Goal: Task Accomplishment & Management: Use online tool/utility

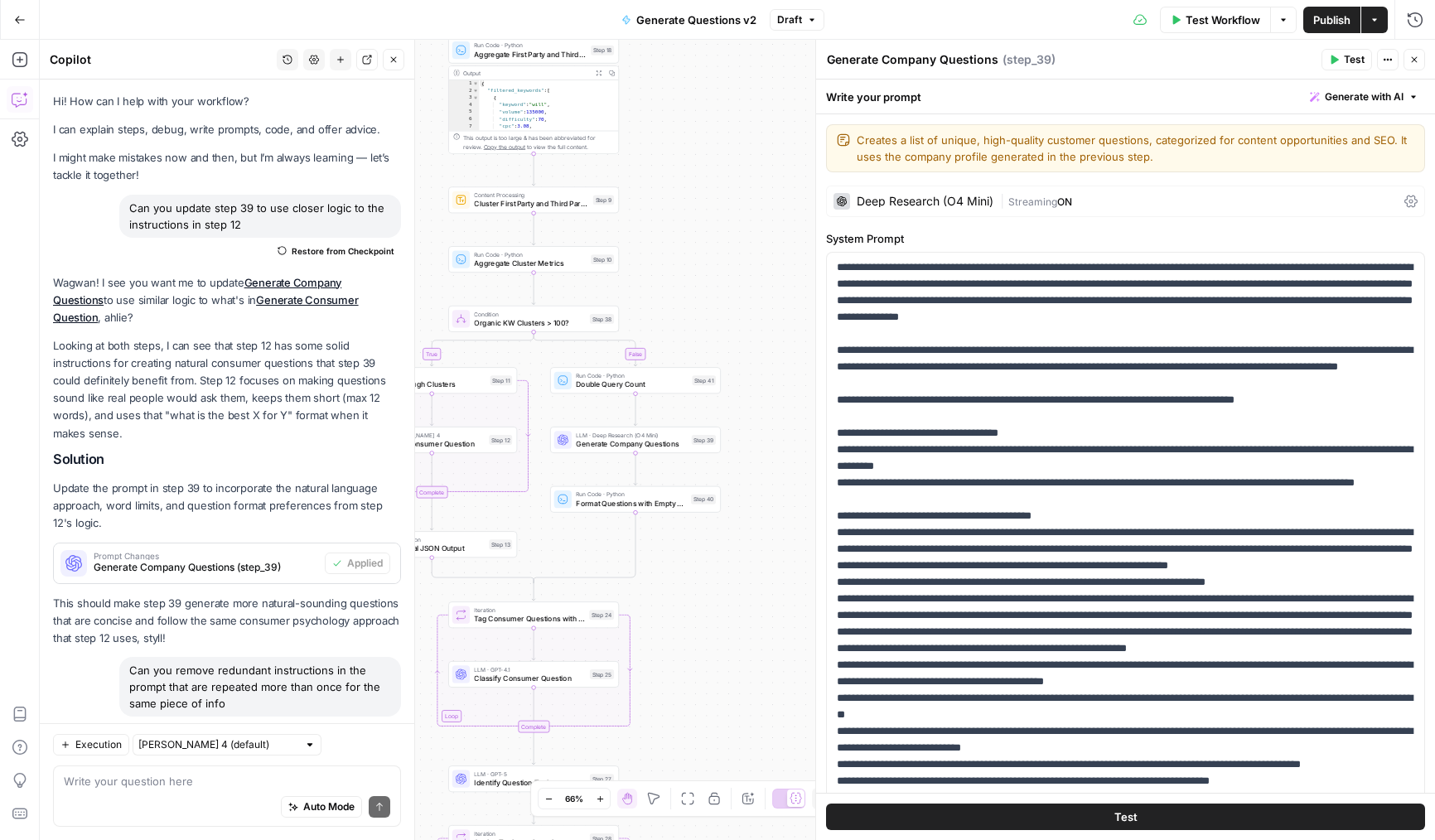
scroll to position [70, 0]
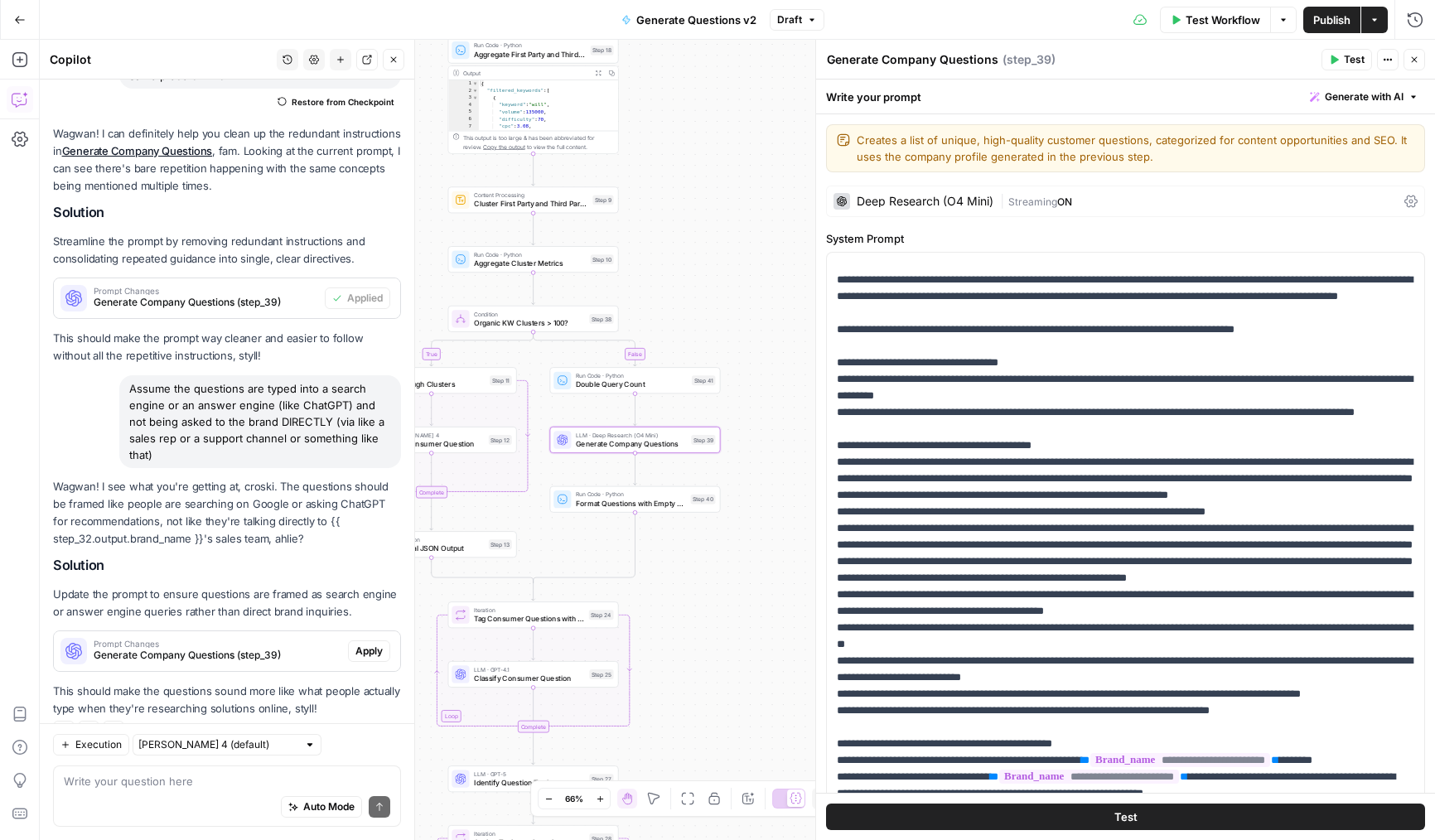
click at [360, 644] on span "Apply" at bounding box center [369, 651] width 27 height 15
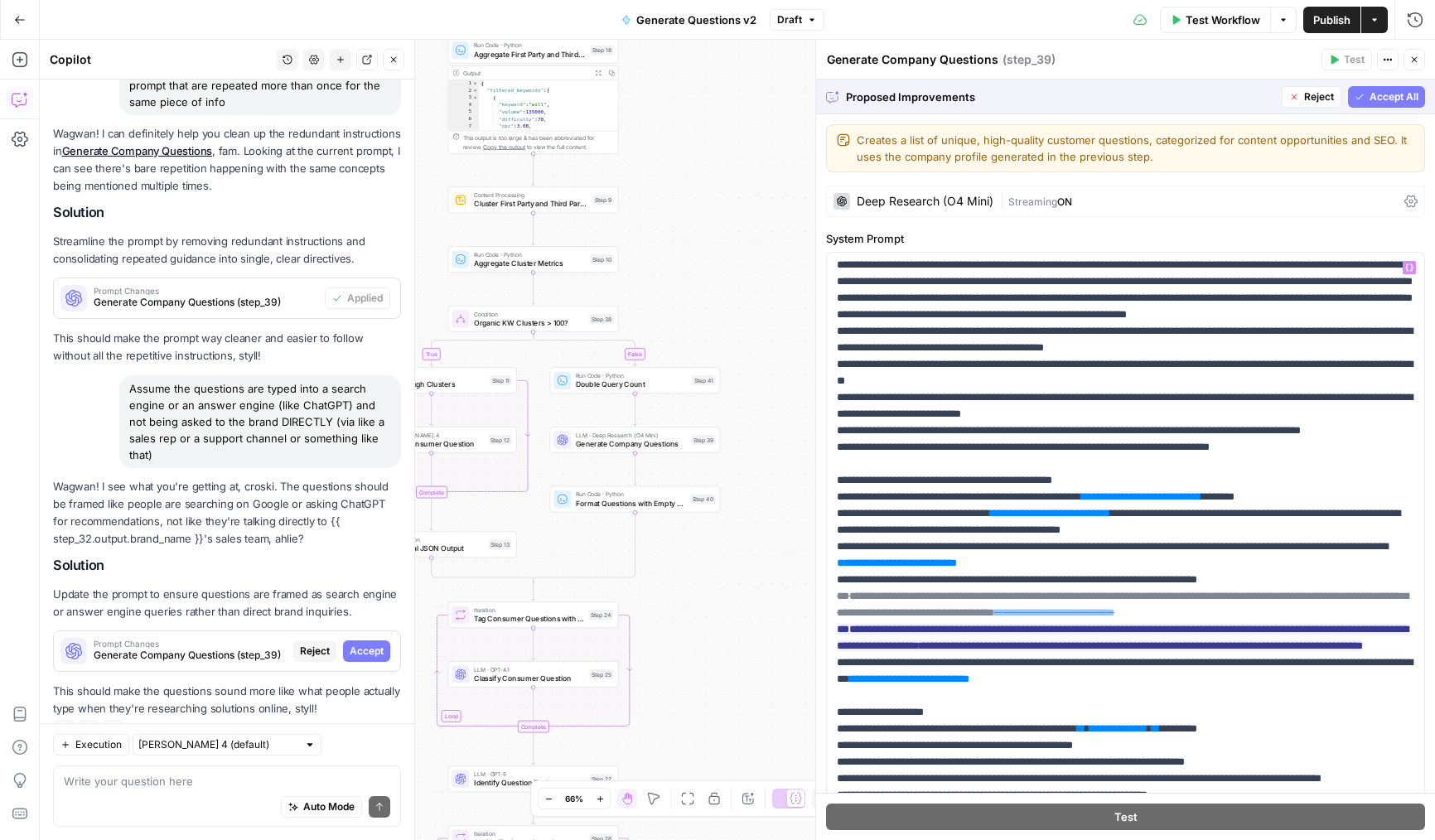
scroll to position [465, 0]
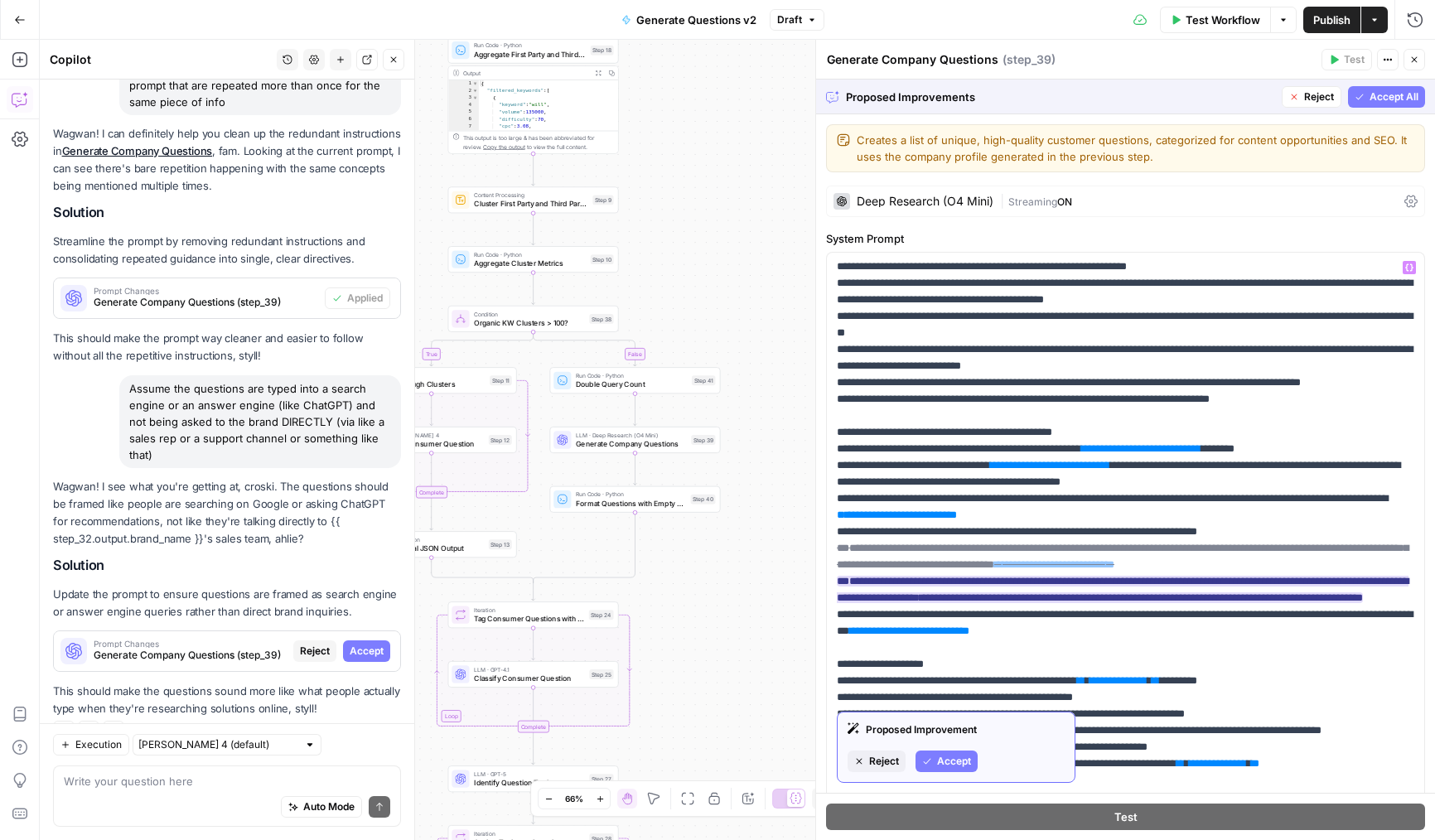
click at [961, 756] on span "Accept" at bounding box center [954, 762] width 34 height 15
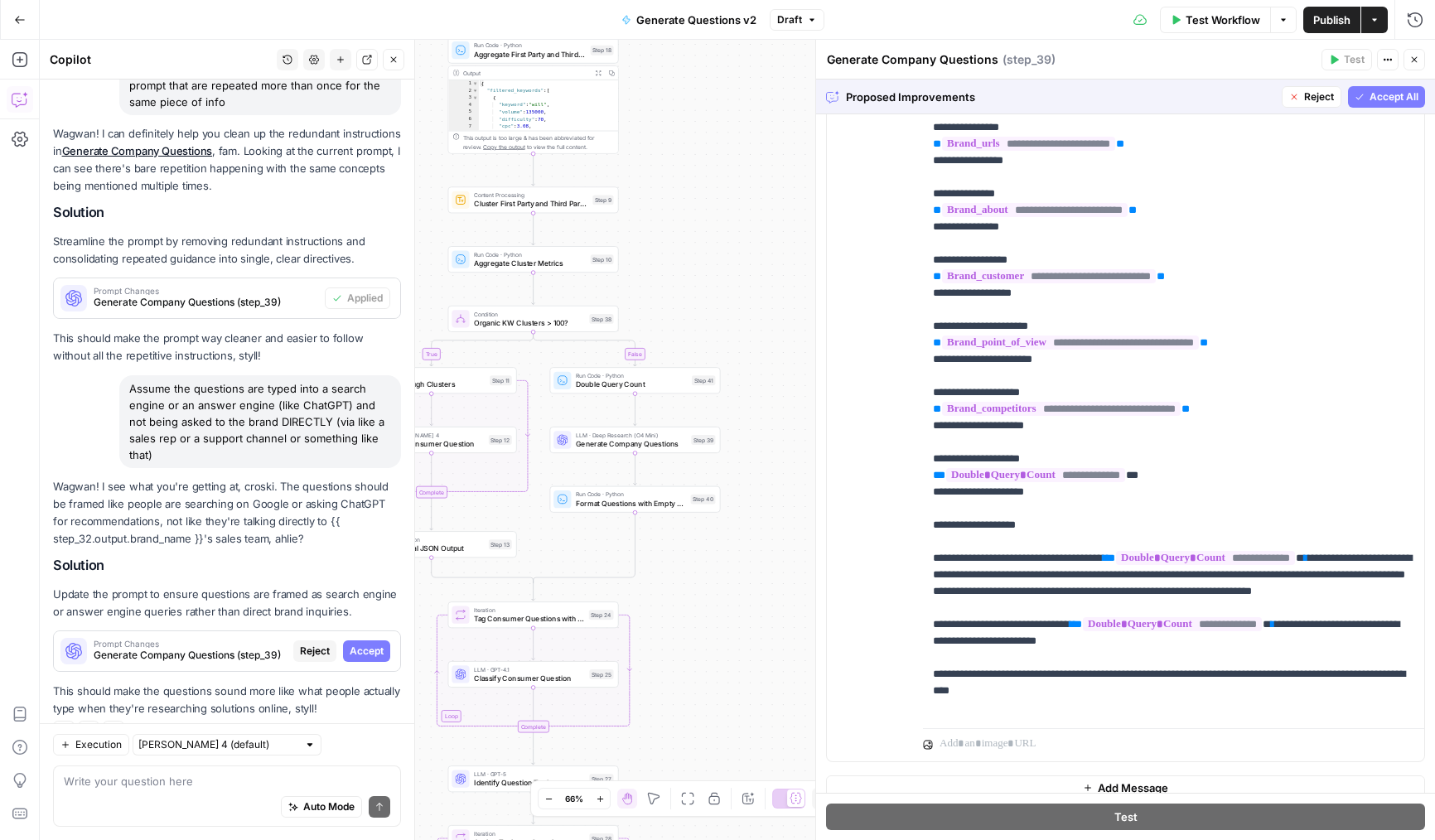
scroll to position [0, 0]
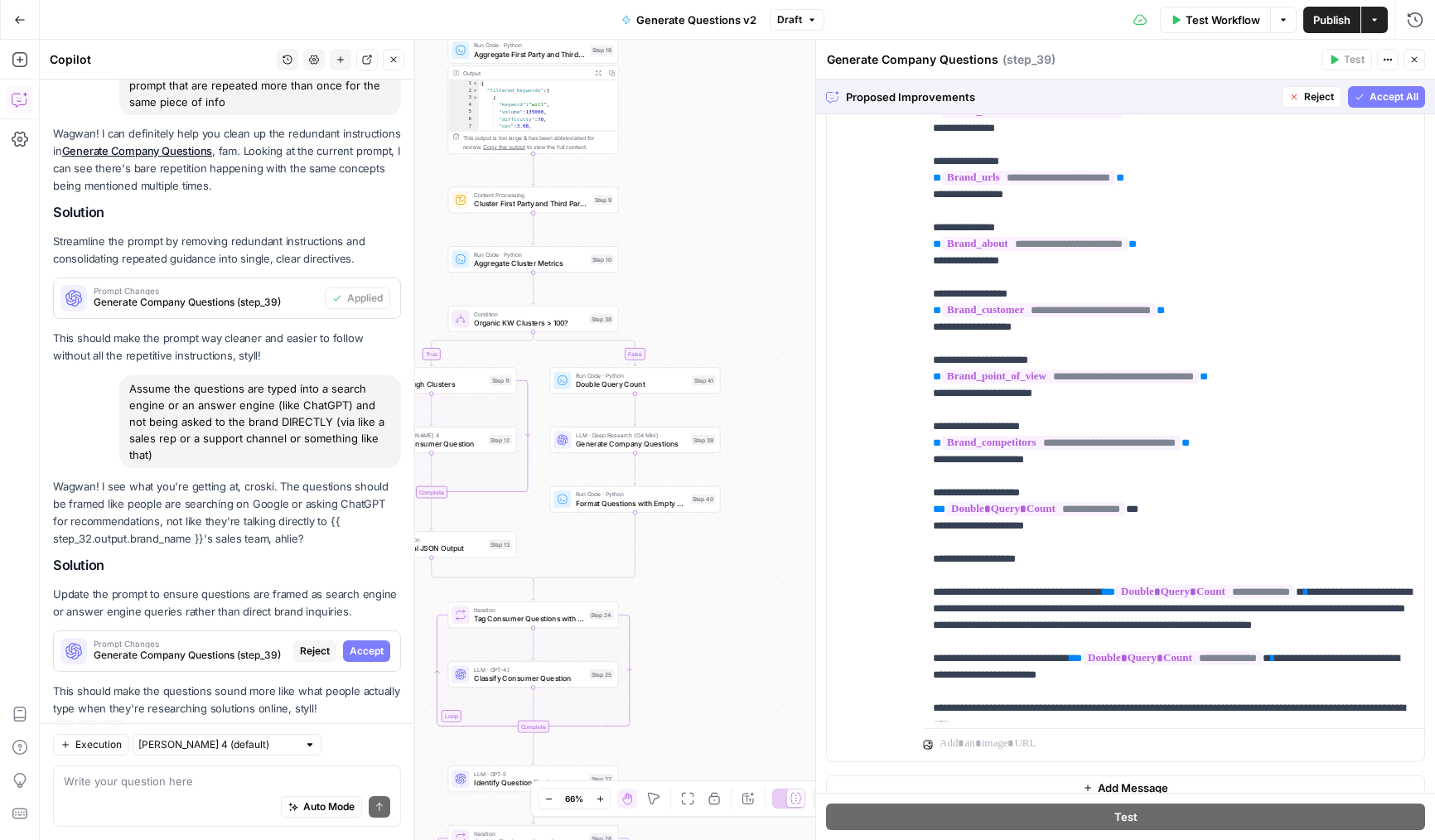
click at [1374, 92] on span "Accept All" at bounding box center [1394, 97] width 49 height 15
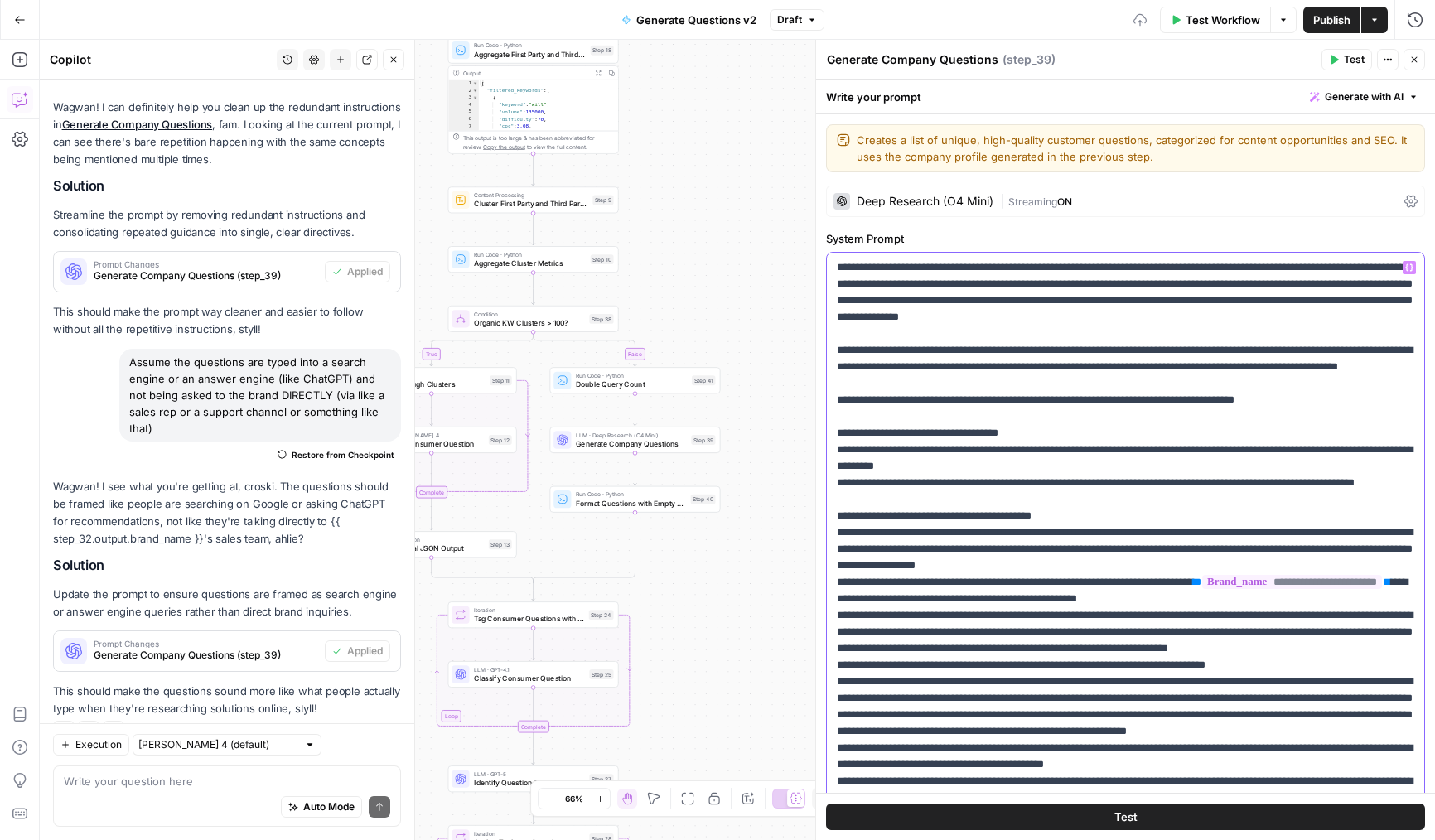
click at [1178, 287] on p "**********" at bounding box center [1126, 822] width 578 height 1127
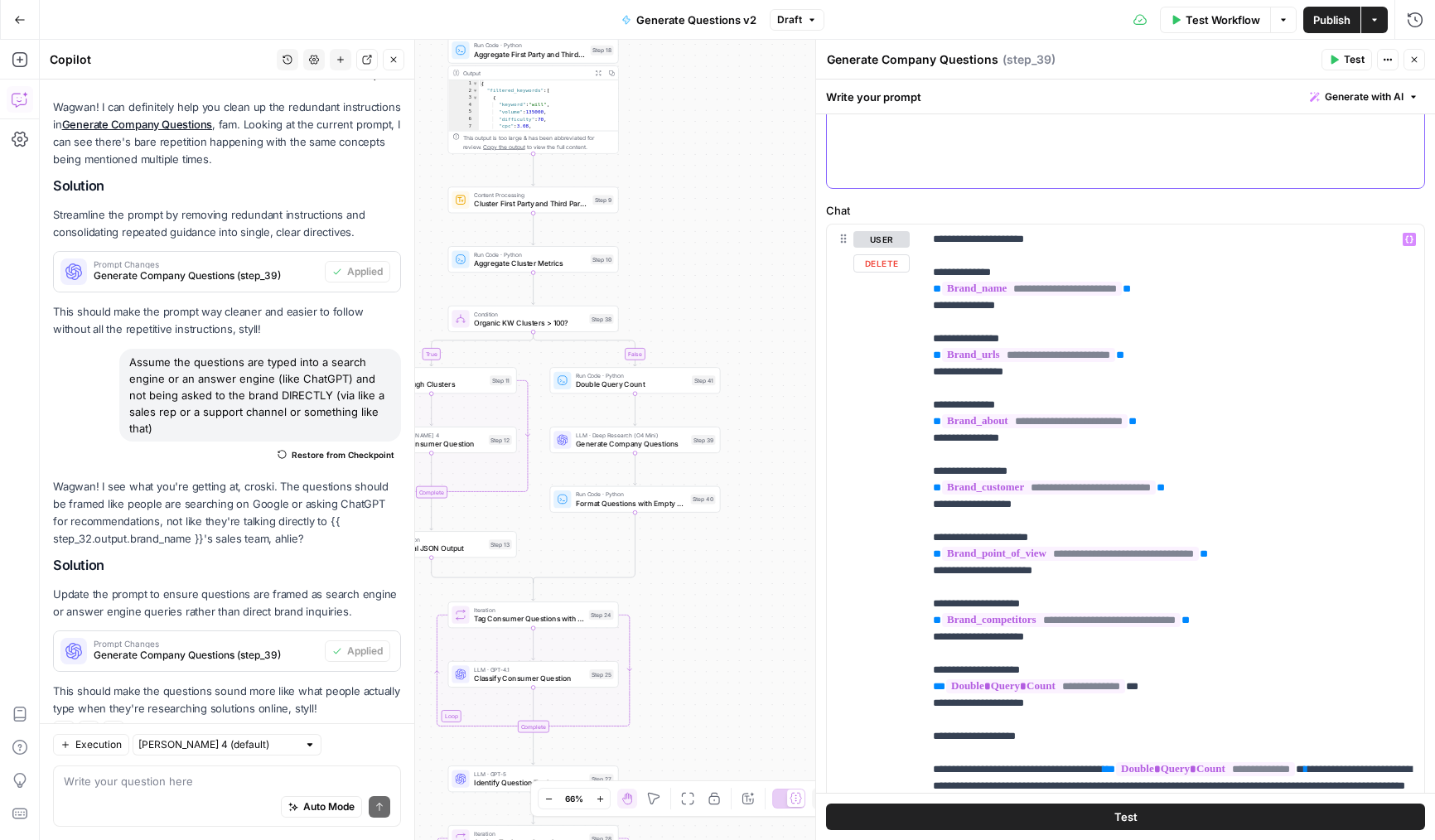
scroll to position [34, 0]
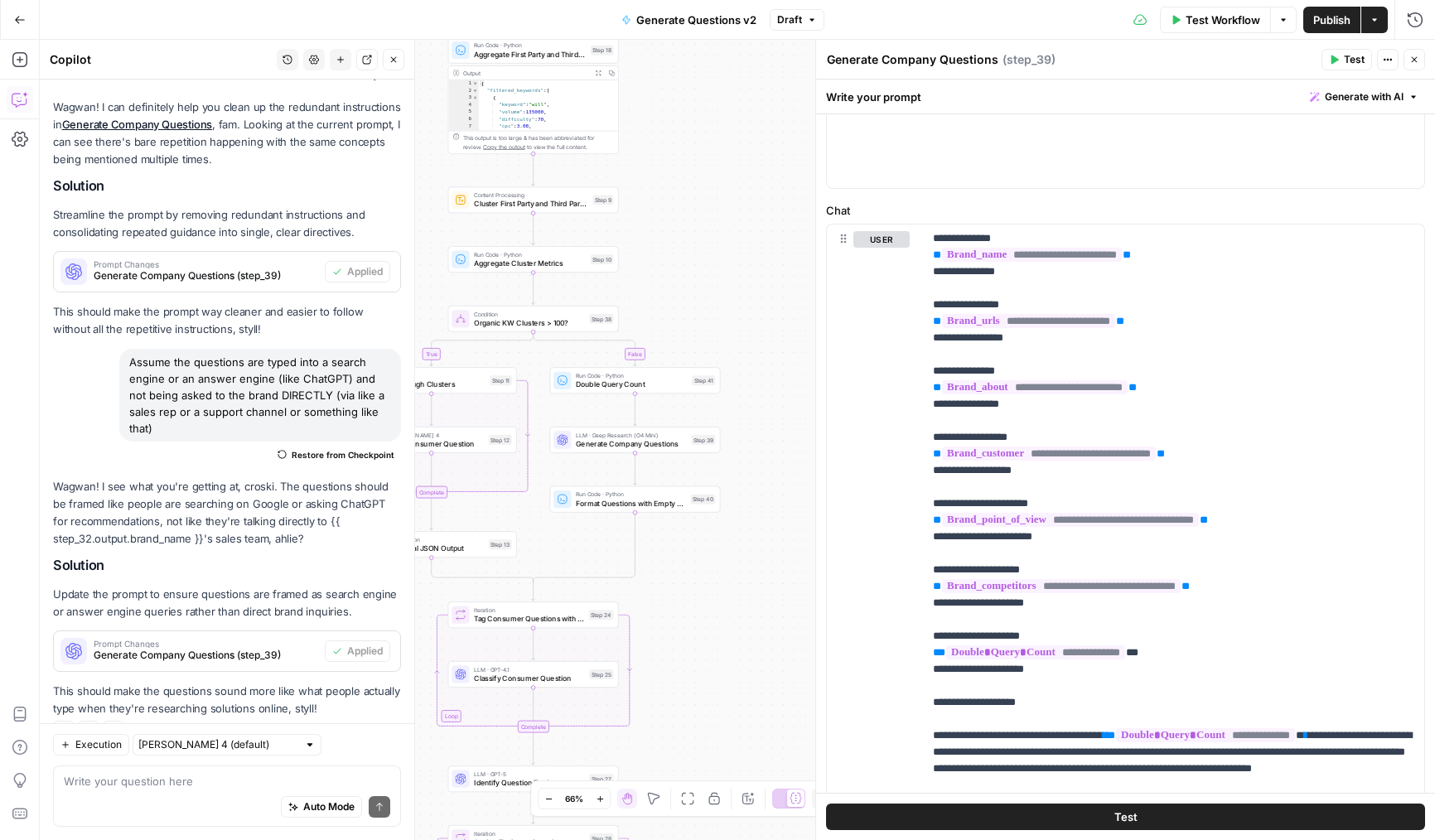
click at [1421, 59] on button "Close" at bounding box center [1414, 59] width 21 height 21
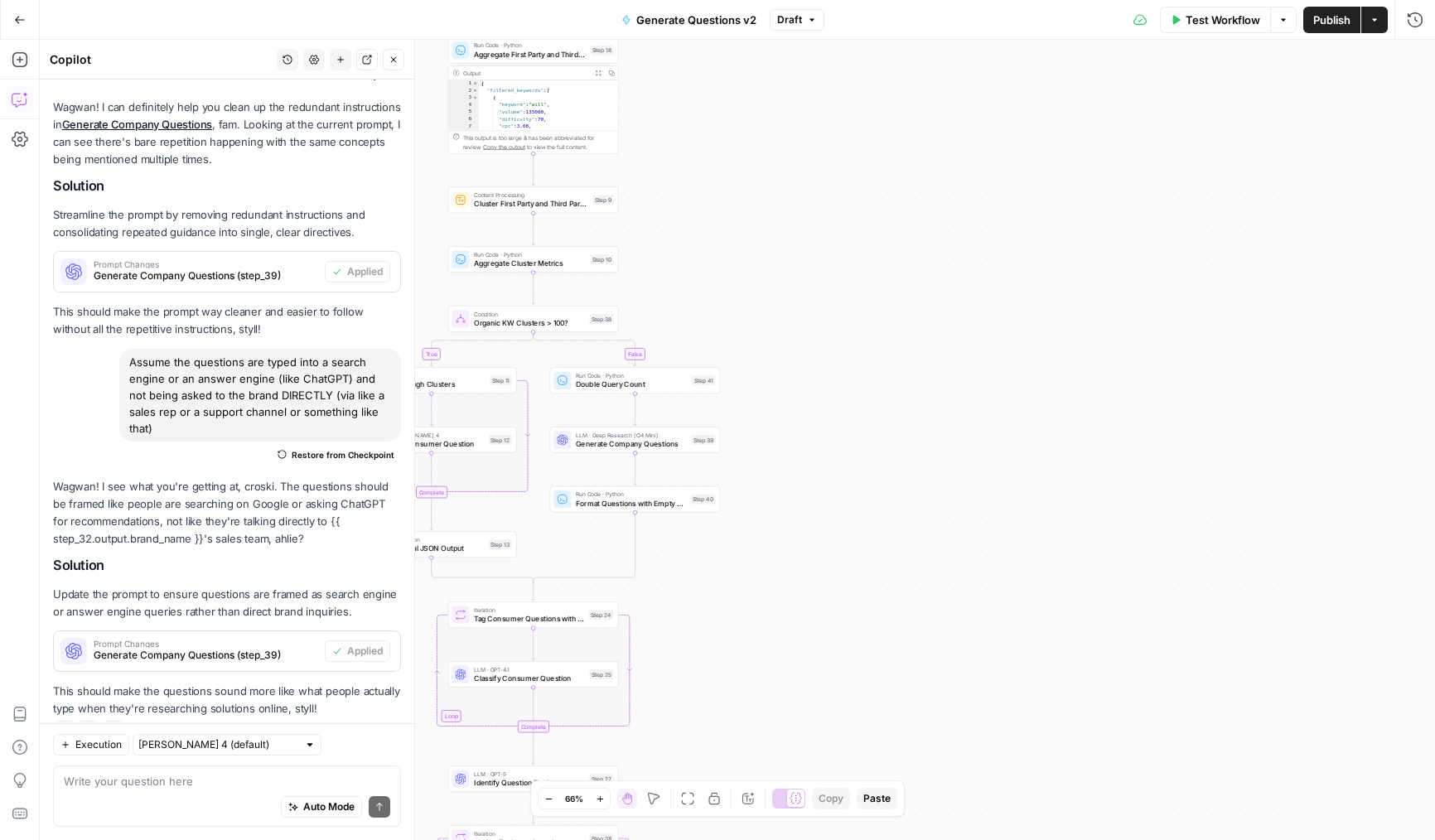
click at [1321, 26] on span "Publish" at bounding box center [1332, 20] width 37 height 17
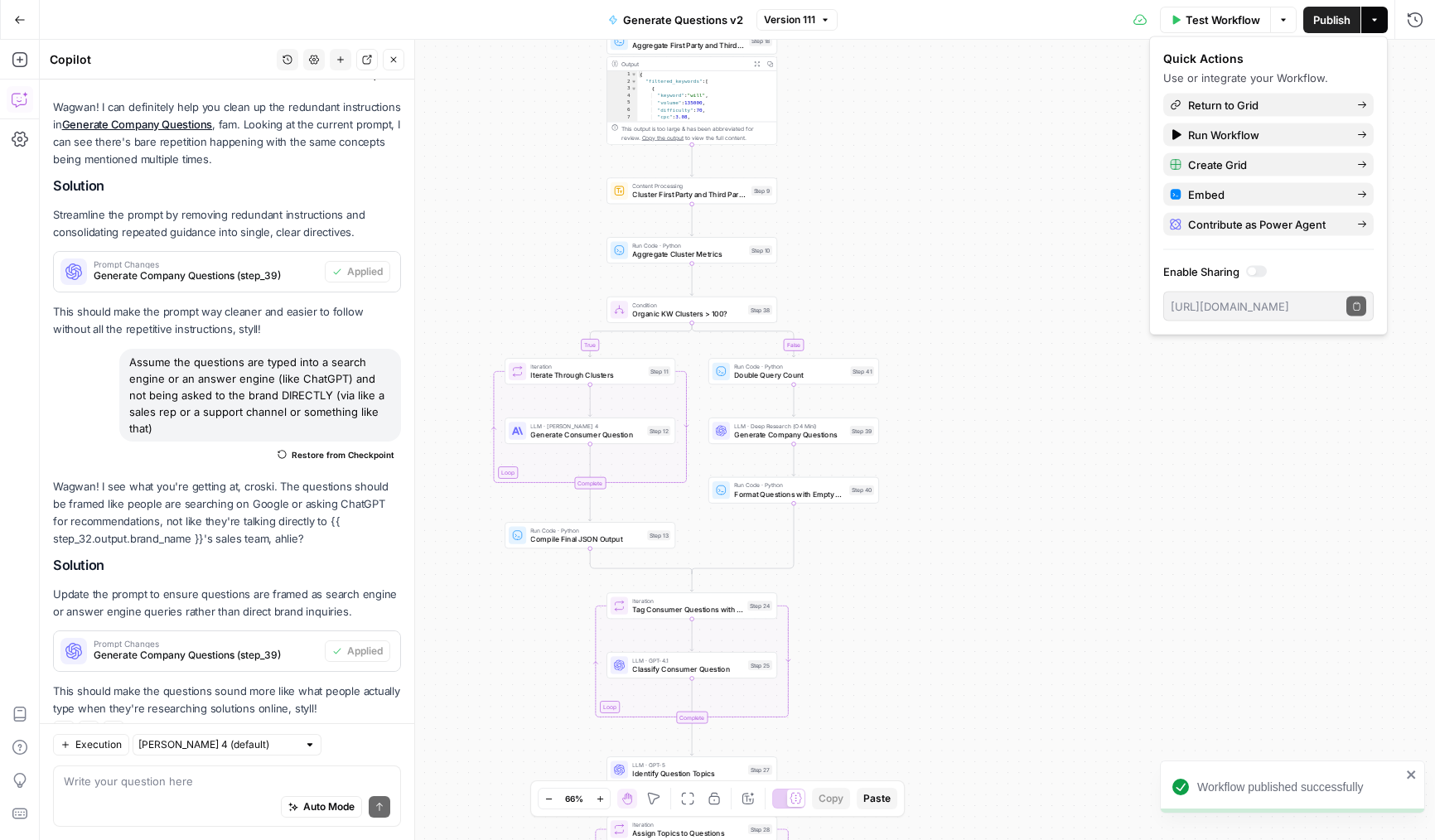
click at [392, 56] on icon "button" at bounding box center [393, 60] width 10 height 10
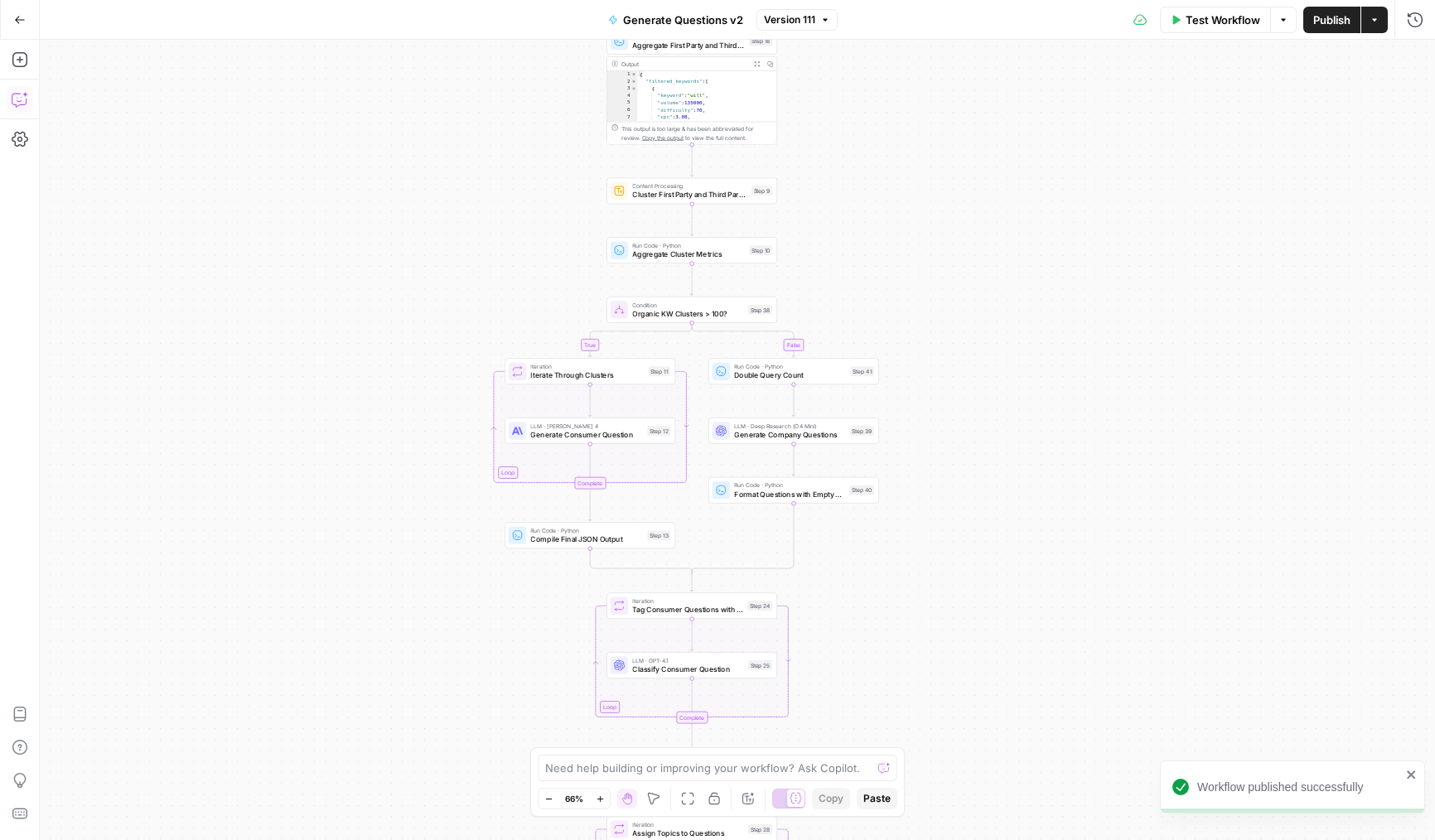
click at [14, 107] on icon "button" at bounding box center [20, 100] width 17 height 17
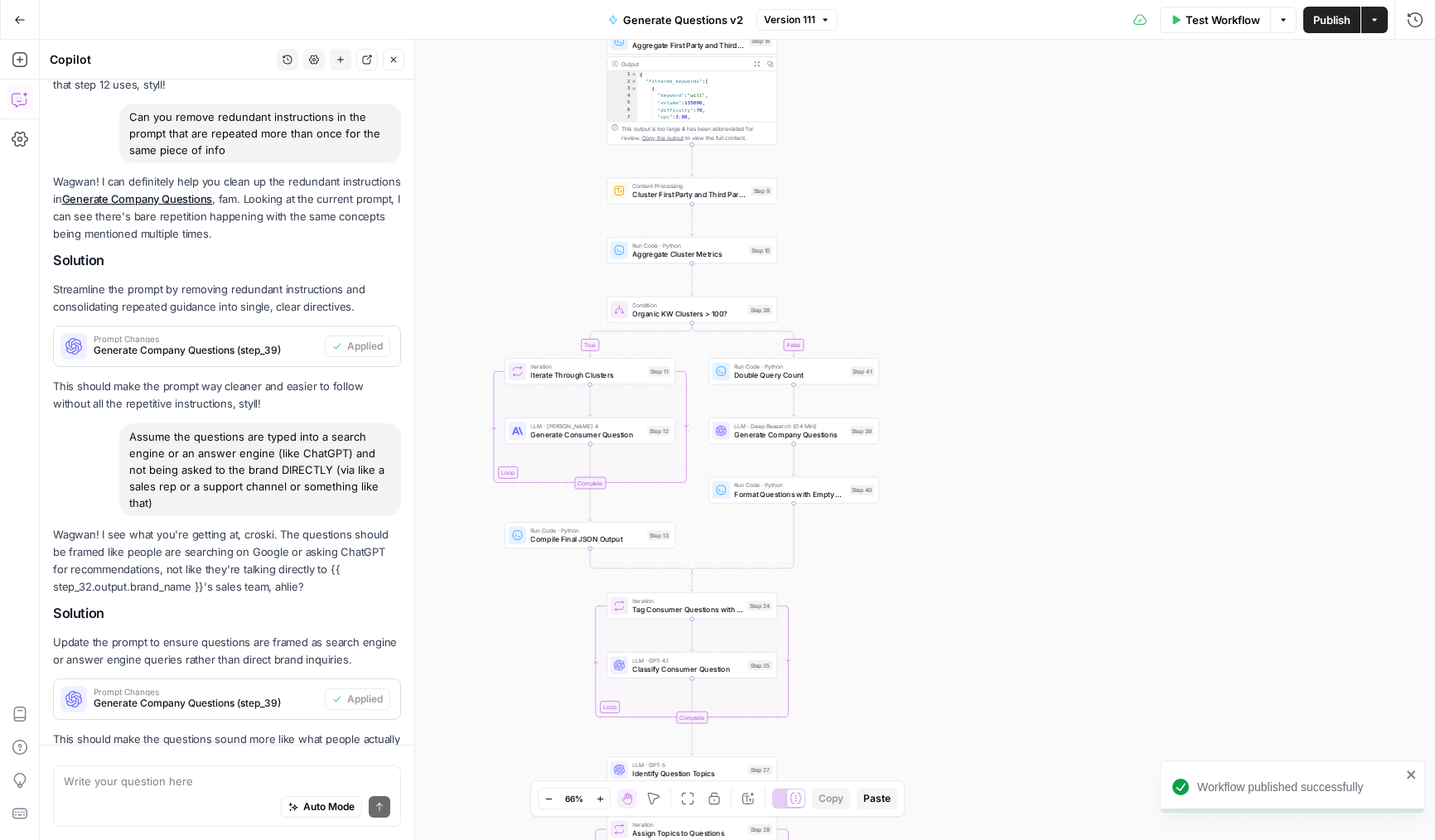
scroll to position [654, 0]
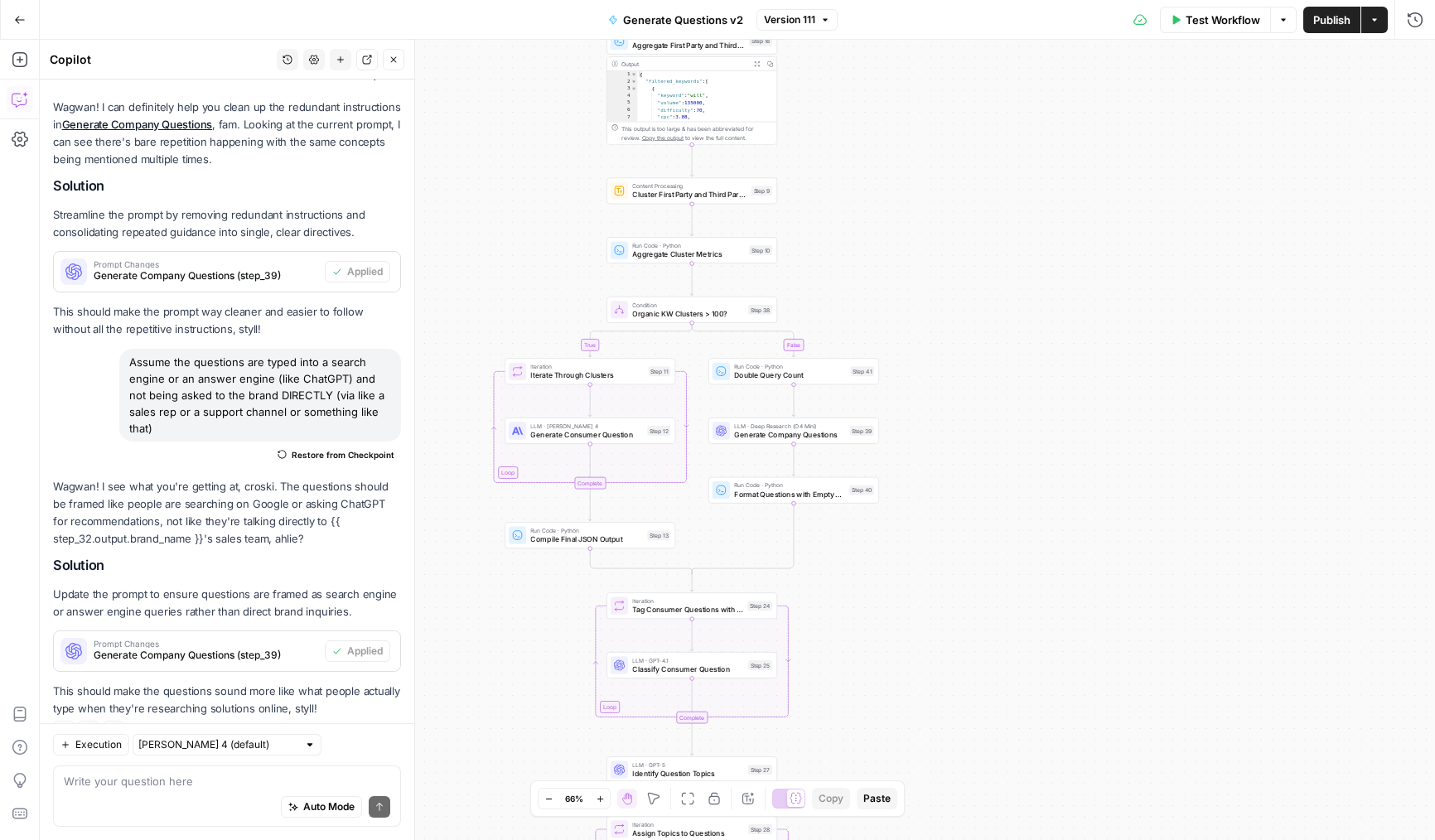
click at [265, 478] on p "Wagwan! I see what you're getting at, croski. The questions should be framed li…" at bounding box center [227, 512] width 348 height 70
drag, startPoint x: 121, startPoint y: 447, endPoint x: 272, endPoint y: 450, distance: 151.0
click at [272, 478] on p "Wagwan! I see what you're getting at, croski. The questions should be framed li…" at bounding box center [227, 512] width 348 height 70
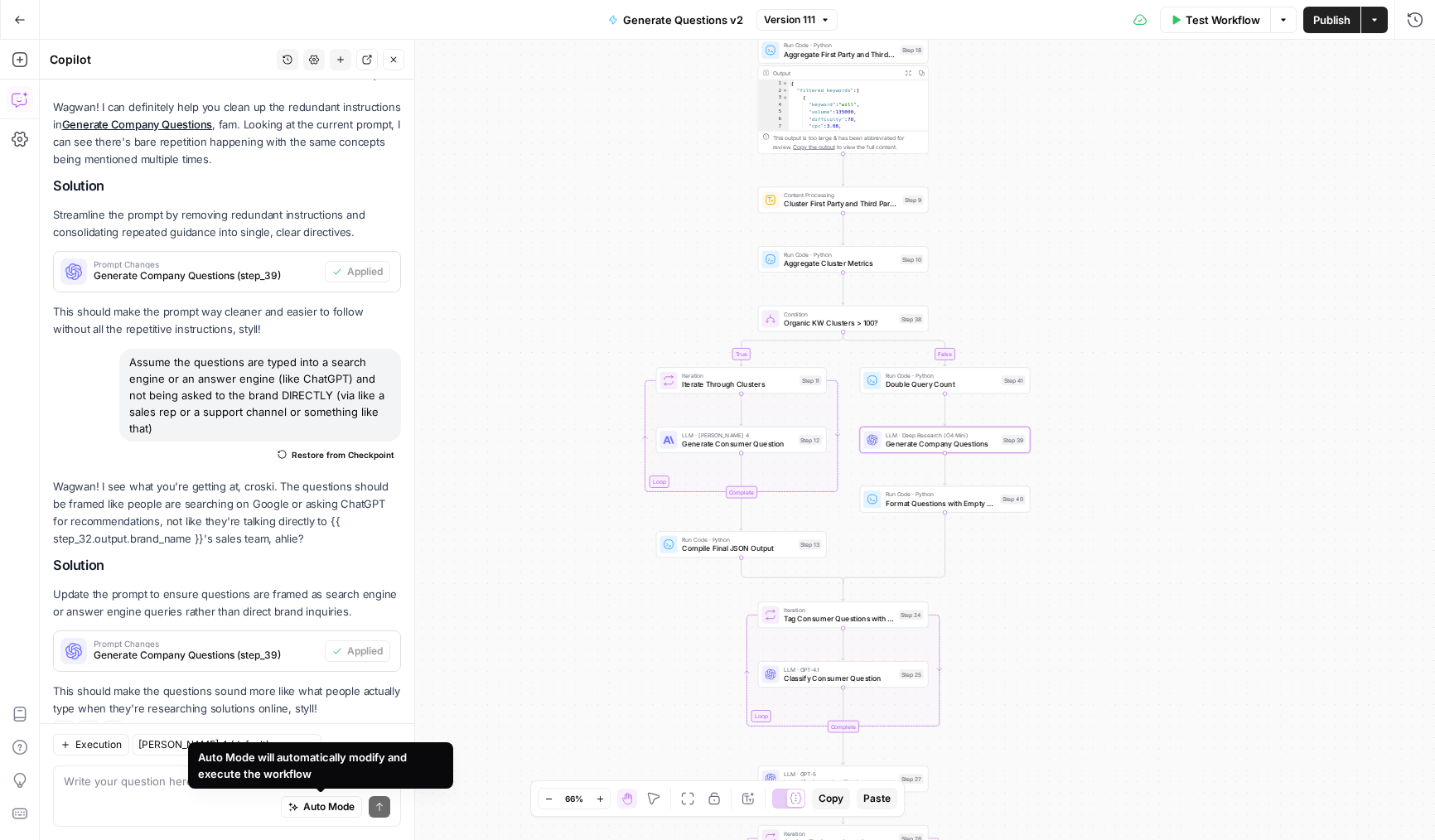
click at [269, 522] on div "Wagwan! I see what you're getting at, croski. The questions should be framed li…" at bounding box center [227, 597] width 348 height 240
click at [22, 12] on button "Go Back" at bounding box center [20, 20] width 30 height 30
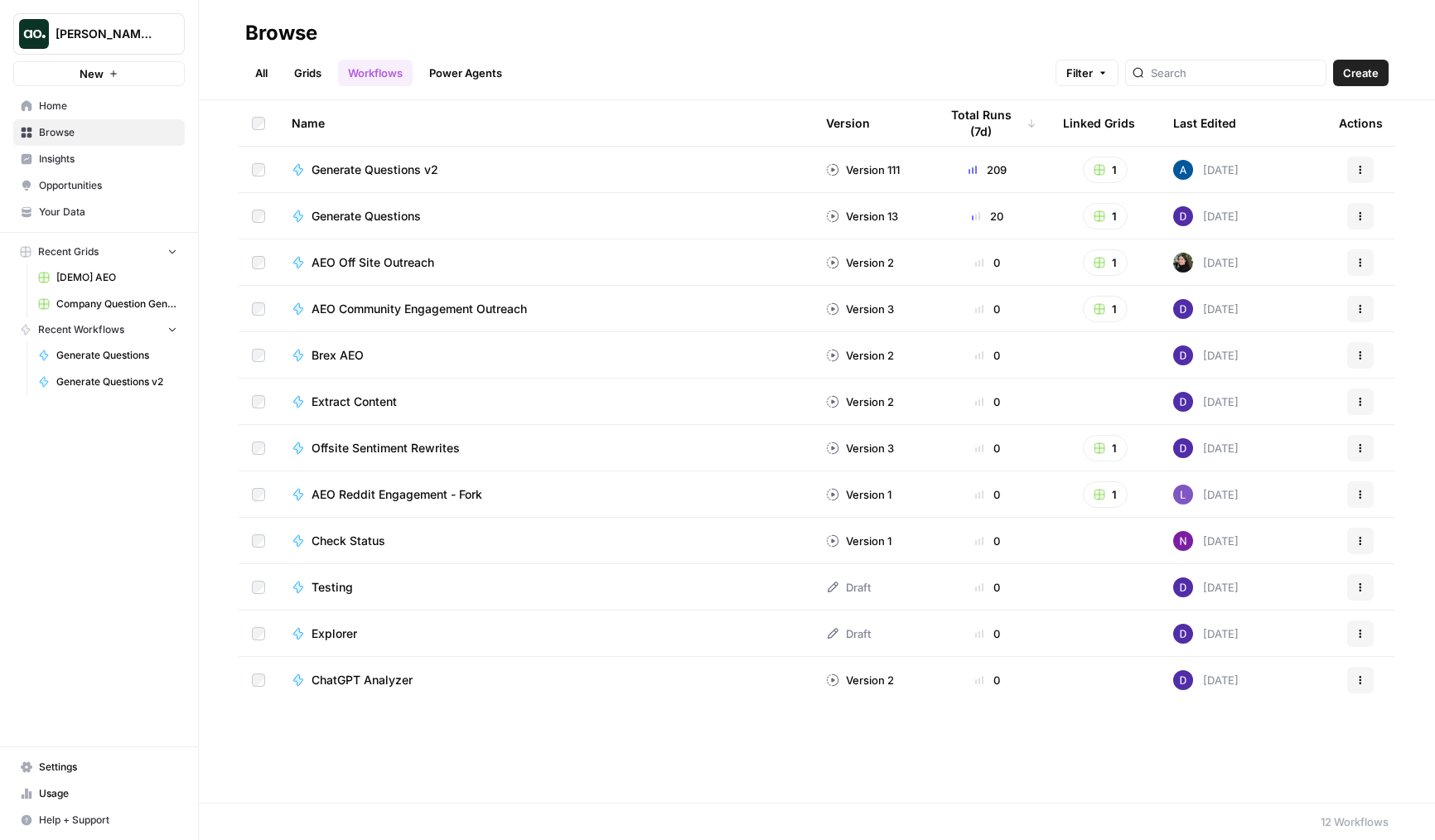
click at [264, 70] on link "All" at bounding box center [261, 73] width 33 height 26
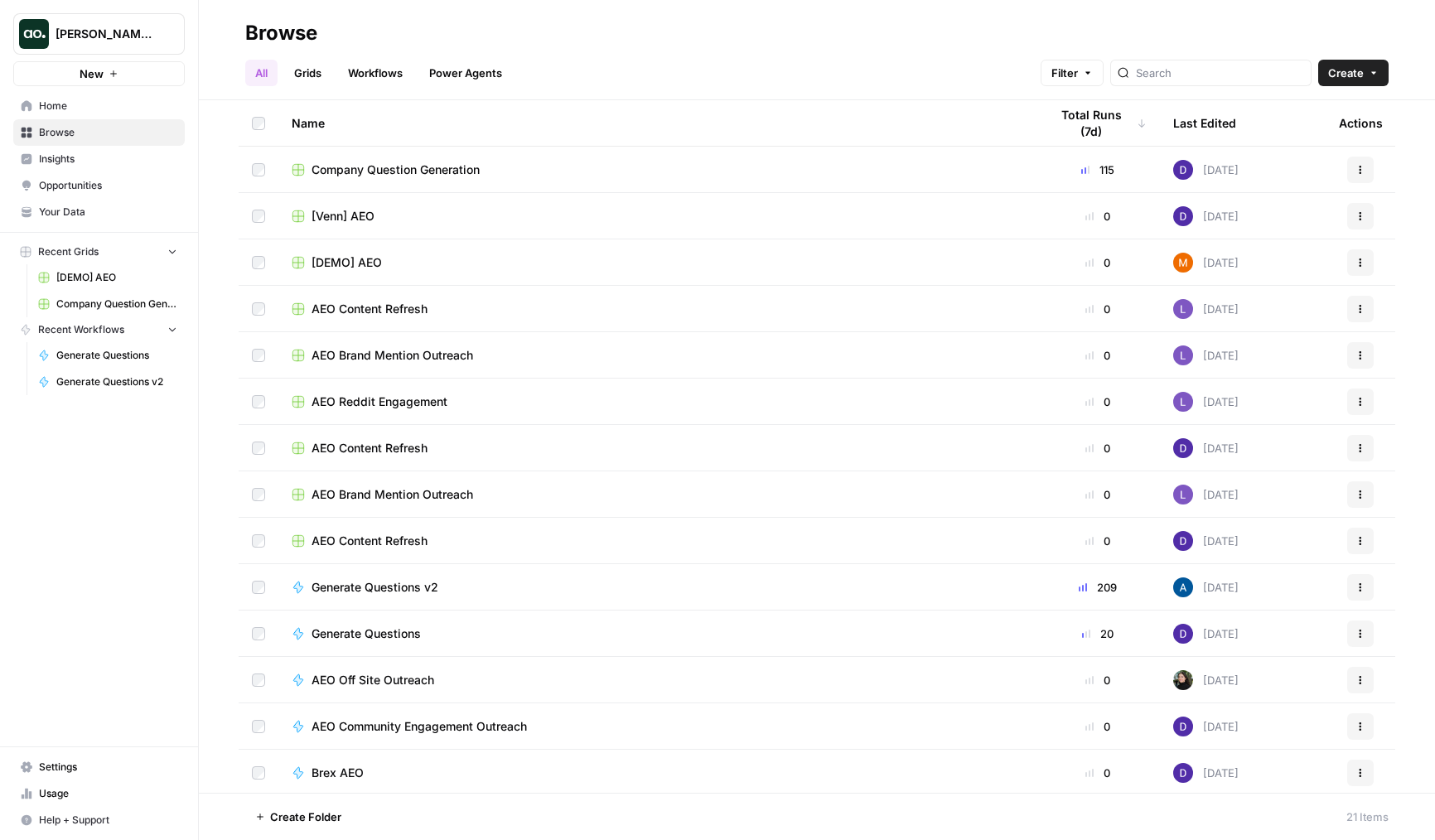
click at [363, 169] on span "Company Question Generation" at bounding box center [396, 170] width 168 height 17
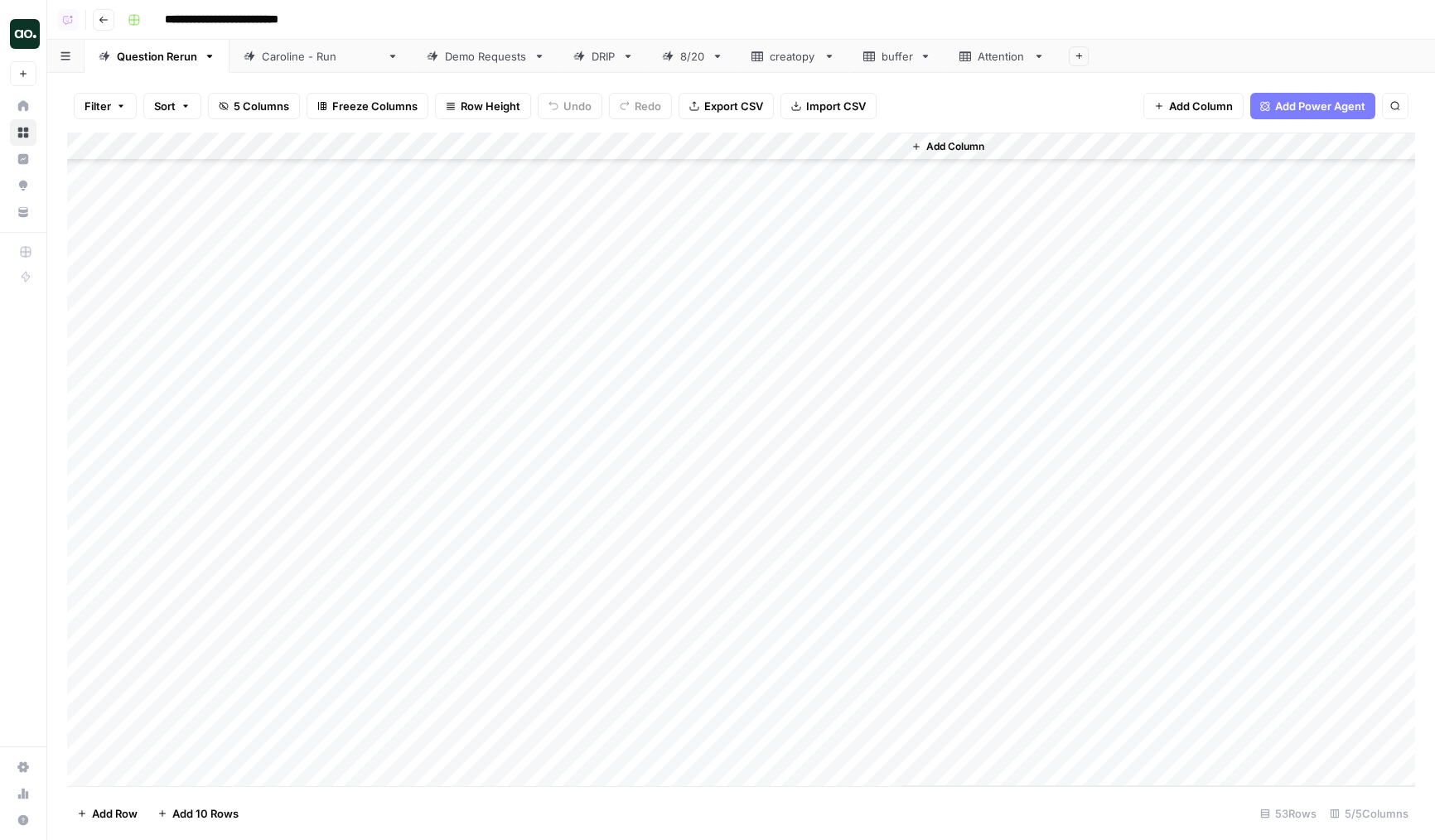
scroll to position [894, 0]
click at [461, 597] on div "Add Column" at bounding box center [741, 459] width 1348 height 653
click at [494, 512] on div "Add Column" at bounding box center [741, 459] width 1348 height 653
click at [458, 52] on div "Demo Requests" at bounding box center [486, 56] width 82 height 17
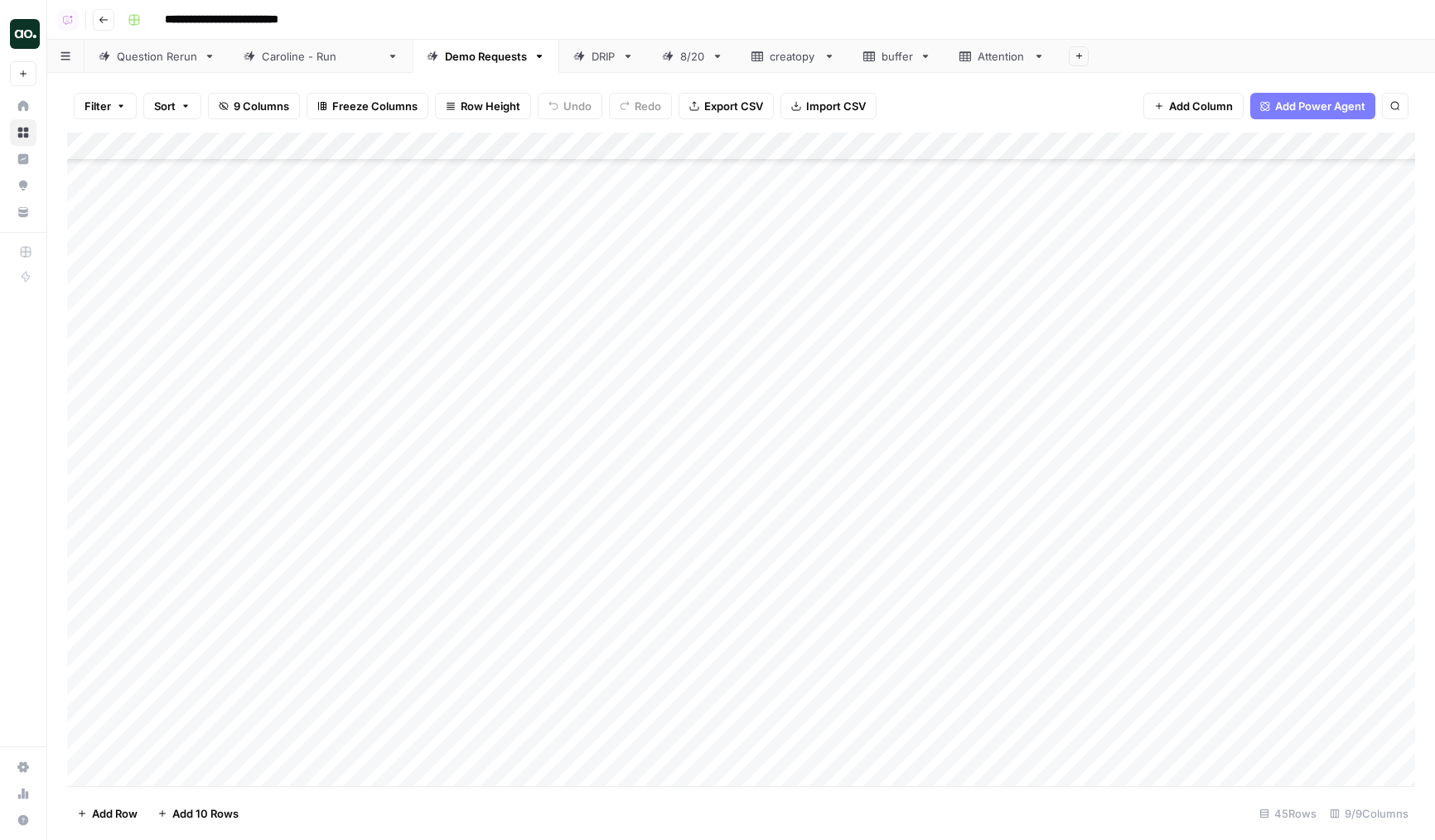
scroll to position [668, 0]
click at [214, 571] on div "Add Column" at bounding box center [741, 459] width 1348 height 653
click at [461, 570] on div "Add Column" at bounding box center [741, 459] width 1348 height 653
click at [749, 716] on div "Add Column" at bounding box center [741, 459] width 1348 height 653
click at [916, 458] on div "Add Column" at bounding box center [741, 459] width 1348 height 653
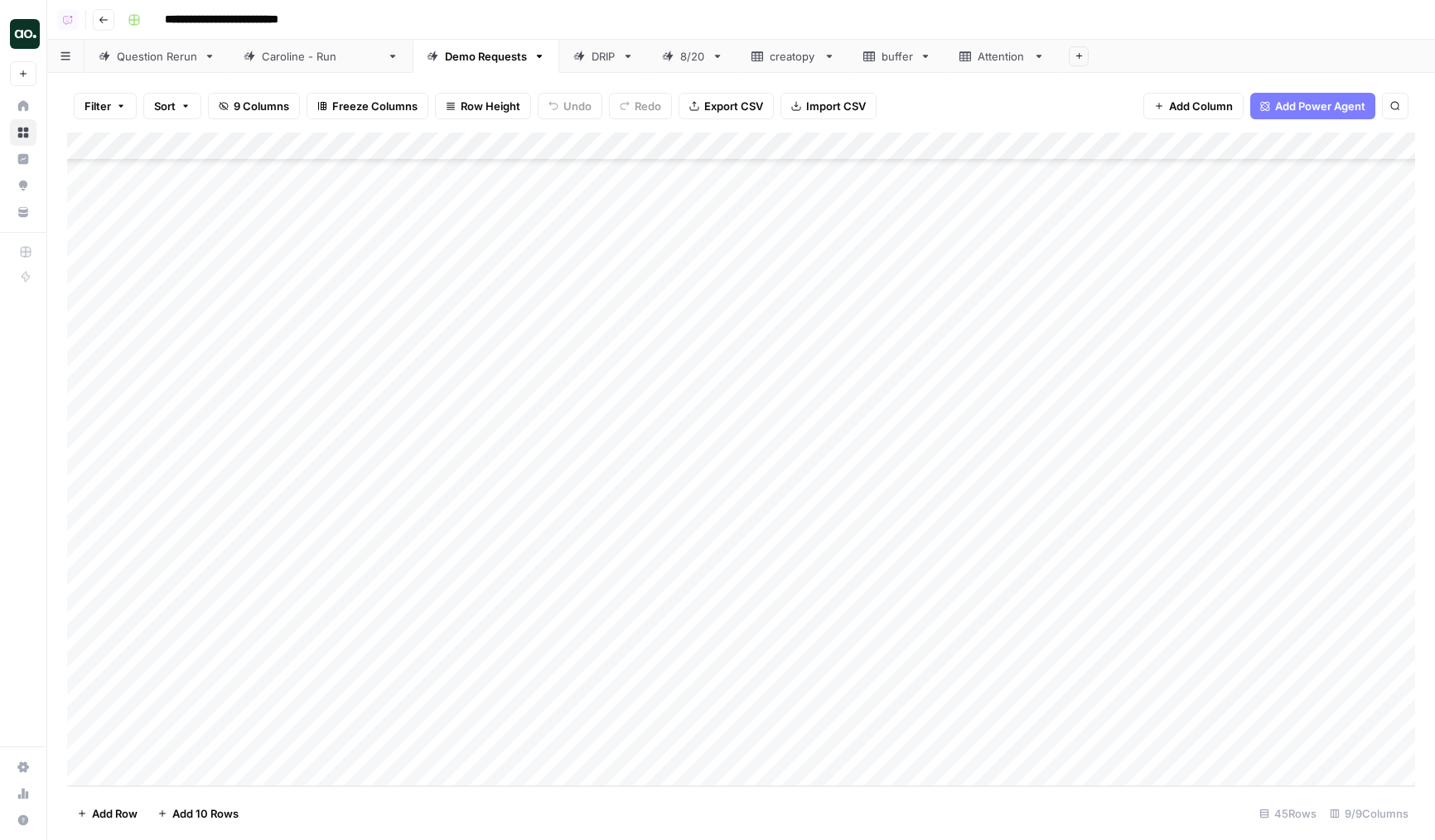
click at [166, 587] on div "Add Column" at bounding box center [741, 459] width 1348 height 653
click at [176, 723] on div "Add Column" at bounding box center [741, 459] width 1348 height 653
click at [172, 661] on div "Add Column" at bounding box center [741, 459] width 1348 height 653
click at [730, 658] on div "Add Column" at bounding box center [741, 459] width 1348 height 653
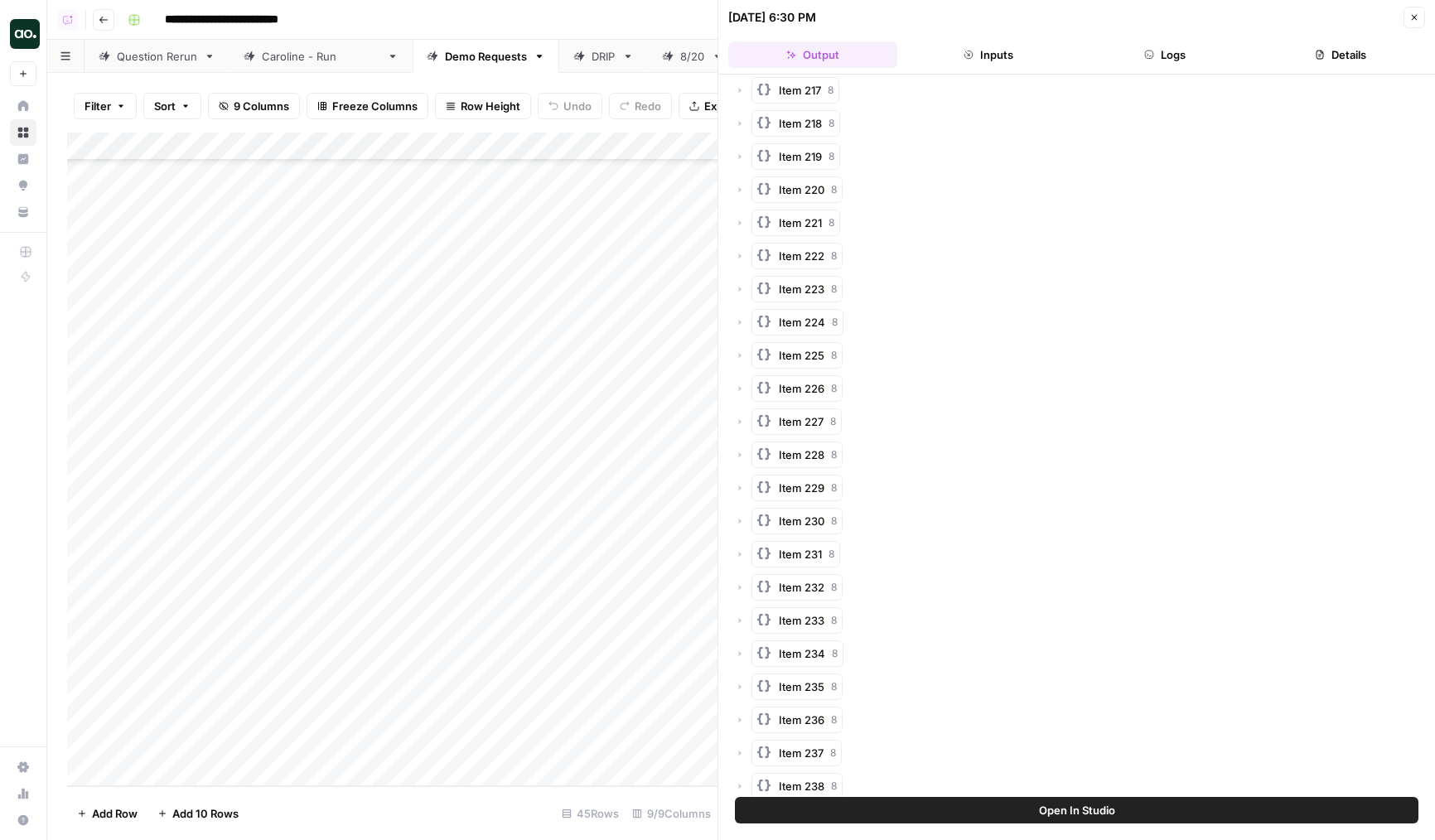
scroll to position [7608, 0]
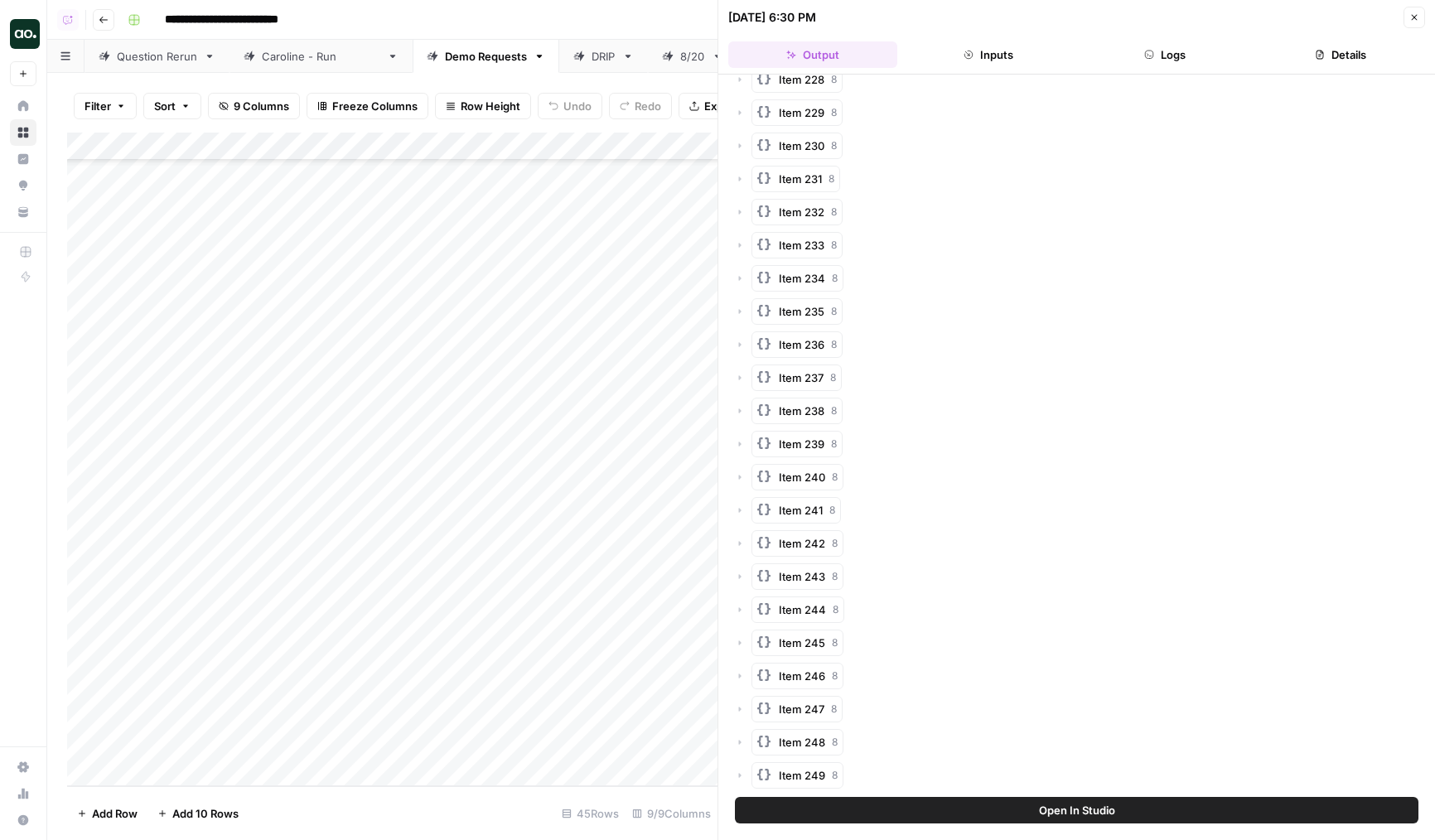
click at [1413, 18] on icon "button" at bounding box center [1414, 17] width 10 height 10
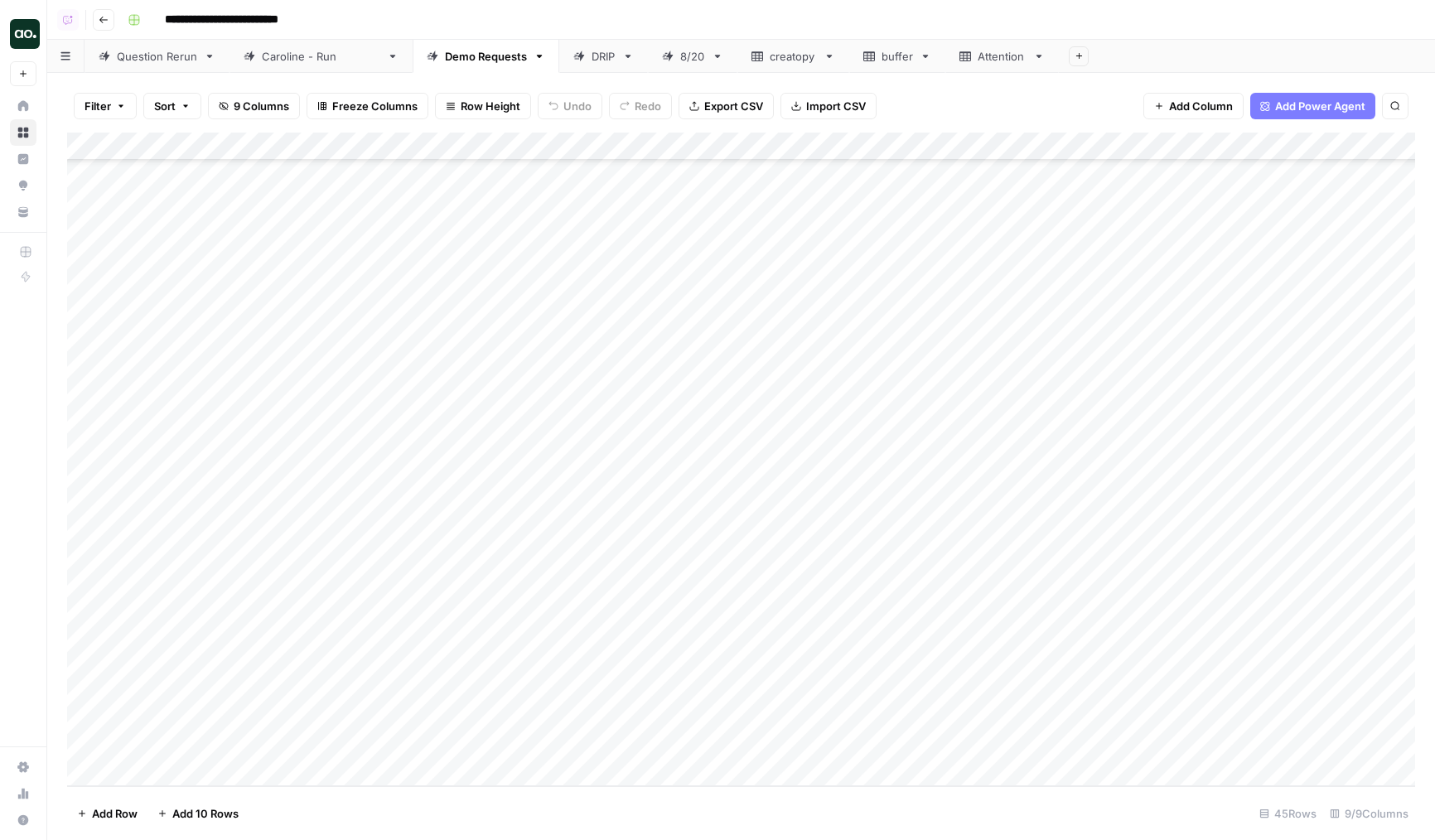
click at [350, 657] on div "Add Column" at bounding box center [741, 459] width 1348 height 653
click at [747, 660] on div "Add Column" at bounding box center [741, 459] width 1348 height 653
click at [723, 628] on div "Add Column" at bounding box center [741, 459] width 1348 height 653
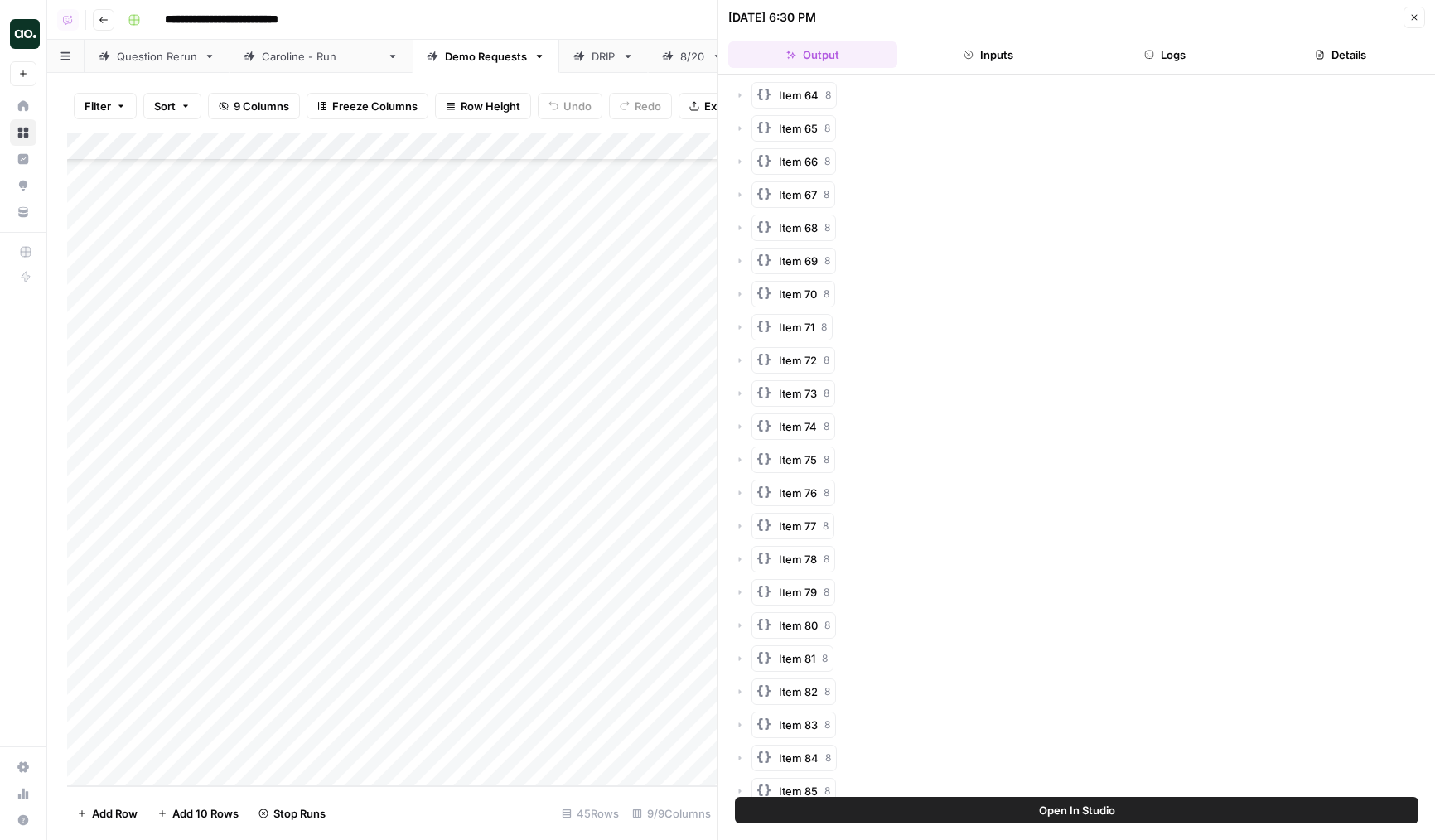
scroll to position [1742, 0]
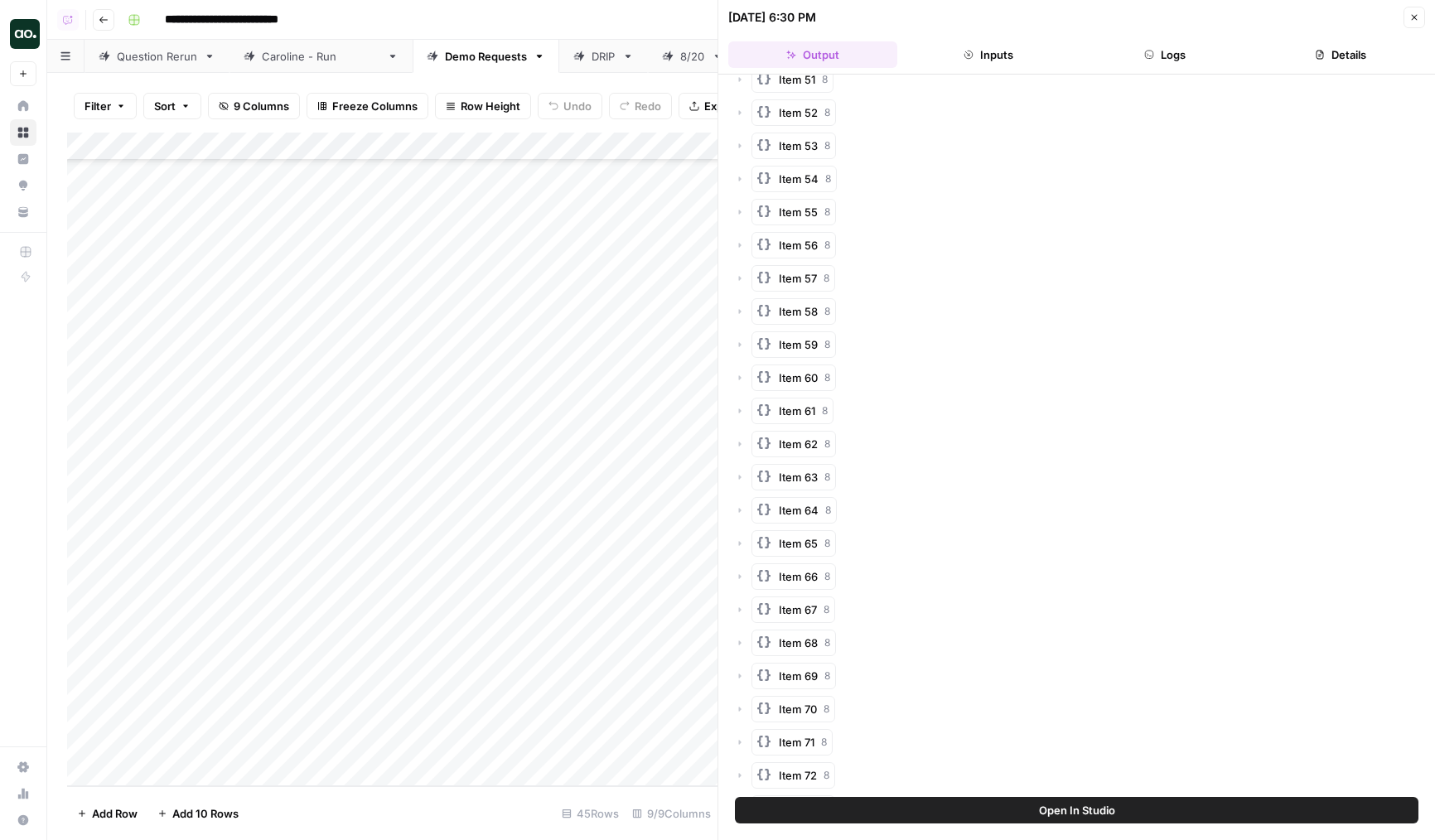
click at [1167, 68] on header "09/09/25 at 6:30 PM Close Output Inputs Logs Details" at bounding box center [1077, 37] width 717 height 75
click at [1168, 66] on button "Logs" at bounding box center [1165, 54] width 169 height 26
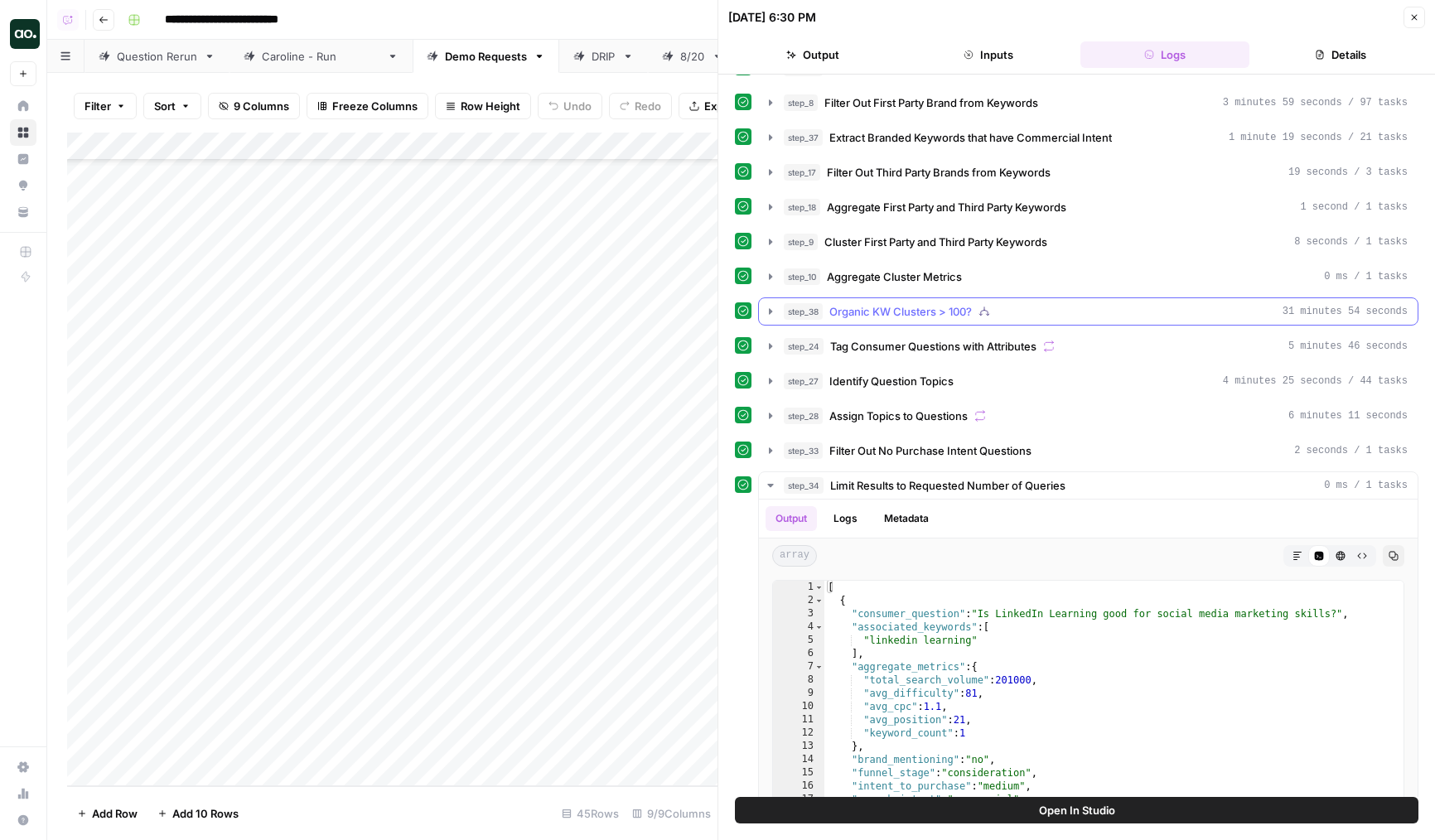
scroll to position [329, 0]
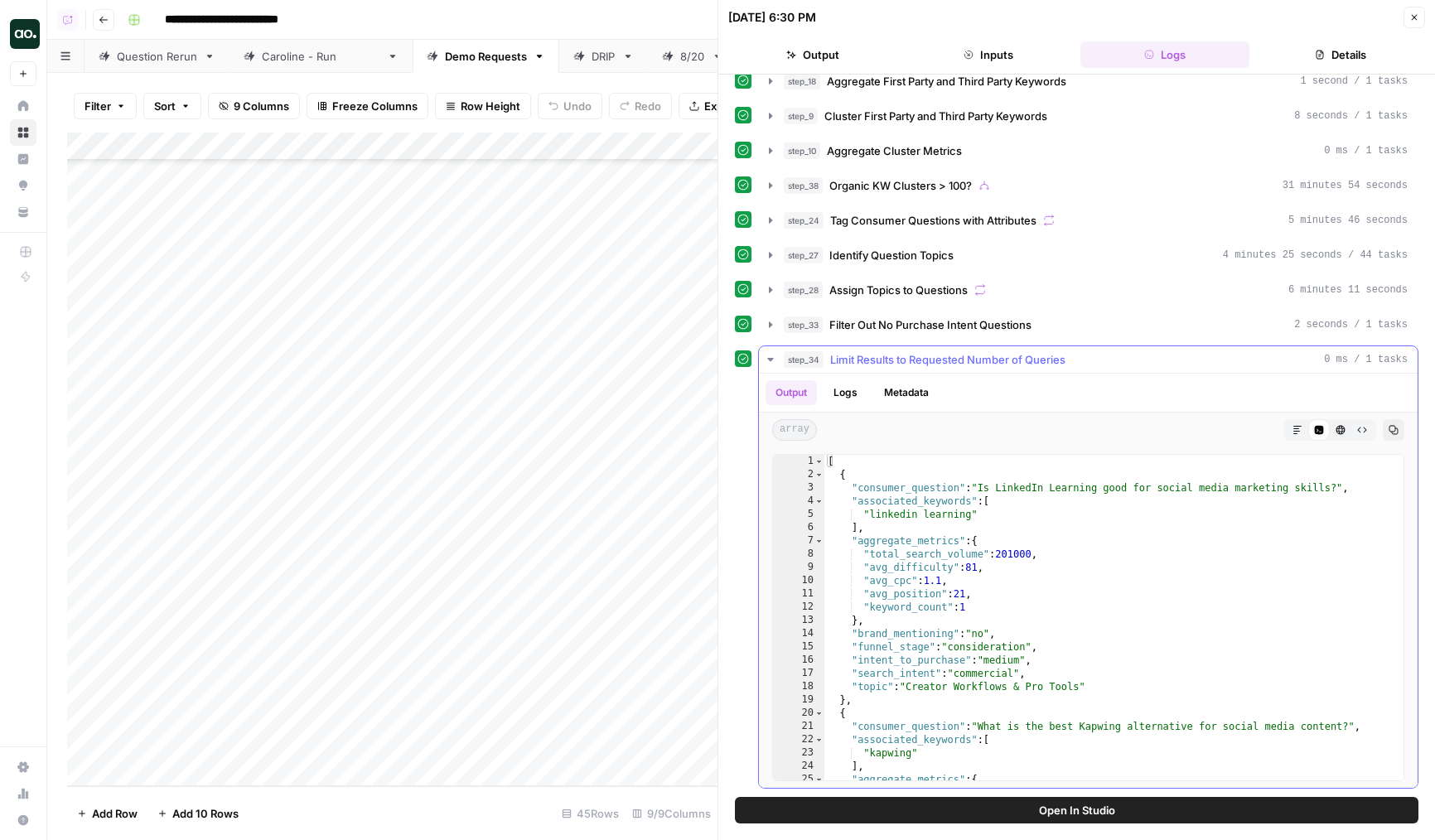
click at [889, 357] on span "Limit Results to Requested Number of Queries" at bounding box center [948, 359] width 235 height 17
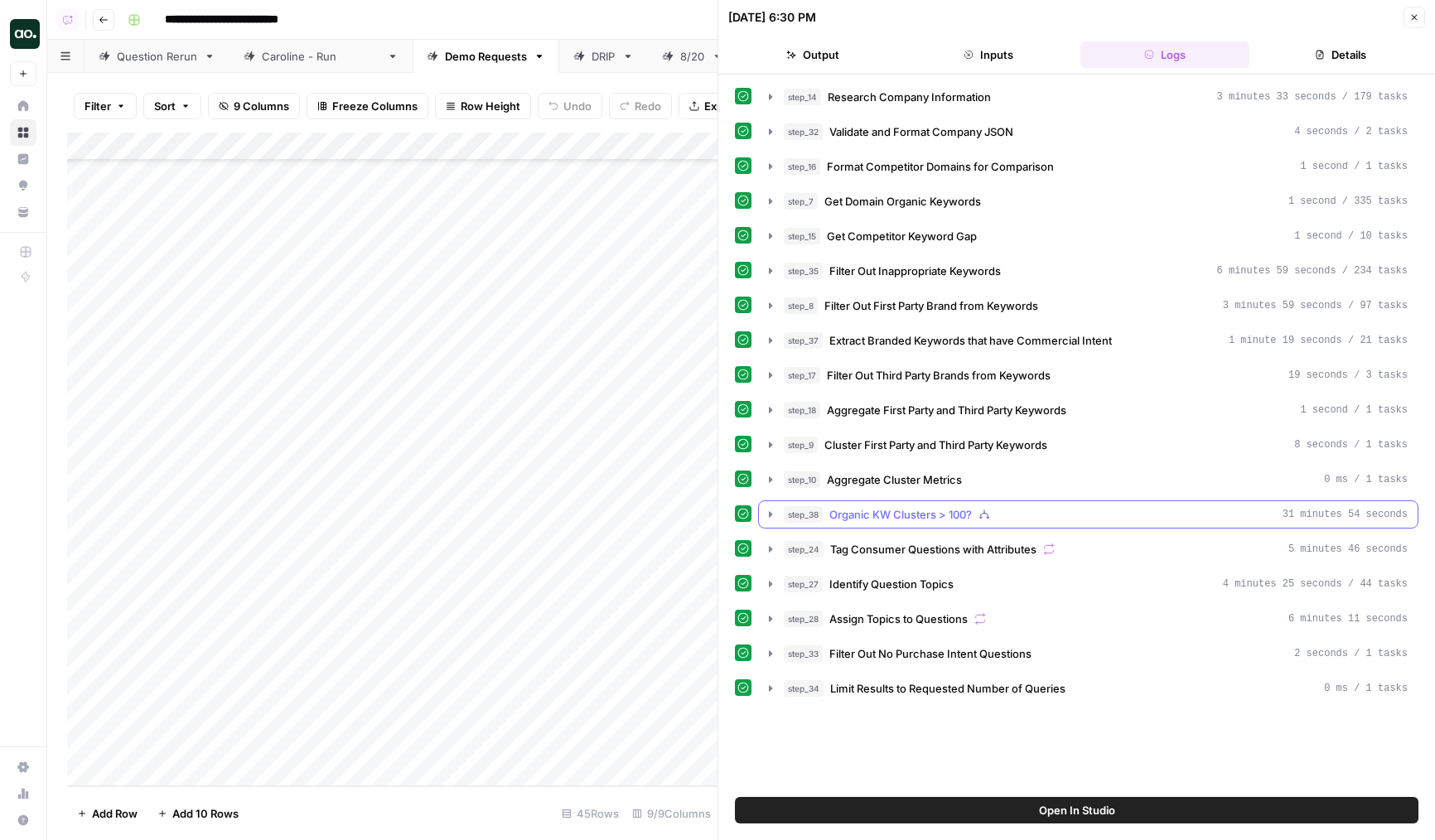
click at [869, 512] on span "Organic KW Clusters > 100?" at bounding box center [901, 514] width 143 height 17
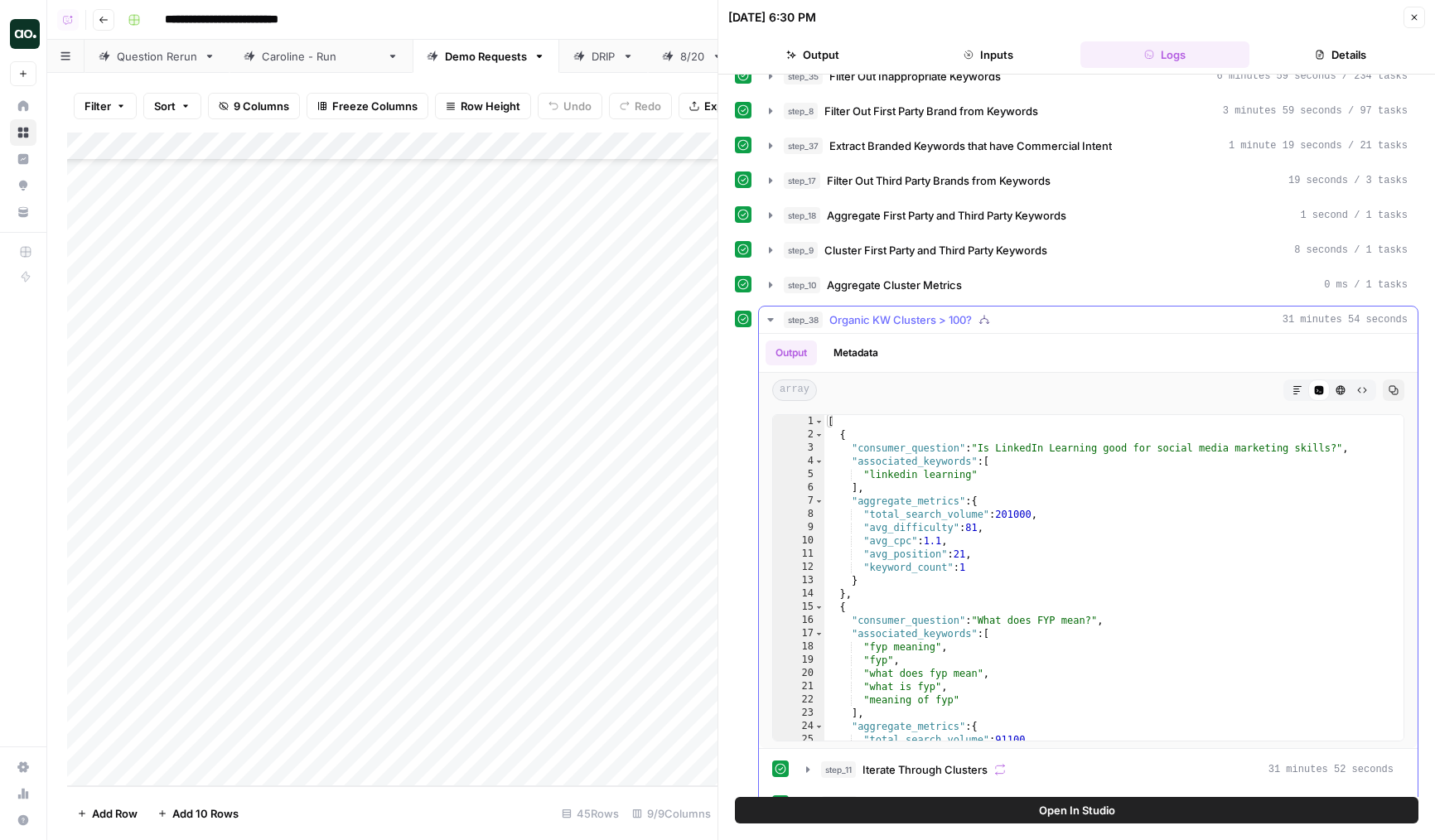
click at [1117, 316] on div "step_38 Organic KW Clusters > 100? 31 minutes 54 seconds" at bounding box center [1096, 320] width 624 height 17
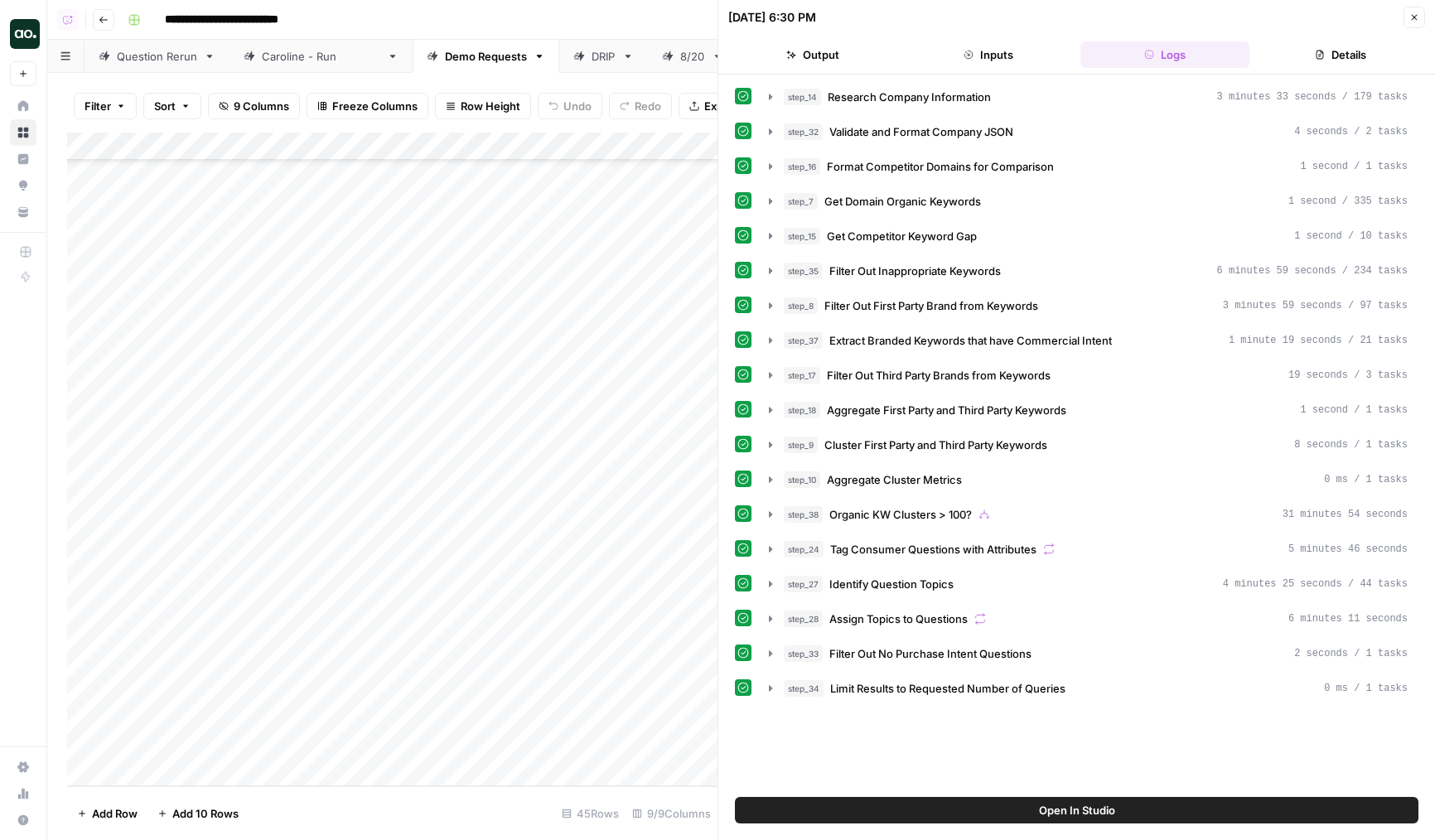
click at [544, 574] on div "Add Column" at bounding box center [392, 459] width 651 height 653
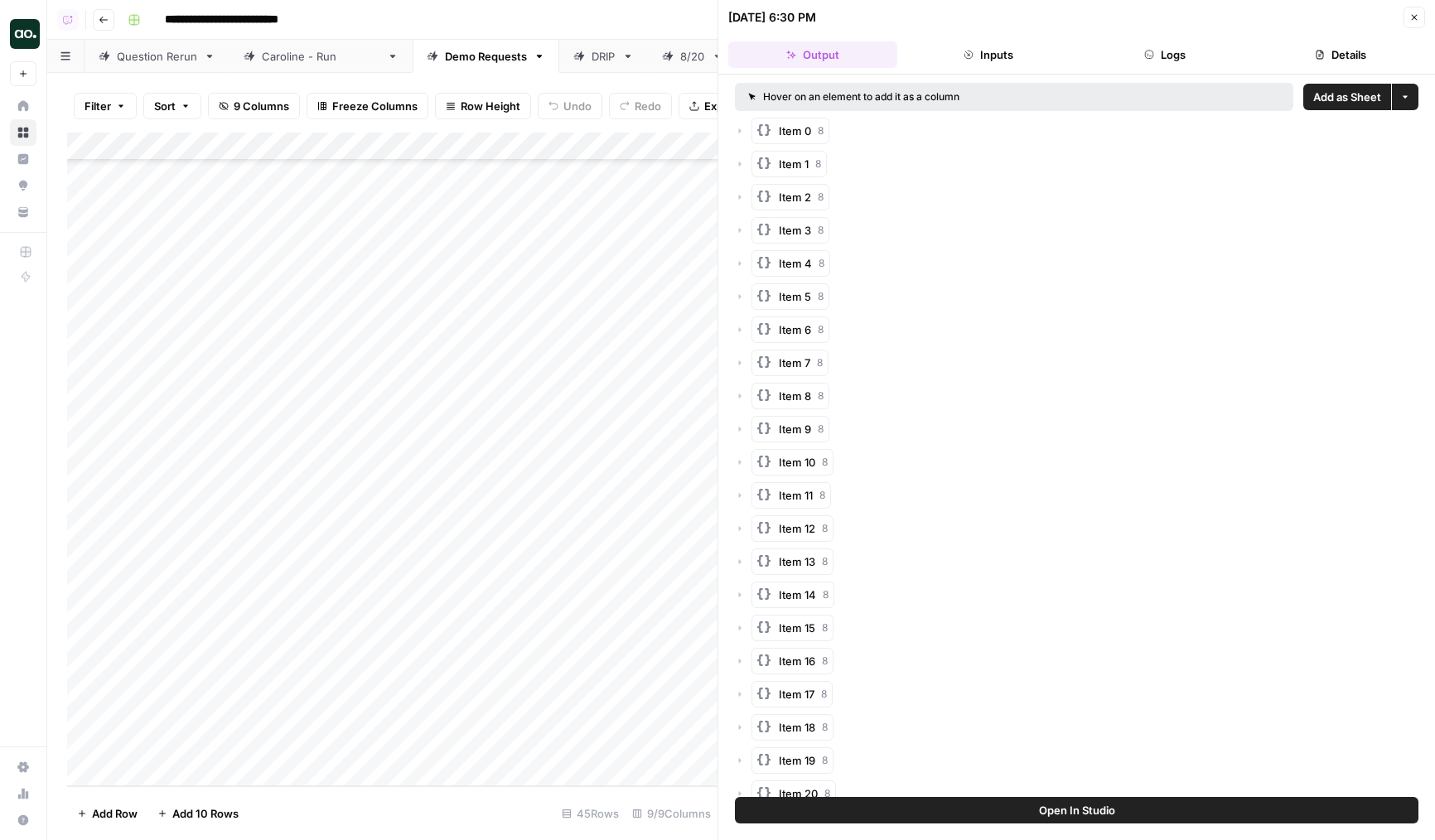
click at [1096, 61] on button "Logs" at bounding box center [1165, 54] width 169 height 26
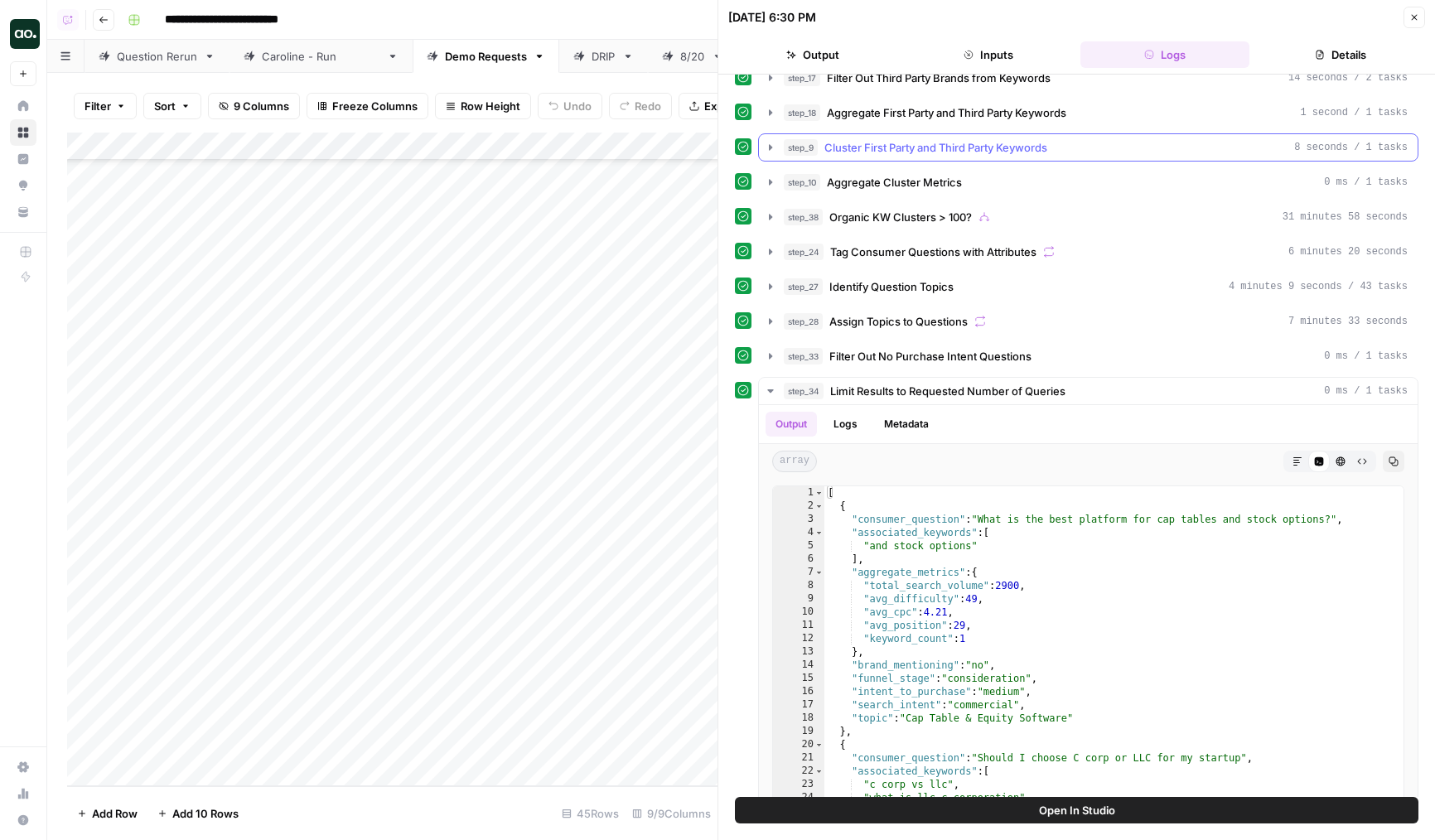
scroll to position [329, 0]
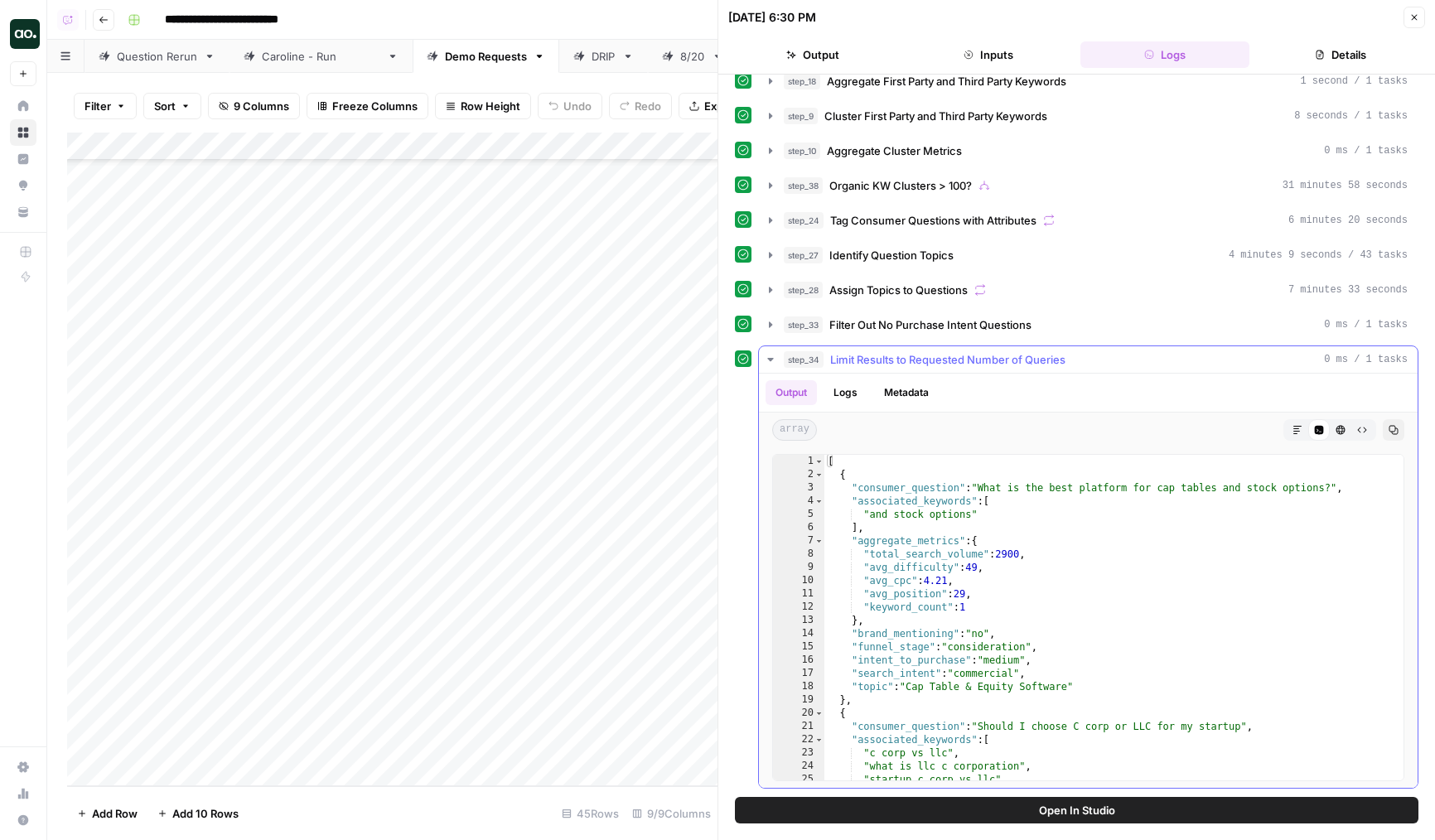
click at [926, 363] on span "Limit Results to Requested Number of Queries" at bounding box center [948, 359] width 235 height 17
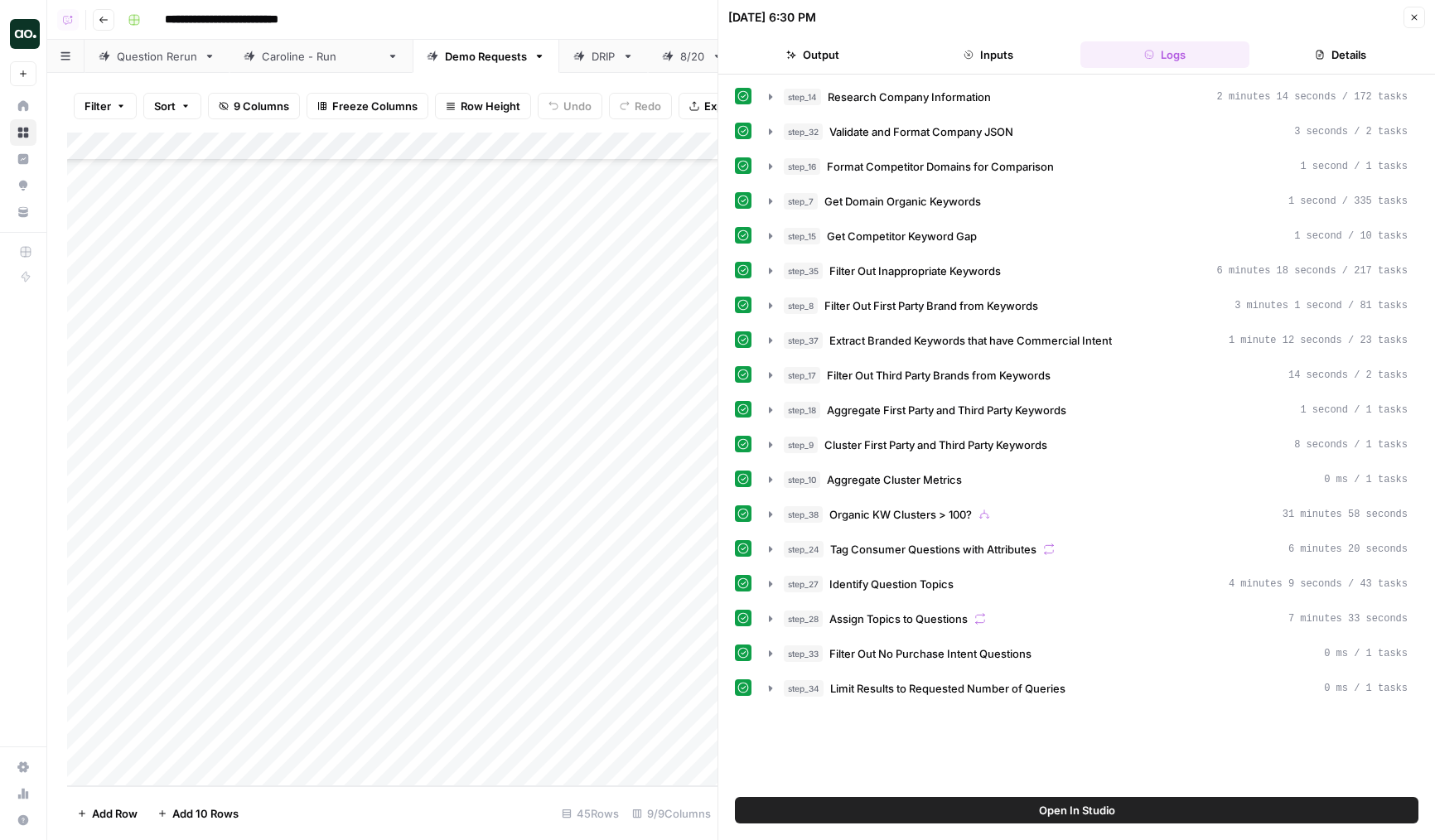
scroll to position [0, 0]
click at [601, 467] on div "Add Column" at bounding box center [392, 459] width 651 height 653
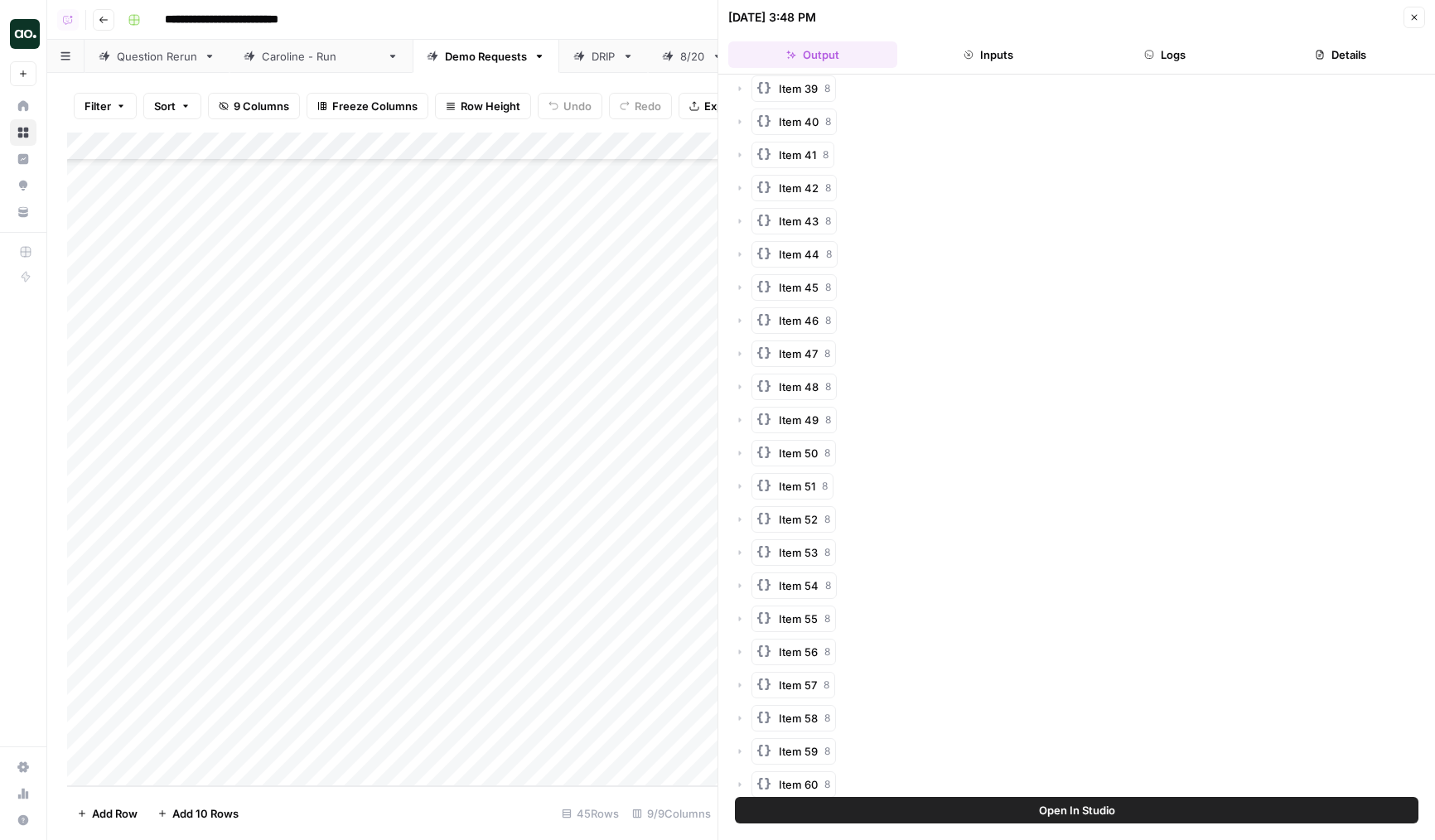
scroll to position [2144, 0]
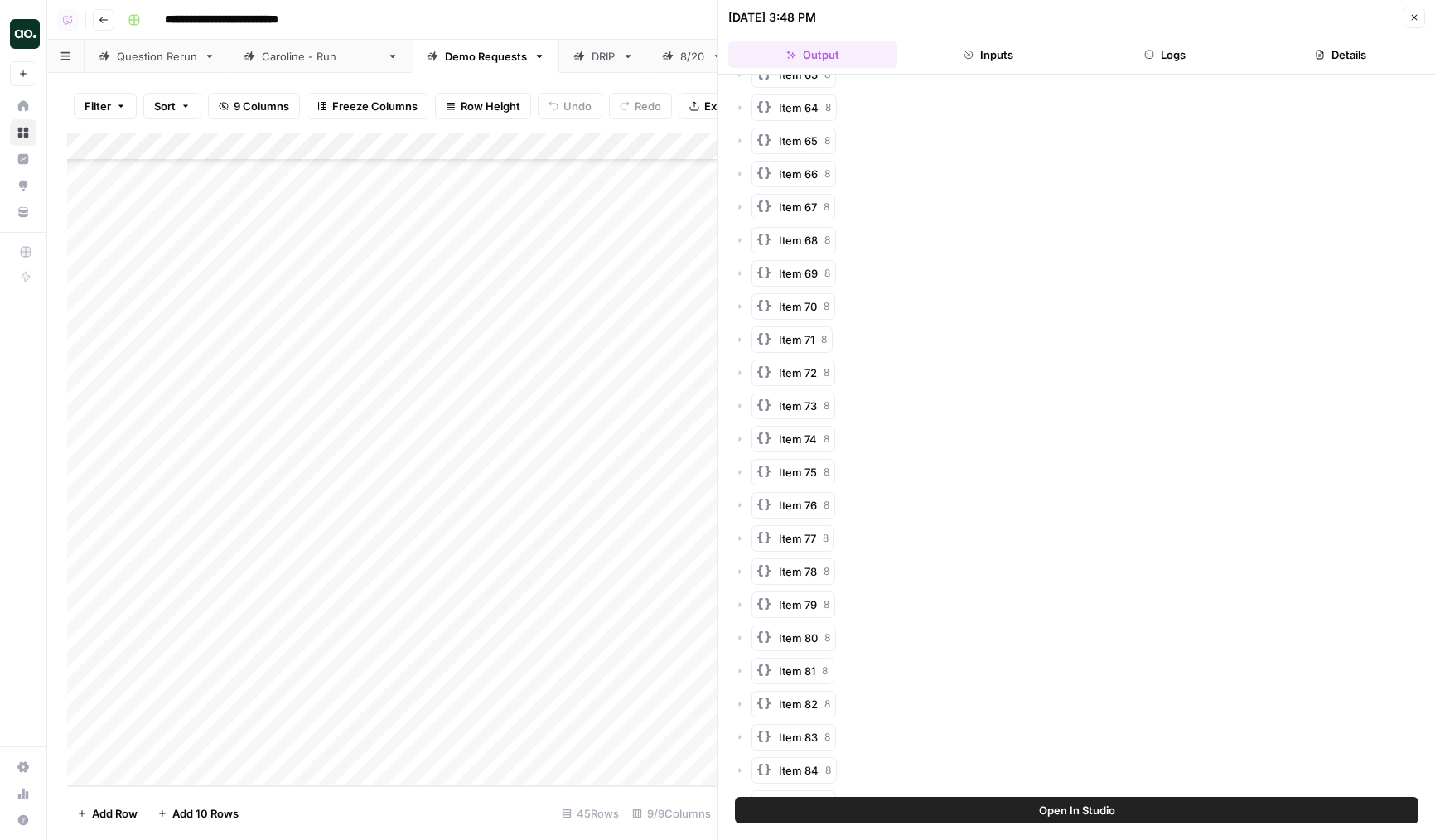
click at [1170, 68] on header "09/09/25 at 3:48 PM Close Output Inputs Logs Details" at bounding box center [1077, 37] width 717 height 75
click at [1173, 63] on button "Logs" at bounding box center [1165, 54] width 169 height 26
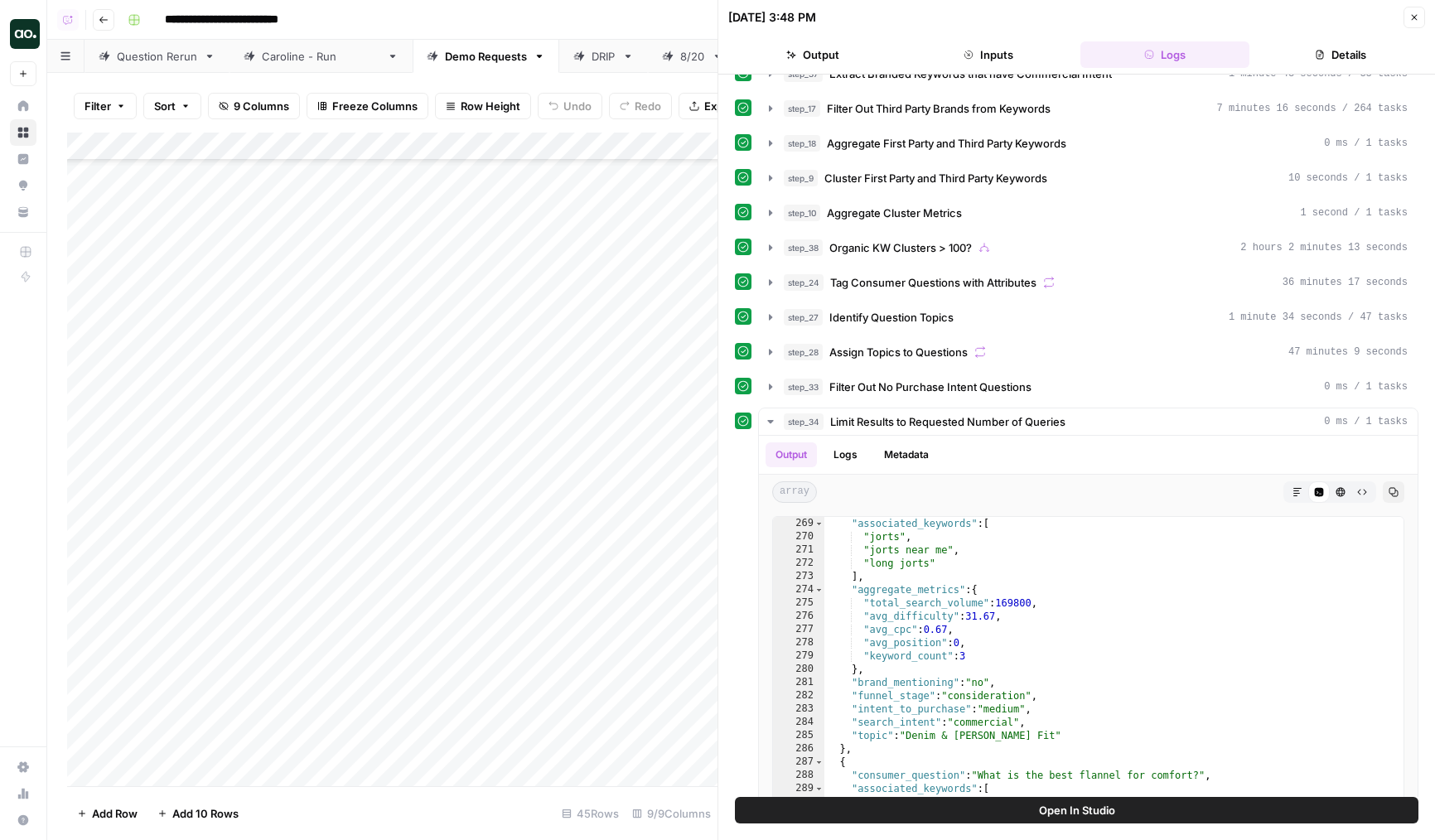
scroll to position [619, 0]
click at [594, 357] on div "Add Column" at bounding box center [392, 459] width 651 height 653
click at [604, 349] on div "Add Column" at bounding box center [392, 459] width 651 height 653
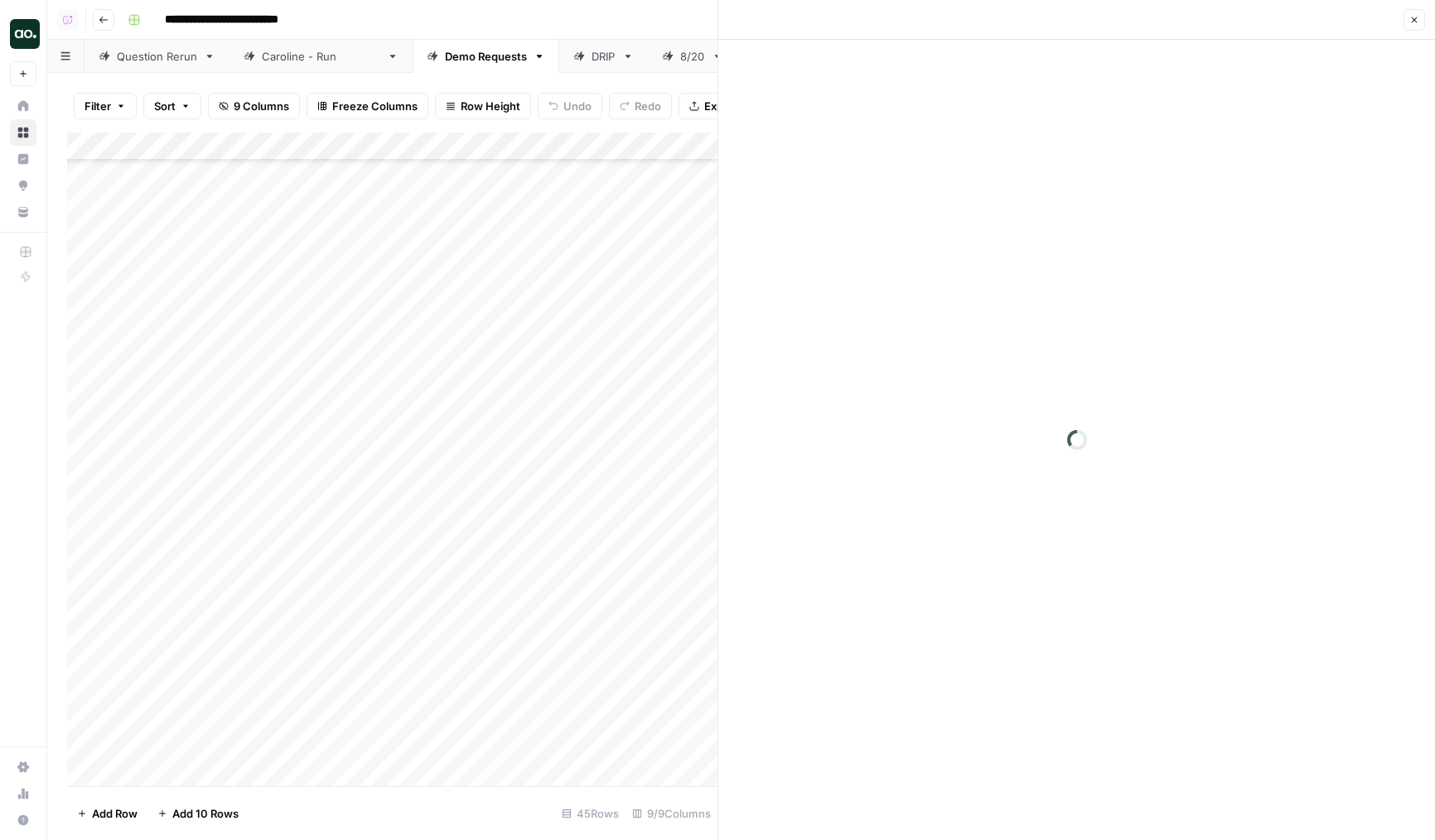
click at [604, 349] on div at bounding box center [633, 343] width 257 height 31
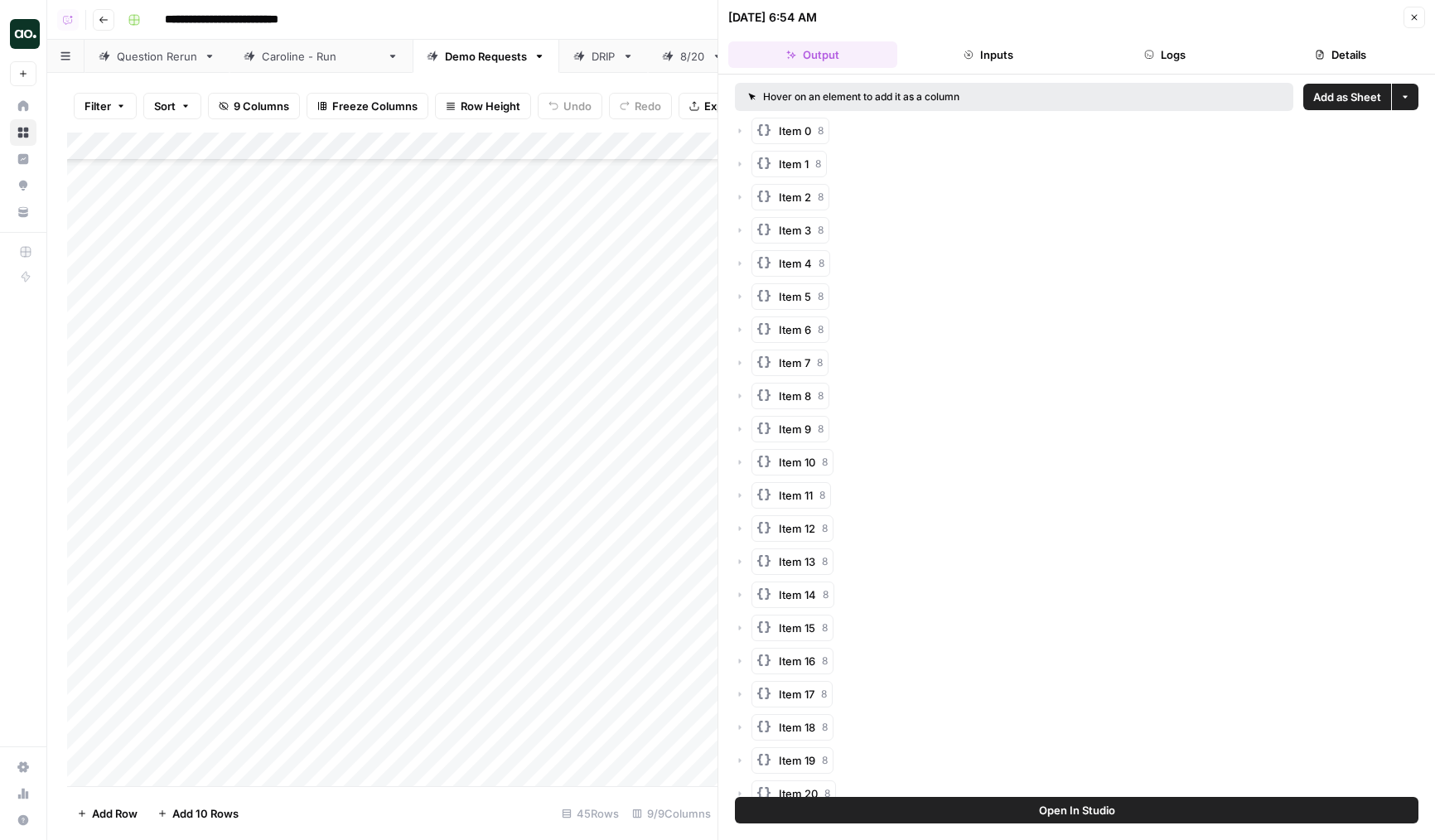
click at [1137, 45] on button "Logs" at bounding box center [1165, 54] width 169 height 26
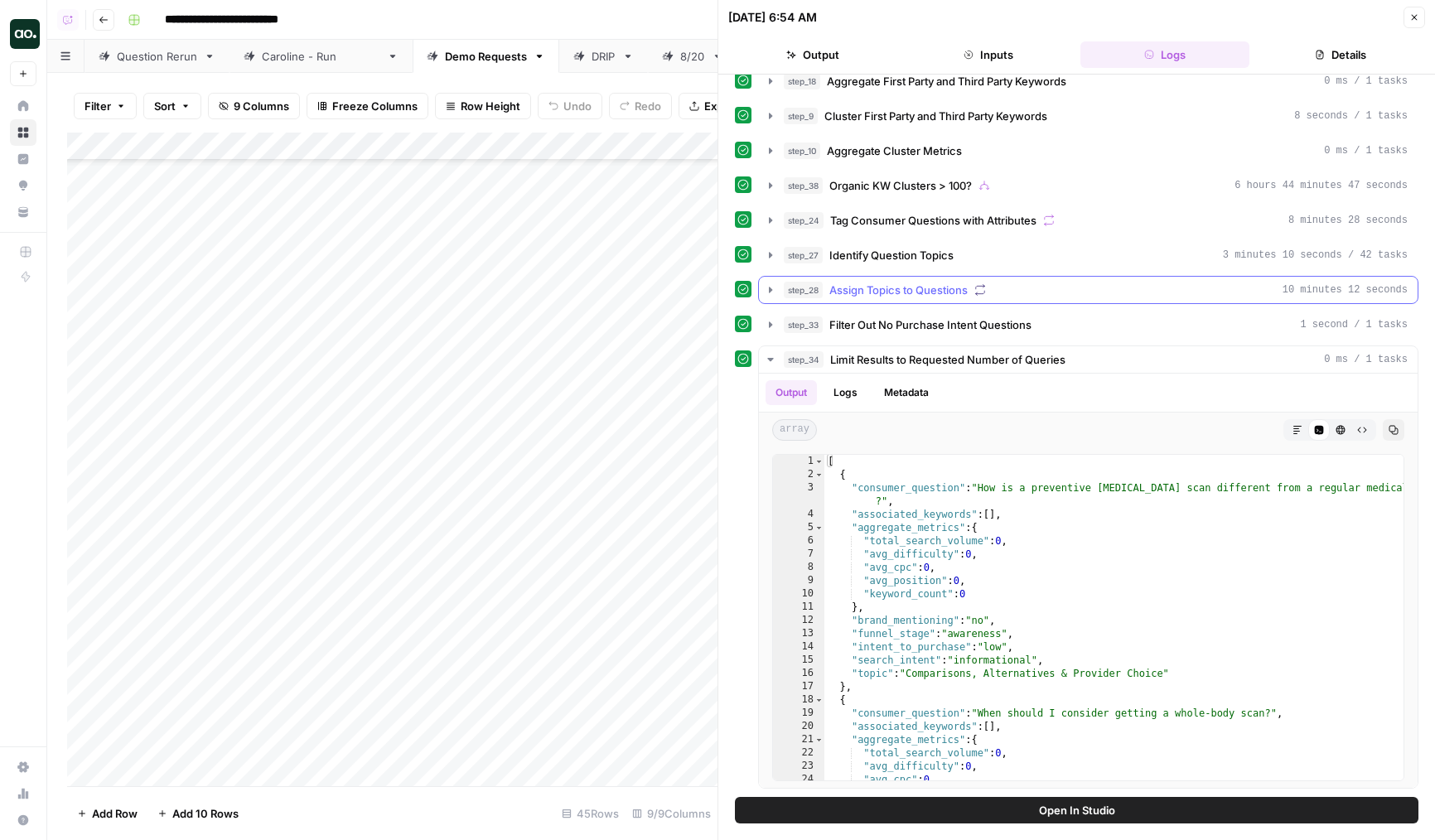
scroll to position [204, 0]
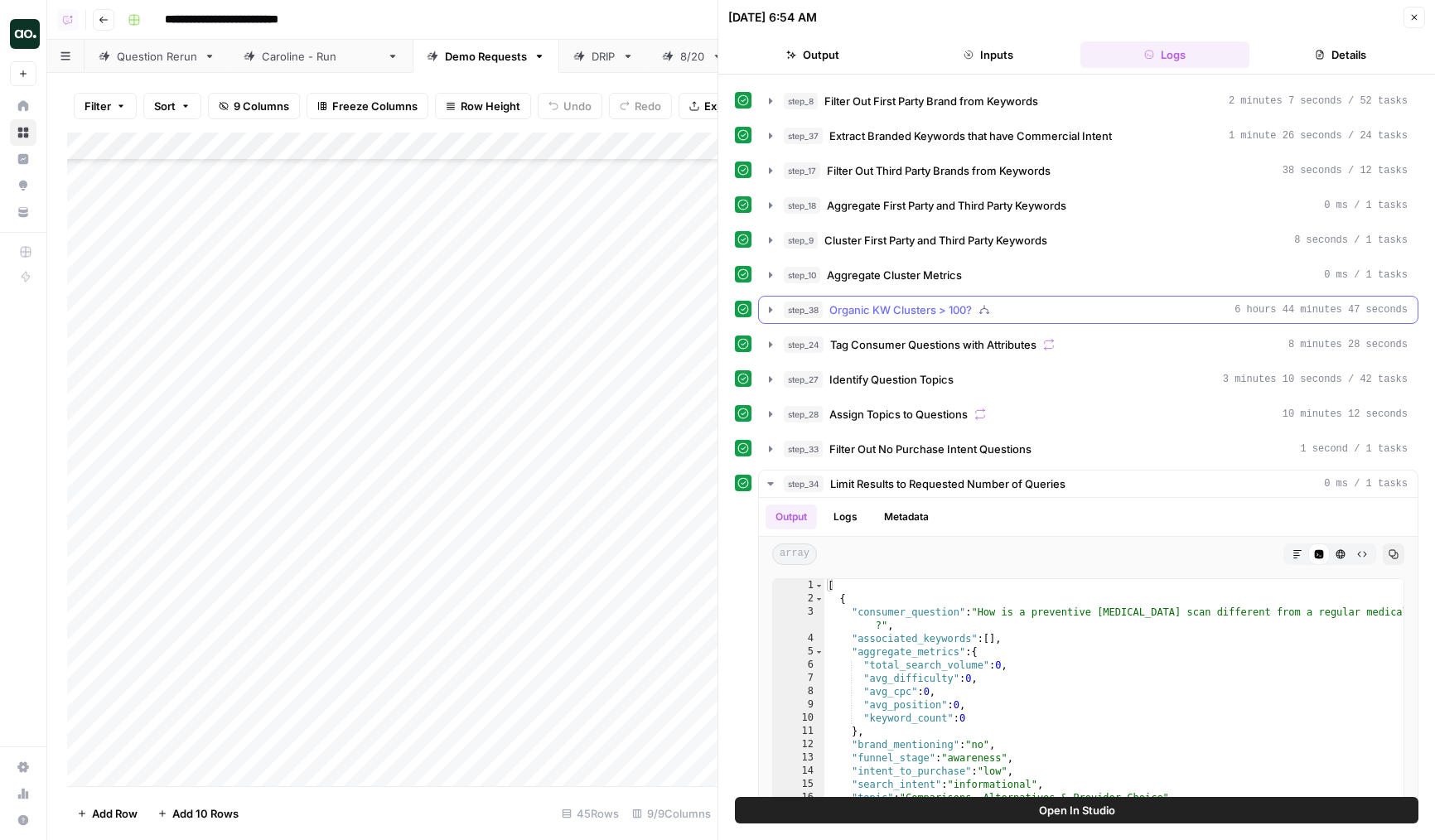
click at [906, 314] on span "Organic KW Clusters > 100?" at bounding box center [901, 310] width 143 height 17
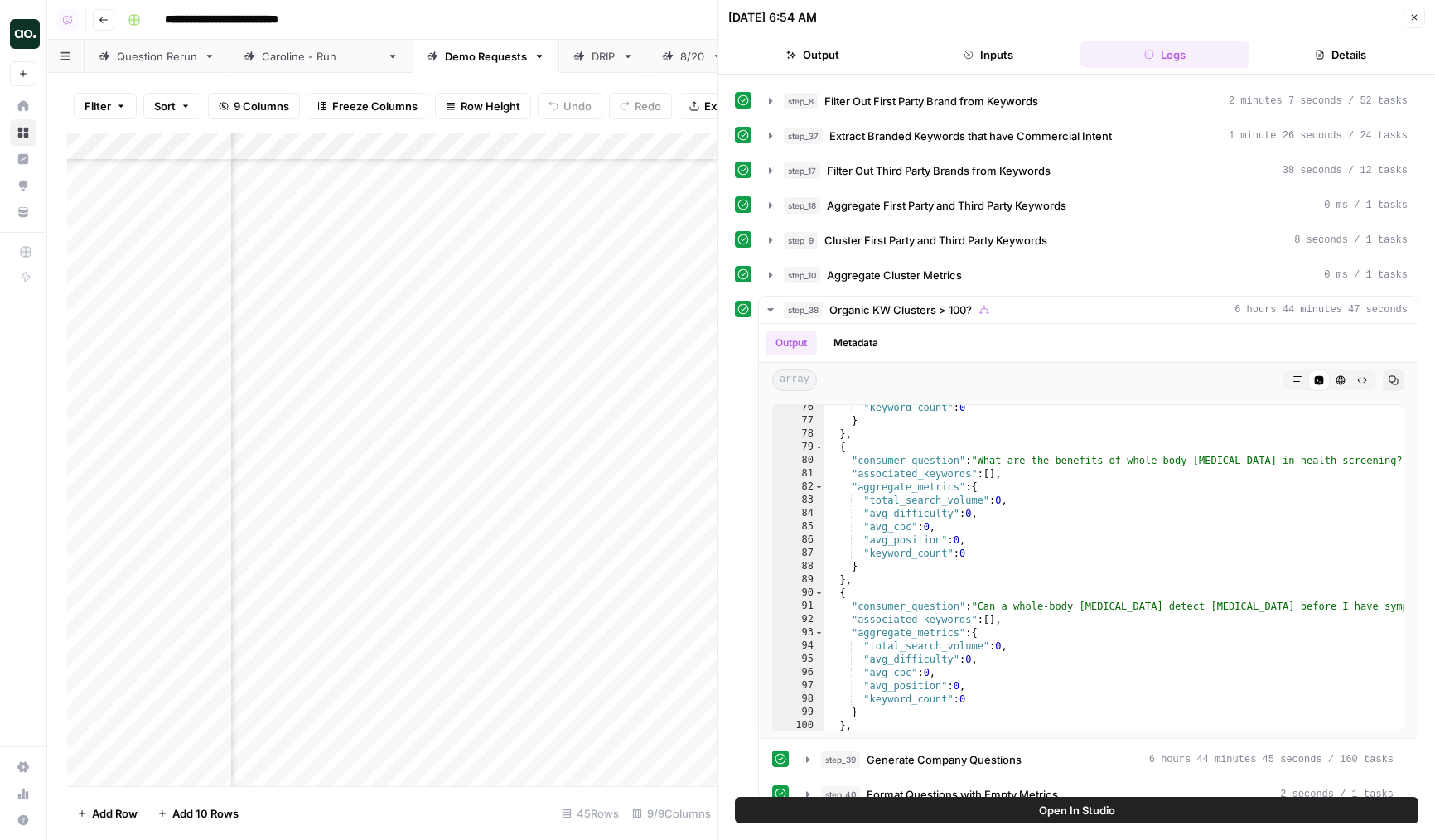
scroll to position [619, 144]
click at [601, 343] on div "Add Column" at bounding box center [392, 459] width 651 height 653
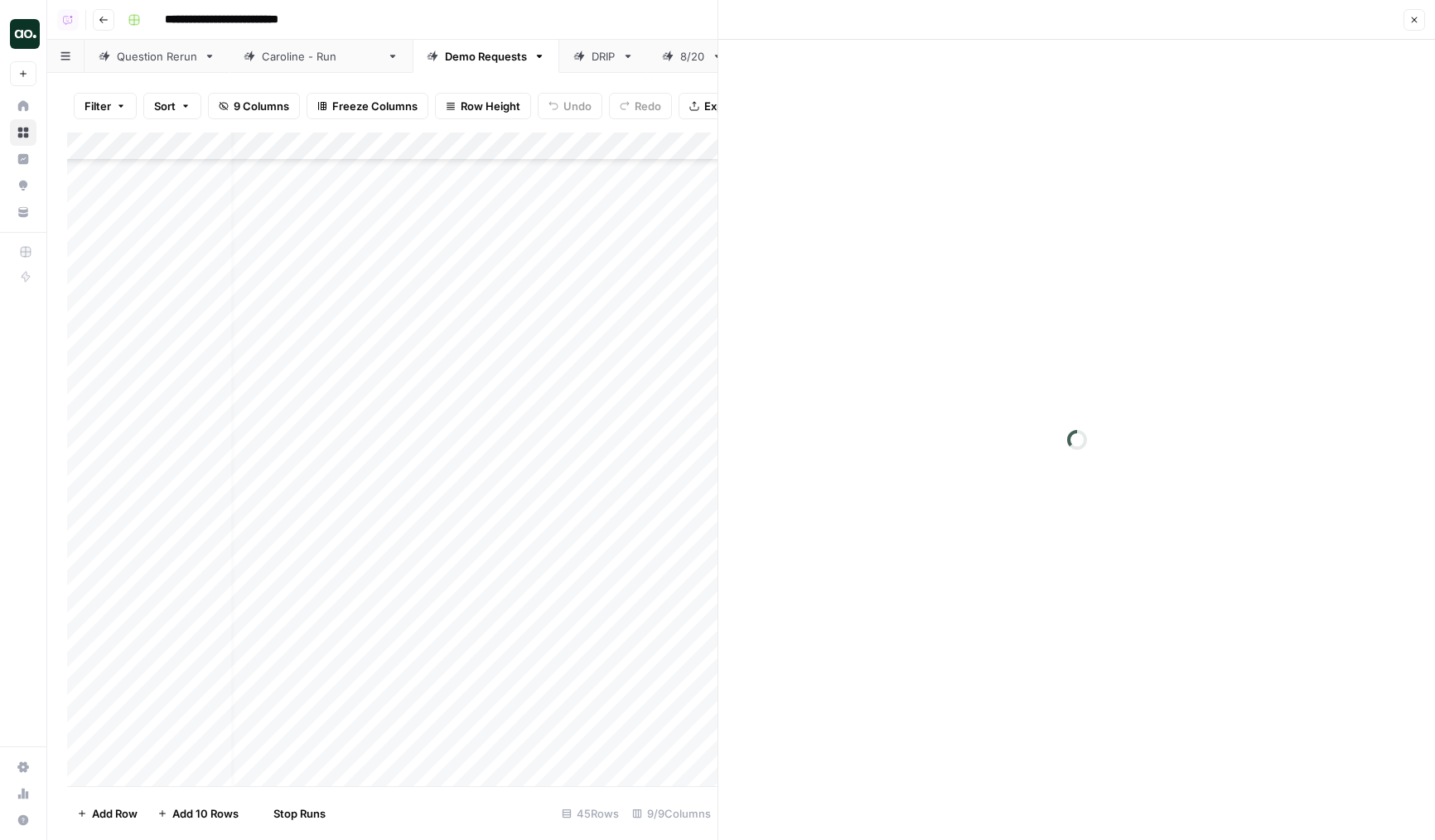
scroll to position [619, 0]
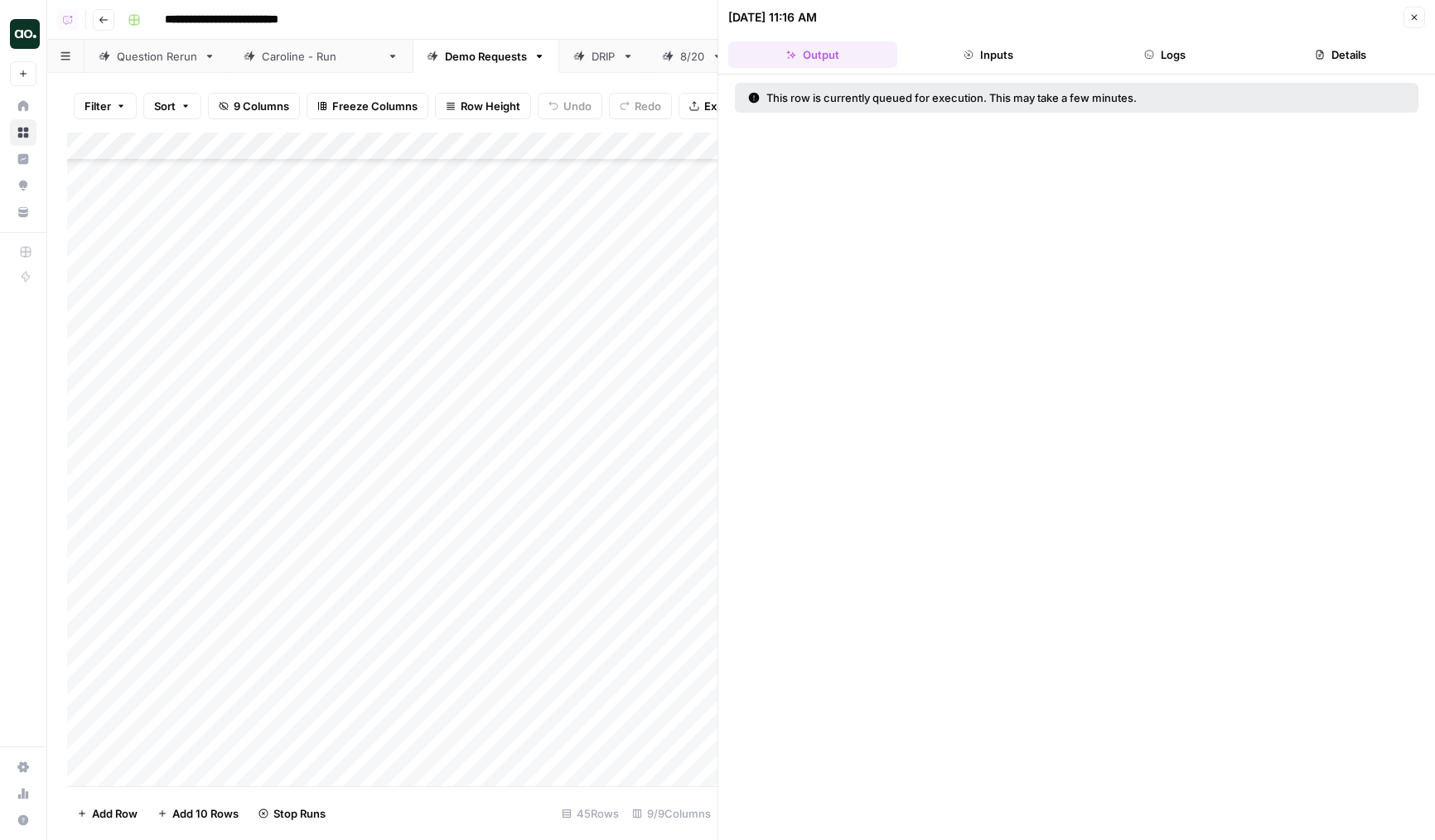
drag, startPoint x: 70, startPoint y: 343, endPoint x: 120, endPoint y: 682, distance: 342.7
click at [120, 682] on div "Add Column" at bounding box center [392, 459] width 651 height 653
drag, startPoint x: 71, startPoint y: 717, endPoint x: 71, endPoint y: 744, distance: 27.0
click at [71, 744] on div "Add Column" at bounding box center [392, 459] width 651 height 653
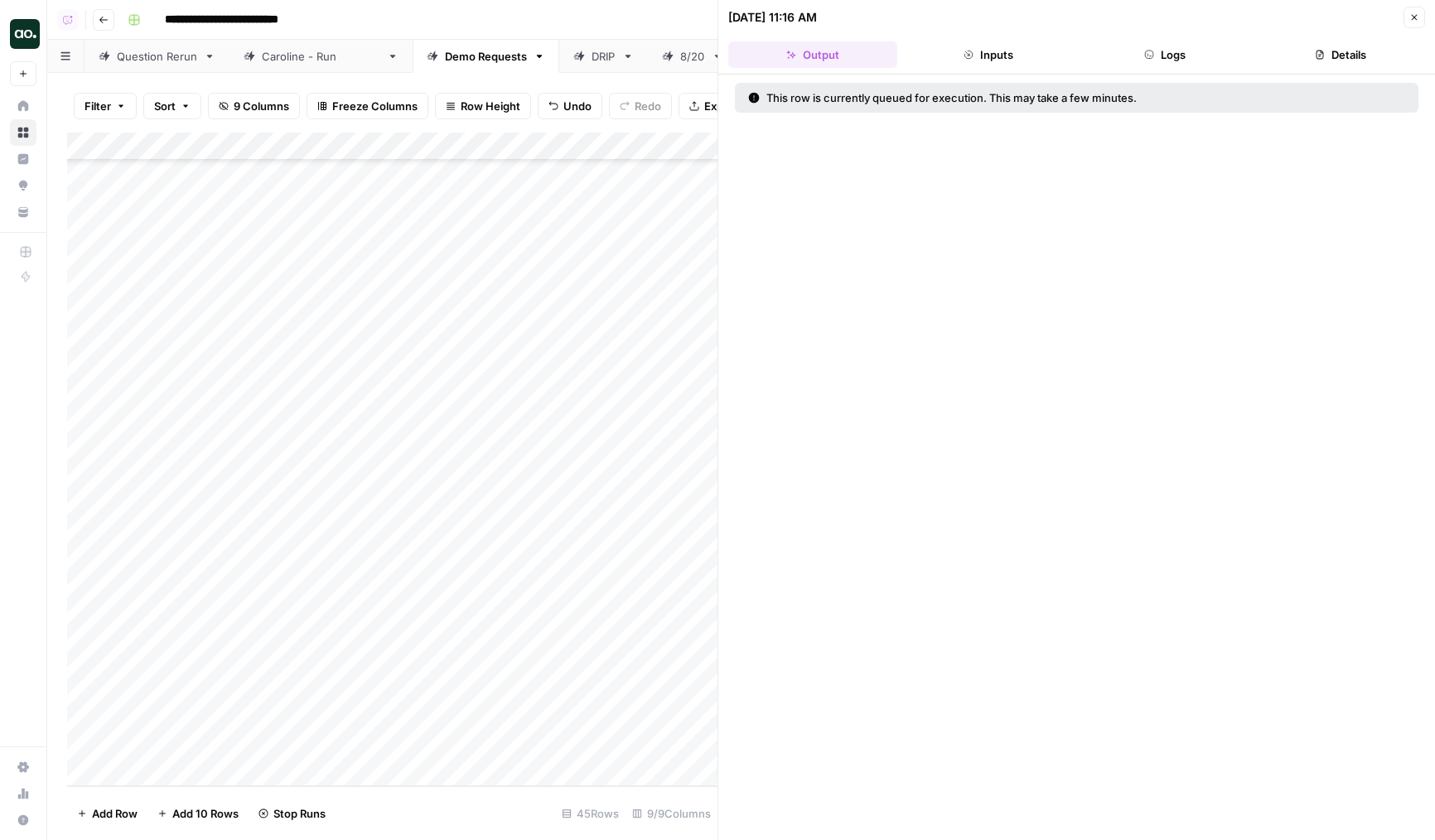
drag, startPoint x: 70, startPoint y: 659, endPoint x: 71, endPoint y: 697, distance: 38.0
click at [71, 697] on div "Add Column" at bounding box center [392, 459] width 651 height 653
drag, startPoint x: 70, startPoint y: 689, endPoint x: 70, endPoint y: 709, distance: 20.0
click at [70, 709] on div "Add Column" at bounding box center [392, 459] width 651 height 653
drag, startPoint x: 70, startPoint y: 637, endPoint x: 70, endPoint y: 686, distance: 49.0
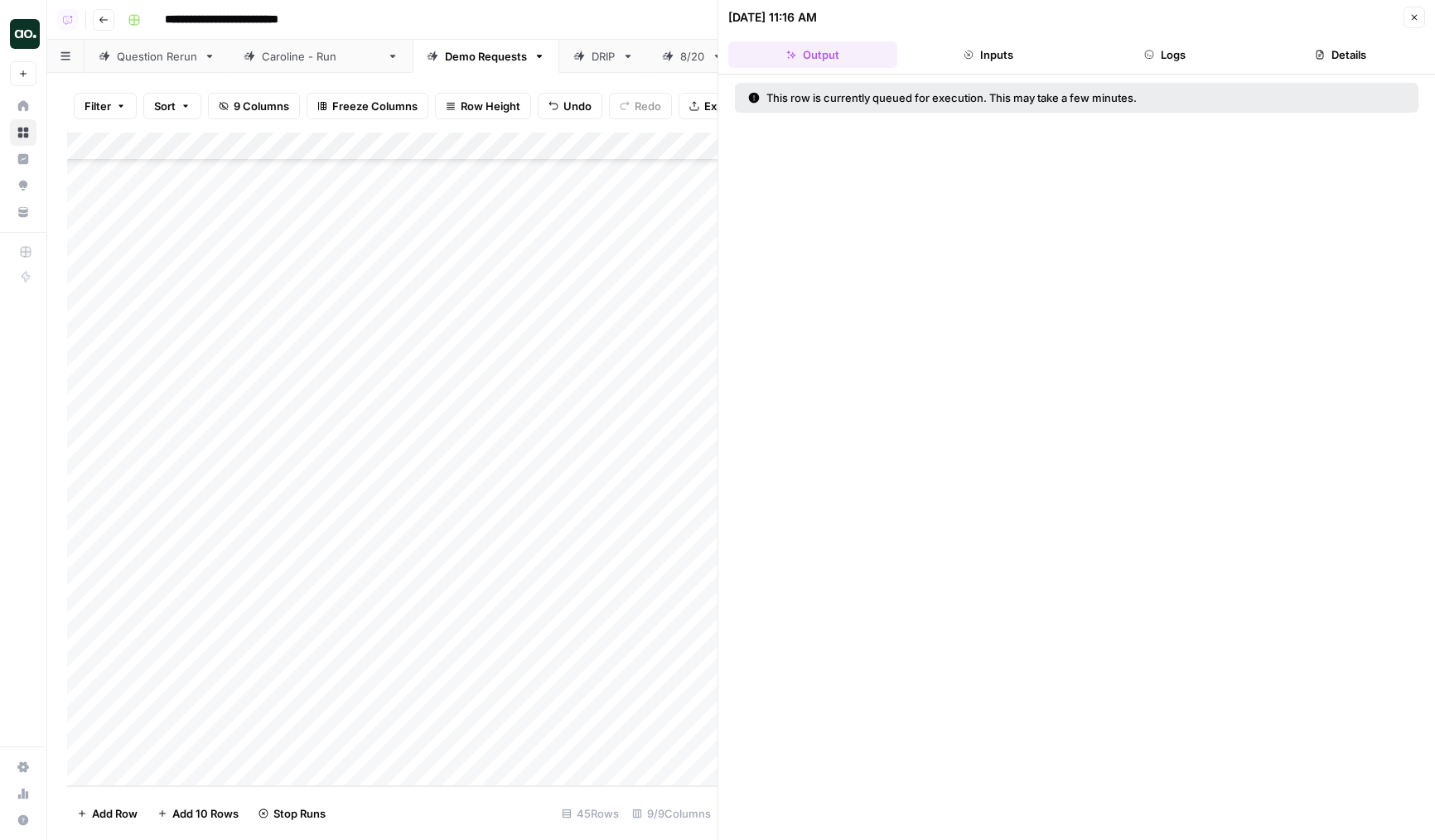
click at [70, 686] on div "Add Column" at bounding box center [392, 459] width 651 height 653
click at [1418, 12] on icon "button" at bounding box center [1414, 17] width 10 height 10
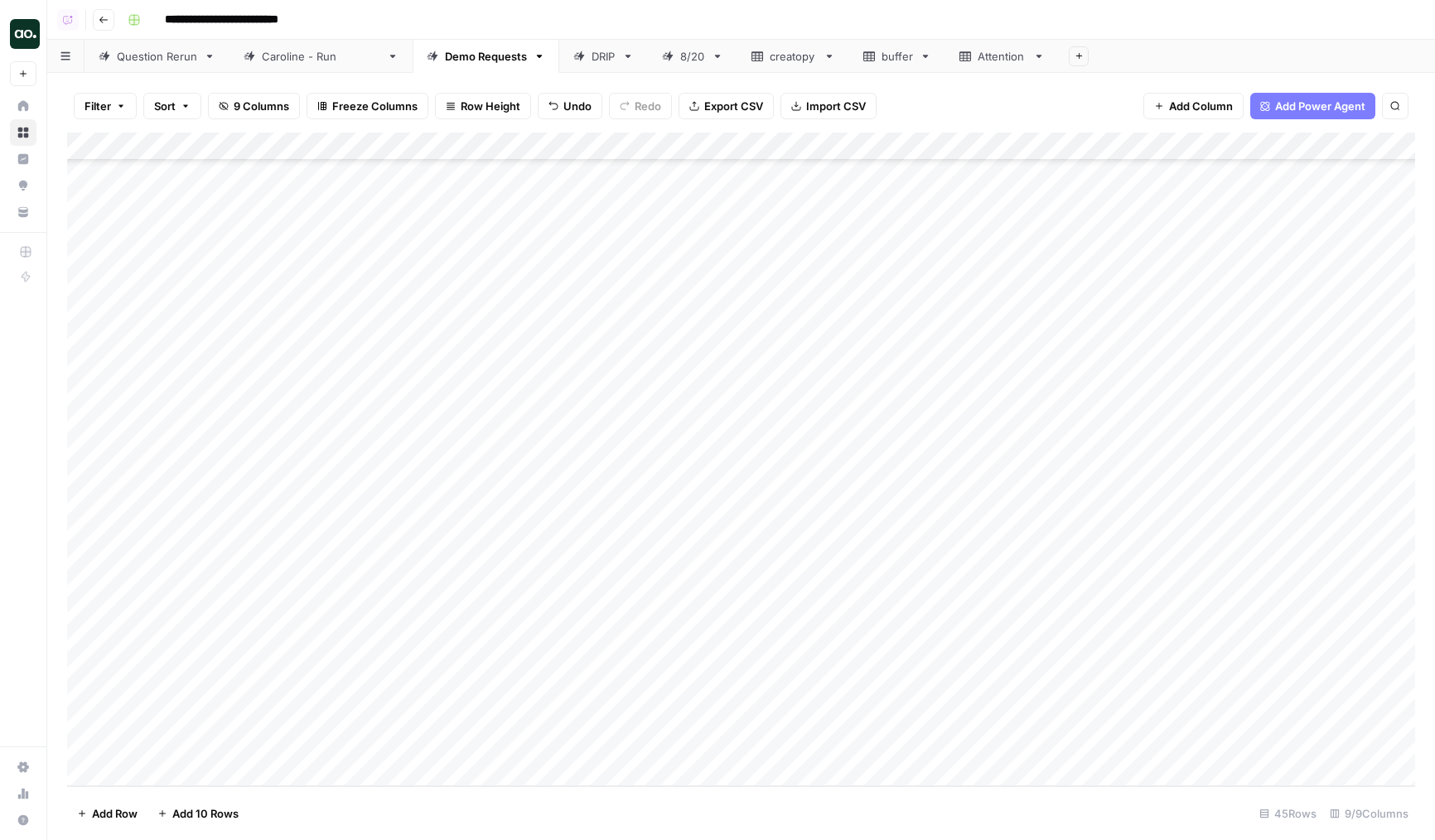
click at [386, 643] on div "Add Column" at bounding box center [741, 459] width 1348 height 653
click at [636, 691] on div "Add Column" at bounding box center [741, 459] width 1348 height 653
click at [605, 721] on div "Add Column" at bounding box center [741, 459] width 1348 height 653
click at [506, 153] on div "Add Column" at bounding box center [741, 459] width 1348 height 653
click at [636, 147] on div "Add Column" at bounding box center [741, 459] width 1348 height 653
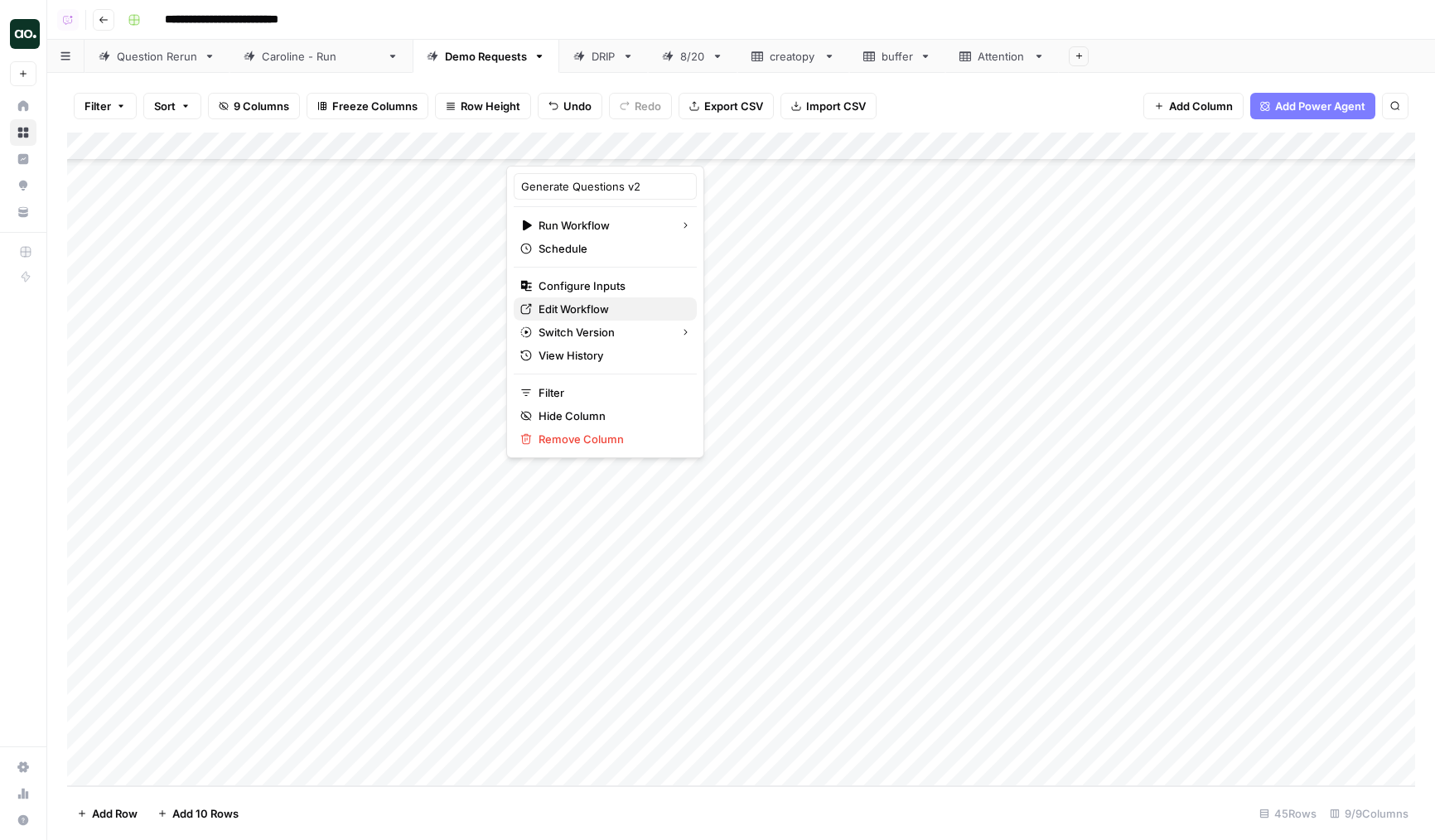
click at [559, 316] on span "Edit Workflow" at bounding box center [611, 309] width 145 height 17
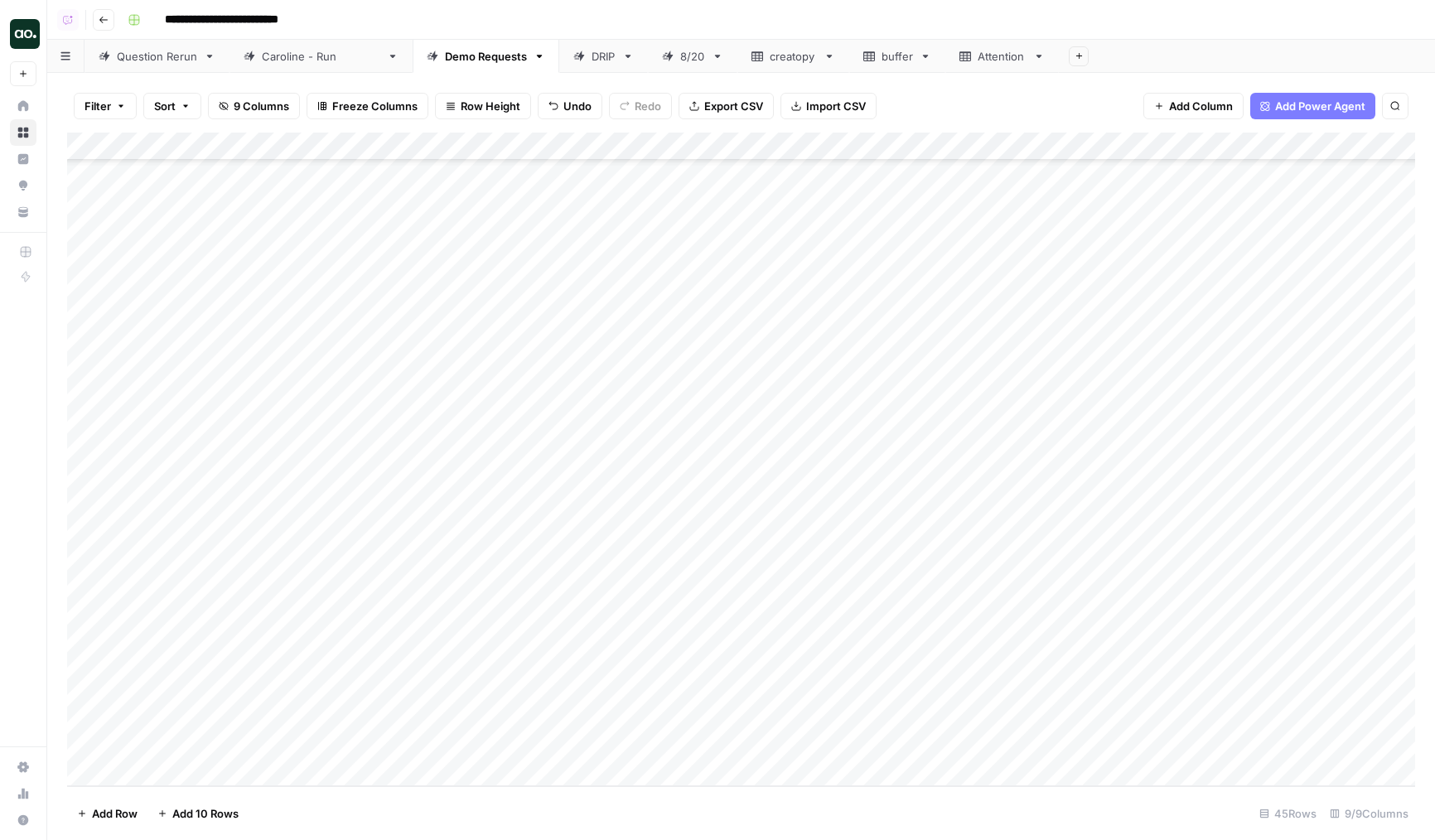
click at [640, 713] on div "Add Column" at bounding box center [741, 459] width 1348 height 653
click at [724, 718] on div "Add Column" at bounding box center [741, 459] width 1348 height 653
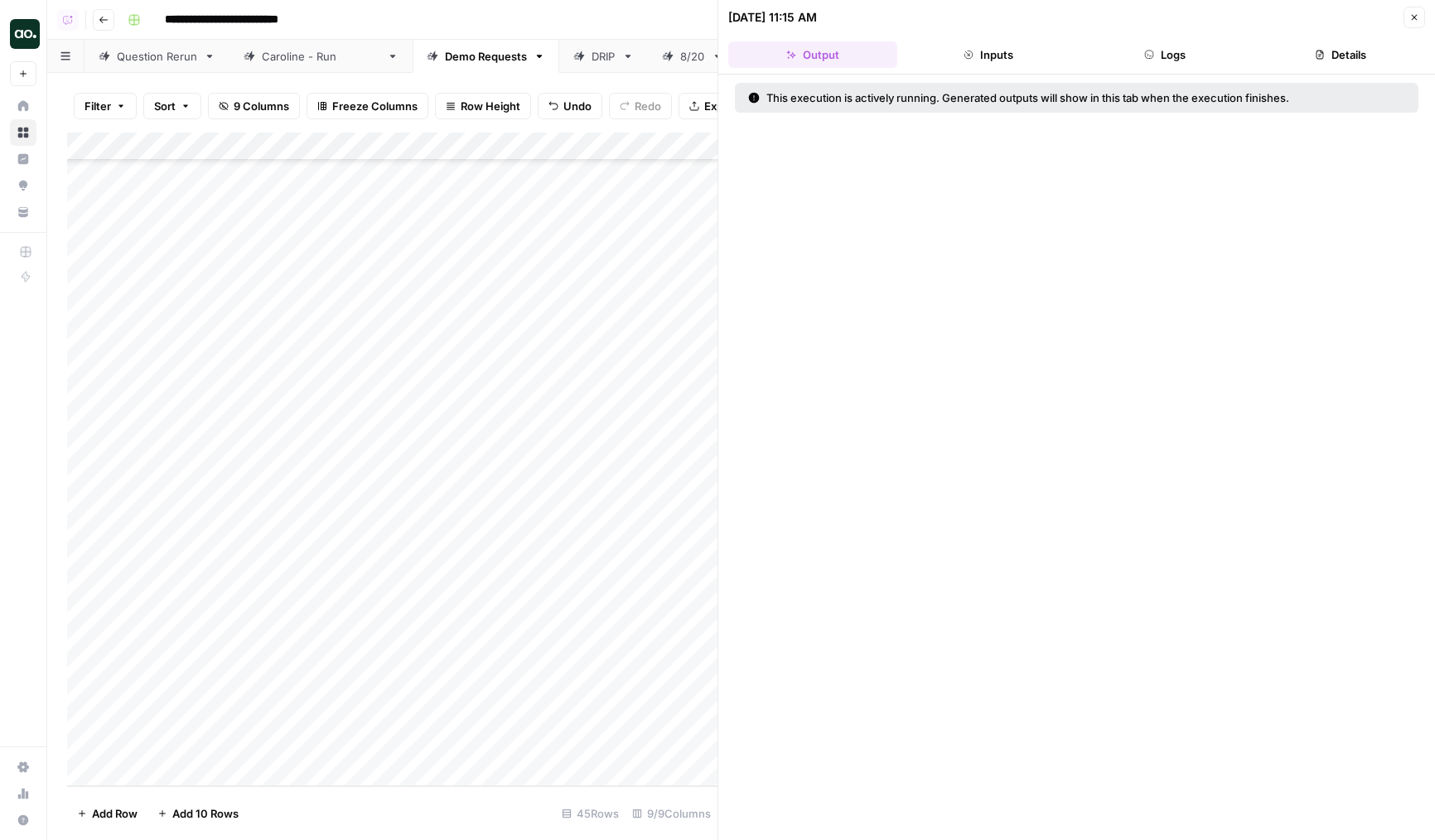
click at [1189, 49] on button "Logs" at bounding box center [1165, 54] width 169 height 26
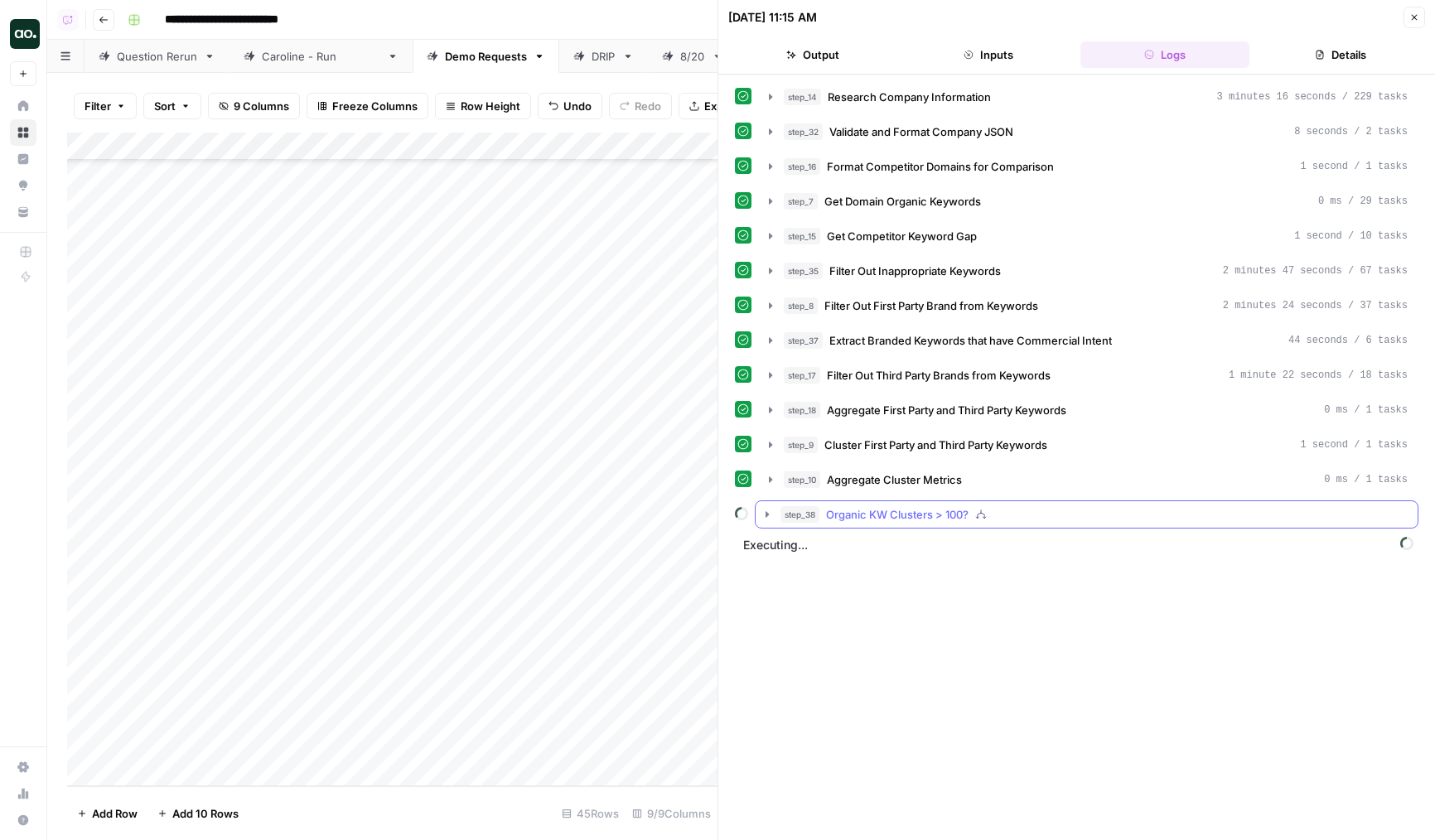
click at [868, 510] on span "Organic KW Clusters > 100?" at bounding box center [897, 514] width 143 height 17
click at [905, 542] on span "Iterate Through Clusters" at bounding box center [919, 550] width 125 height 17
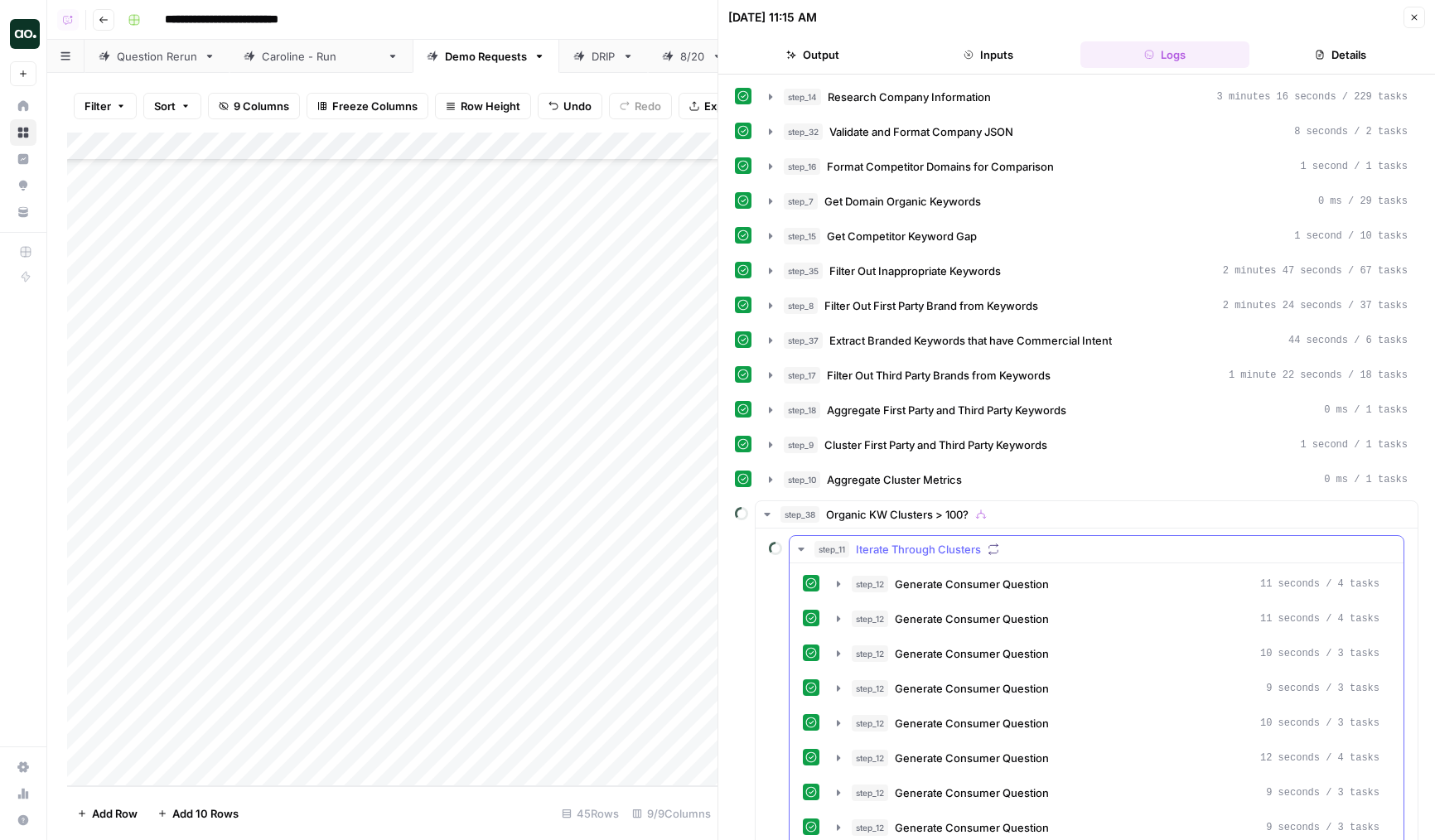
click at [923, 546] on span "Iterate Through Clusters" at bounding box center [919, 550] width 125 height 17
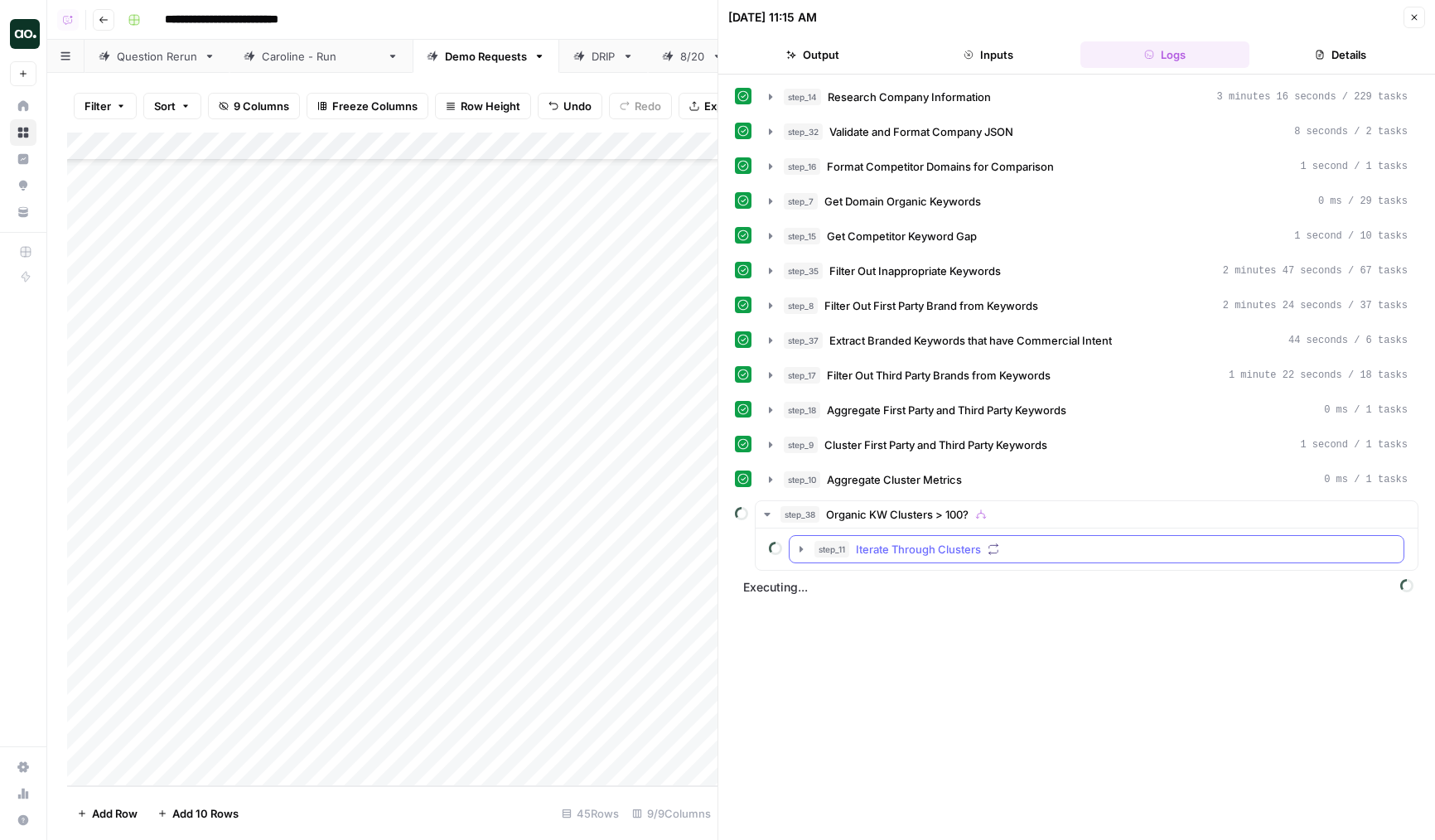
click at [890, 549] on span "Iterate Through Clusters" at bounding box center [919, 550] width 125 height 17
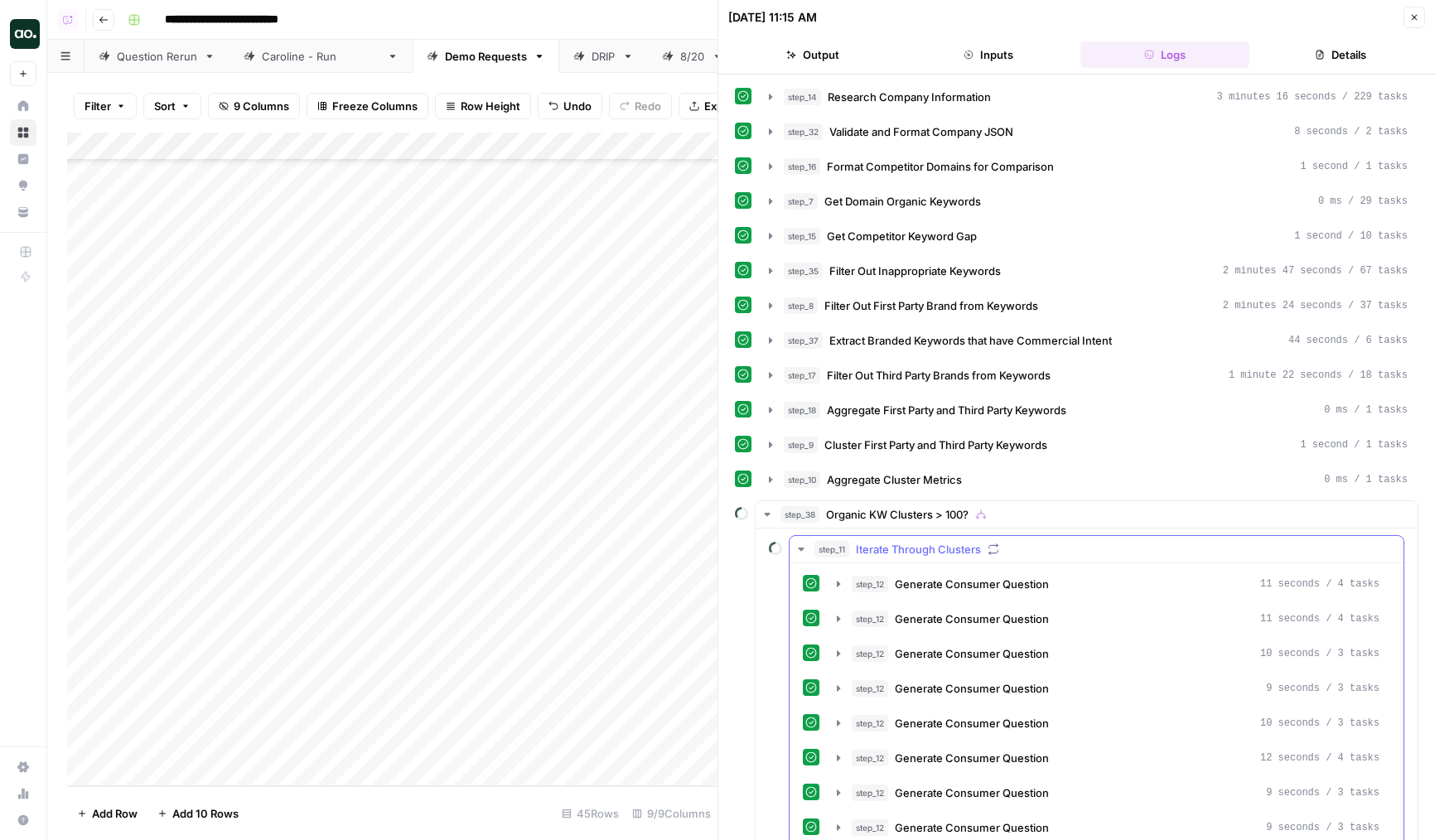
click at [949, 588] on span "Generate Consumer Question" at bounding box center [972, 584] width 154 height 17
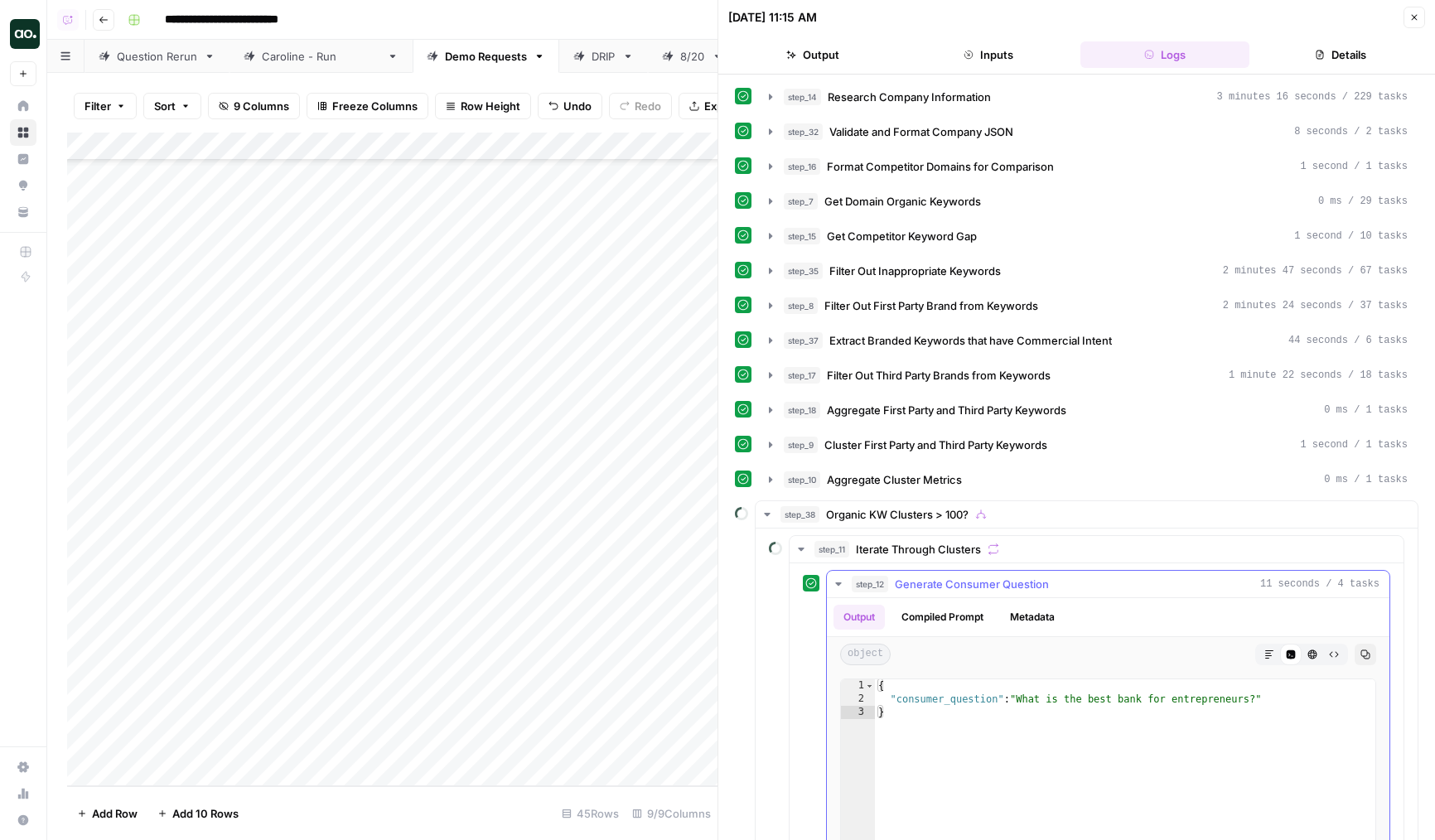
click at [971, 583] on span "Generate Consumer Question" at bounding box center [972, 584] width 154 height 17
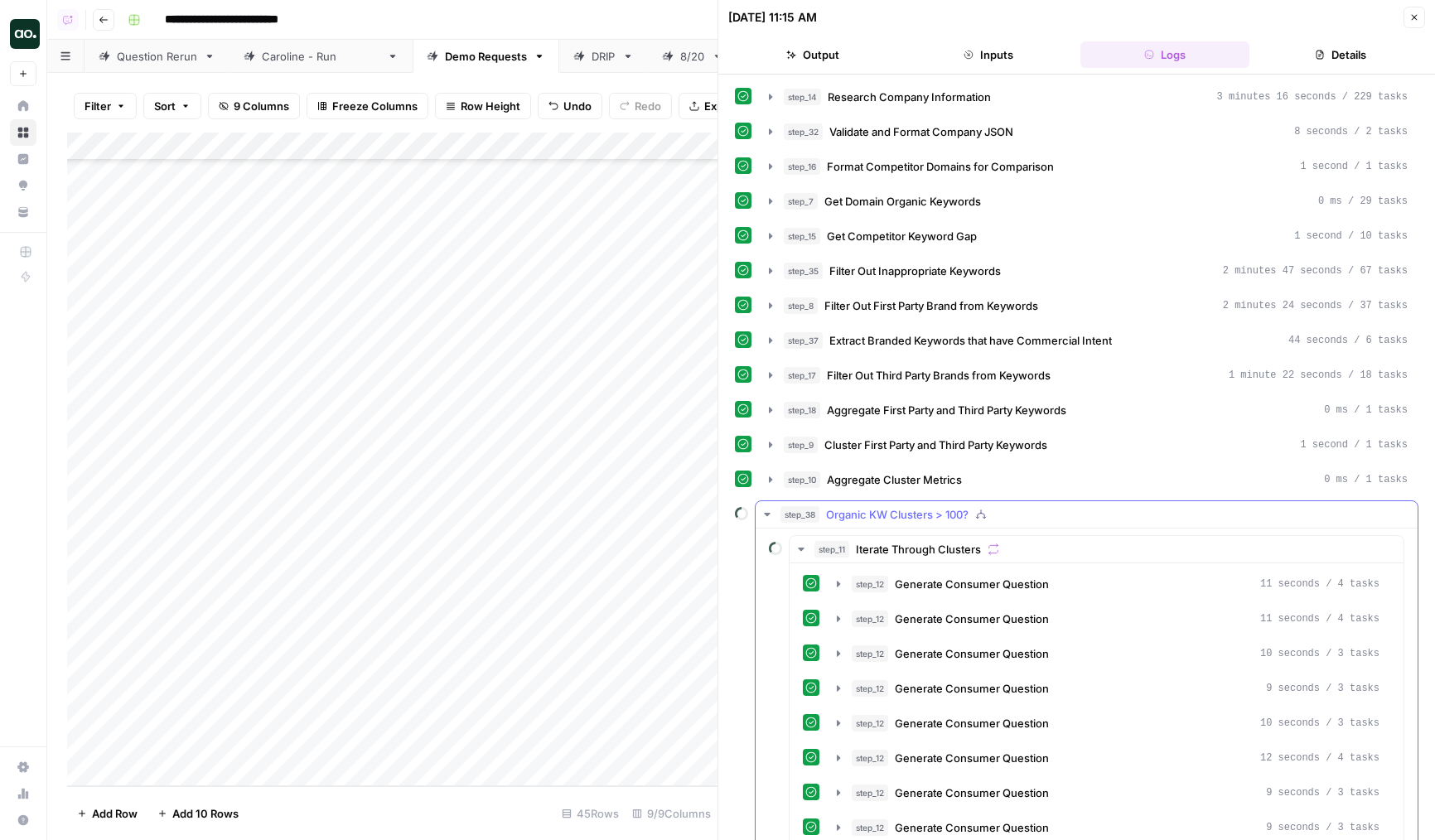
click at [785, 522] on span "step_38" at bounding box center [800, 514] width 39 height 17
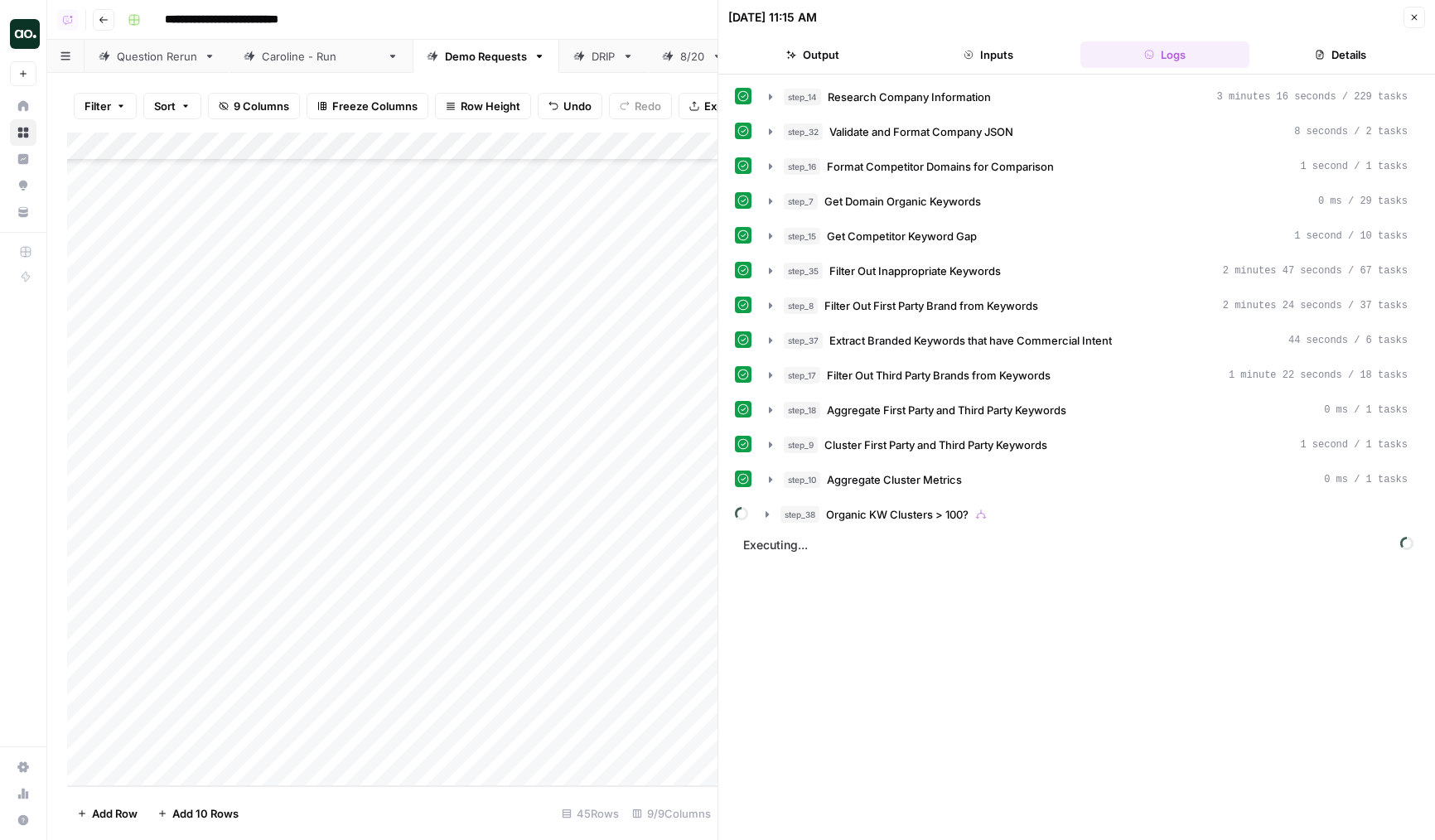
click at [616, 688] on div "Add Column" at bounding box center [392, 459] width 651 height 653
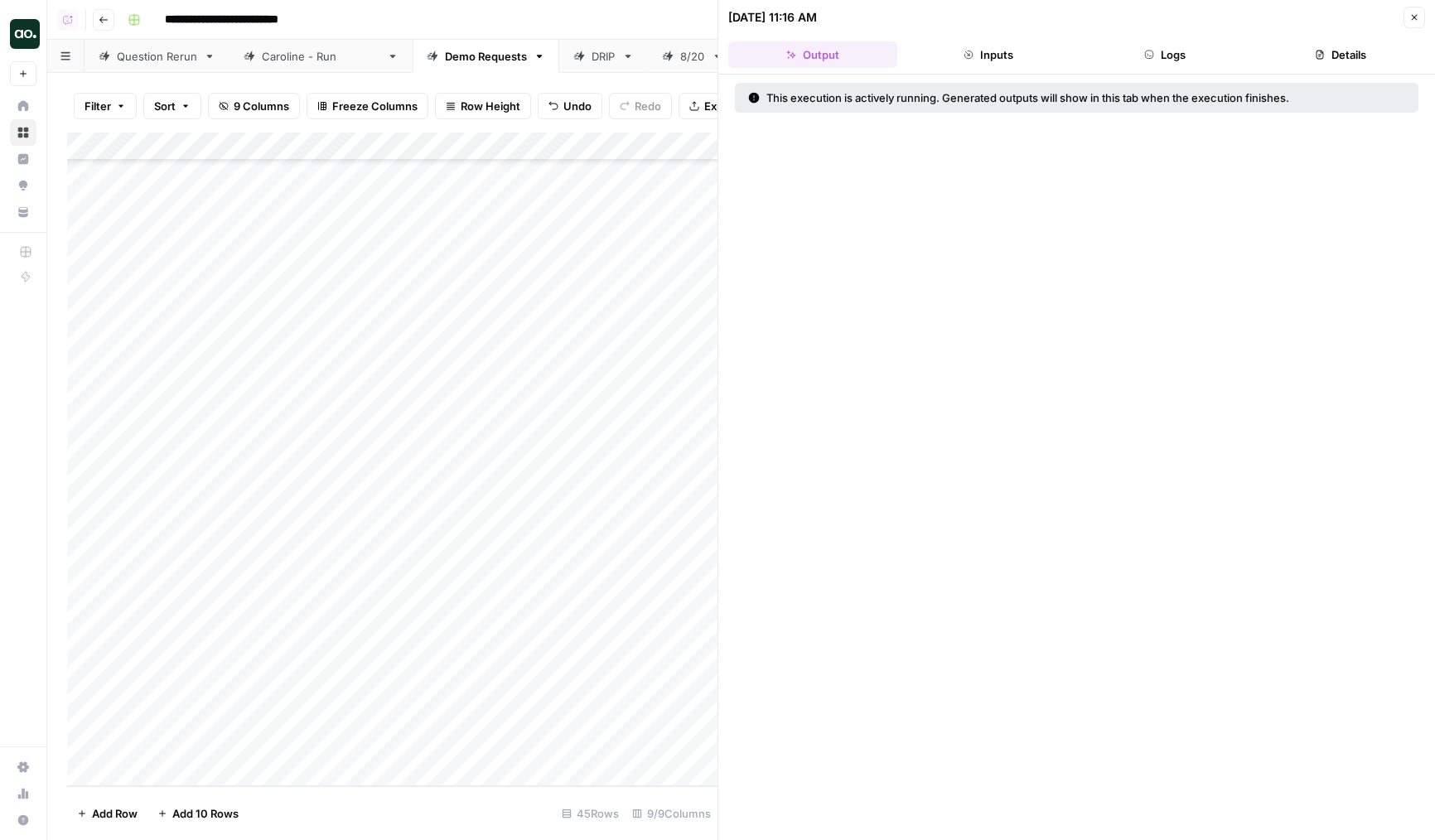
click at [1018, 58] on button "Inputs" at bounding box center [988, 54] width 169 height 26
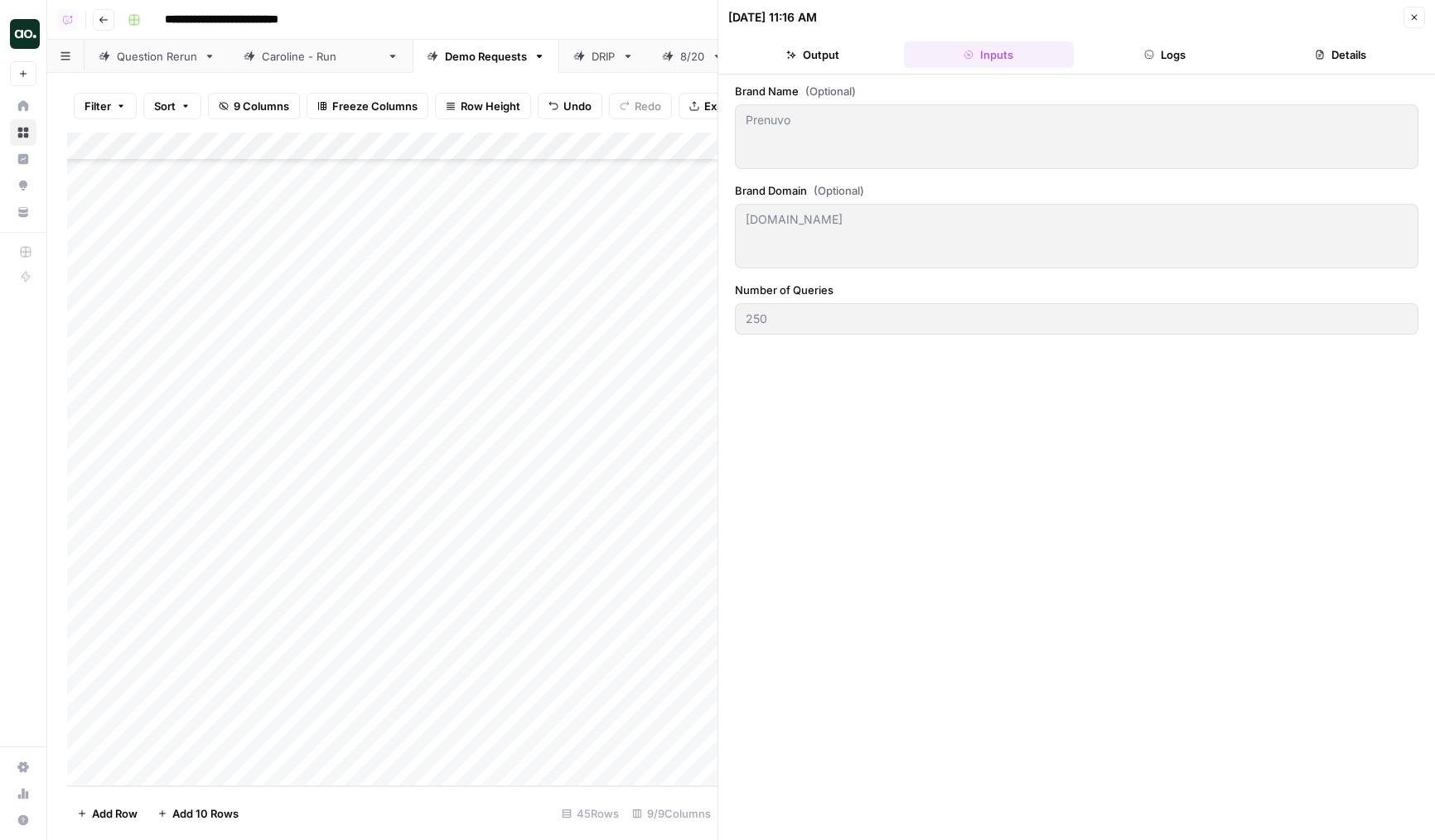
click at [1124, 55] on button "Logs" at bounding box center [1165, 54] width 169 height 26
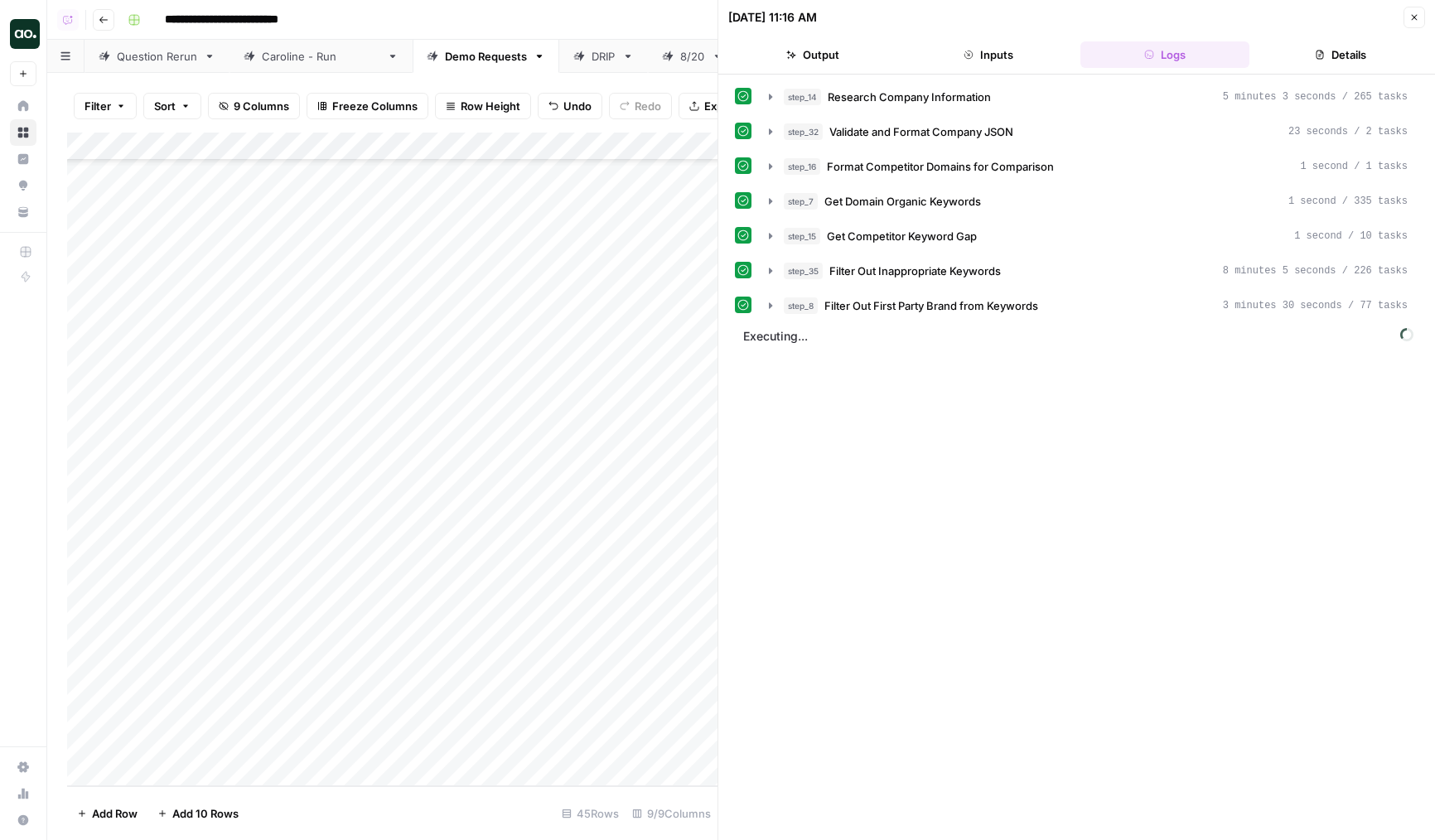
click at [581, 744] on div "Add Column" at bounding box center [392, 459] width 651 height 653
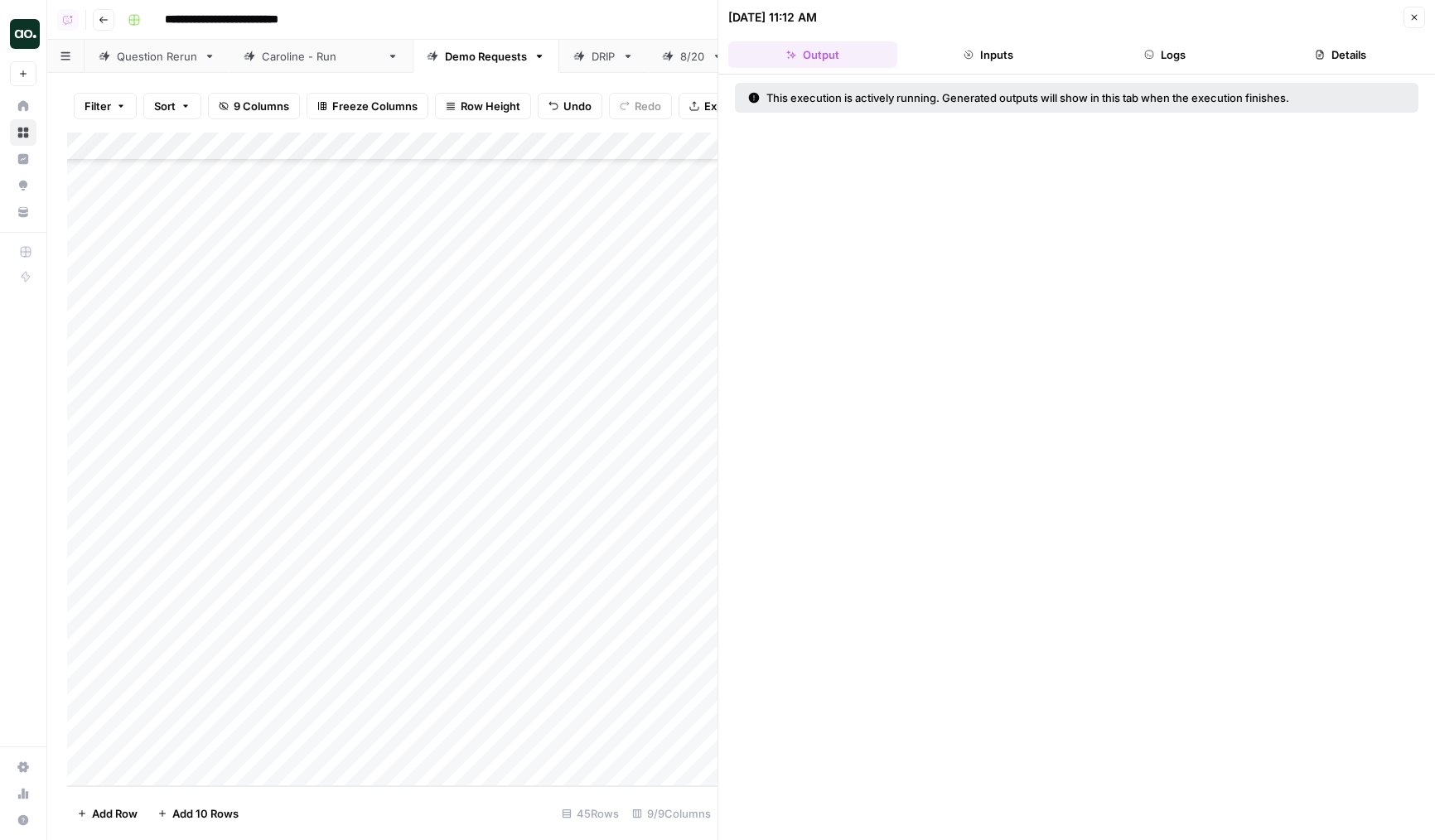
click at [1420, 20] on button "Close" at bounding box center [1414, 17] width 21 height 21
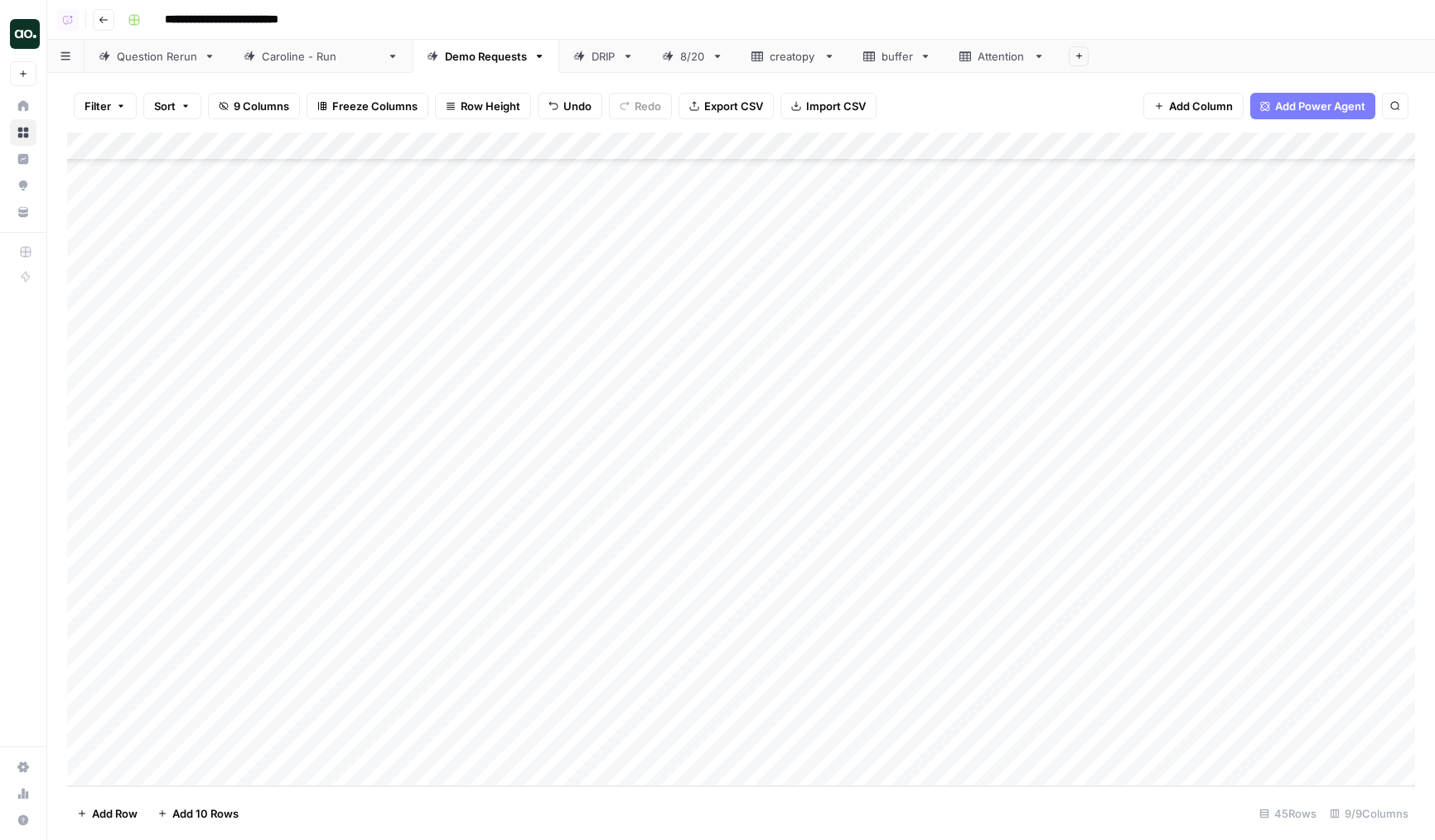
click at [599, 696] on div "Add Column" at bounding box center [741, 459] width 1348 height 653
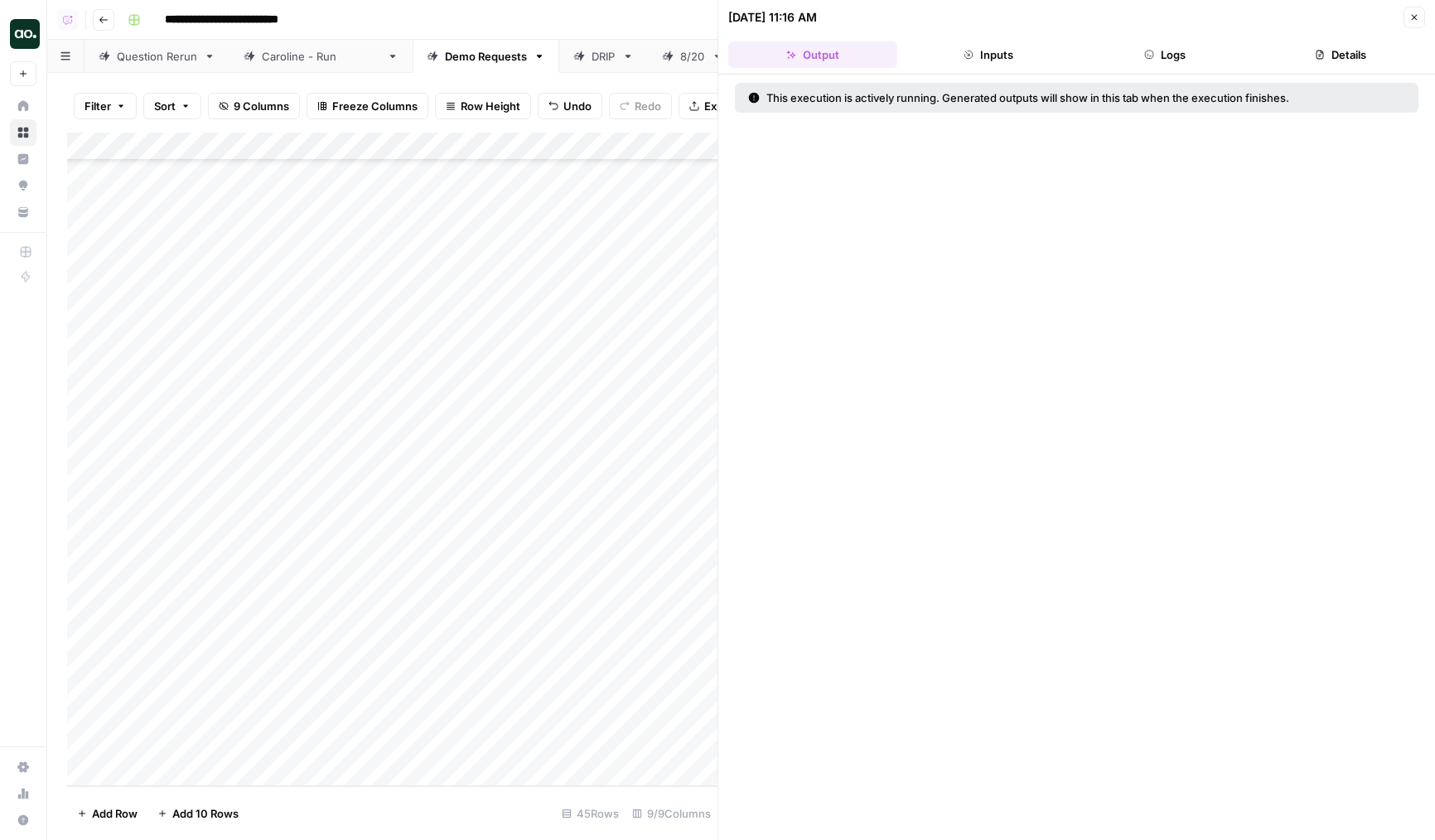
click at [1188, 52] on button "Logs" at bounding box center [1165, 54] width 169 height 26
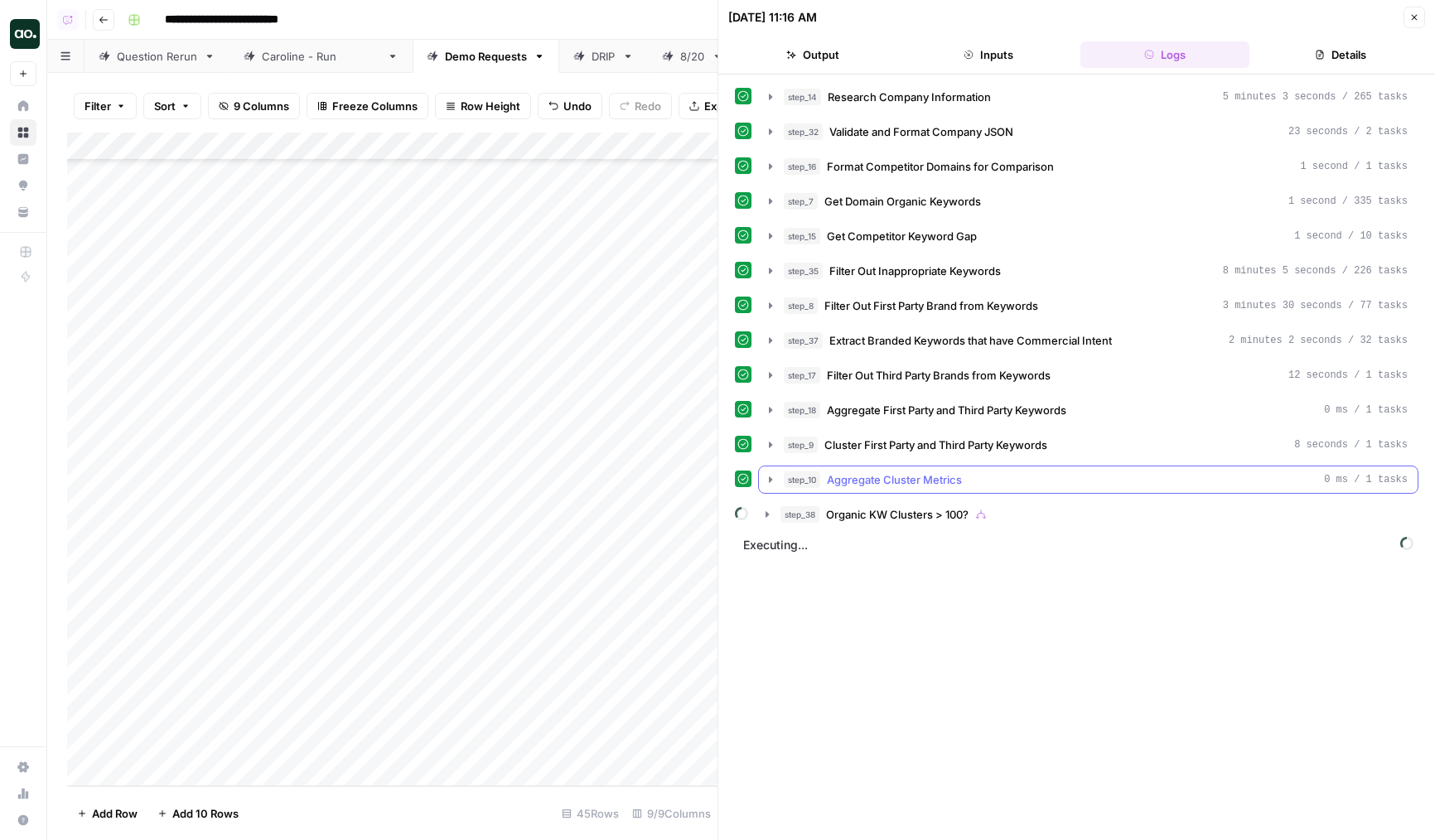
click at [935, 511] on span "Organic KW Clusters > 100?" at bounding box center [897, 514] width 143 height 17
click at [887, 549] on span "Iterate Through Clusters" at bounding box center [919, 550] width 125 height 17
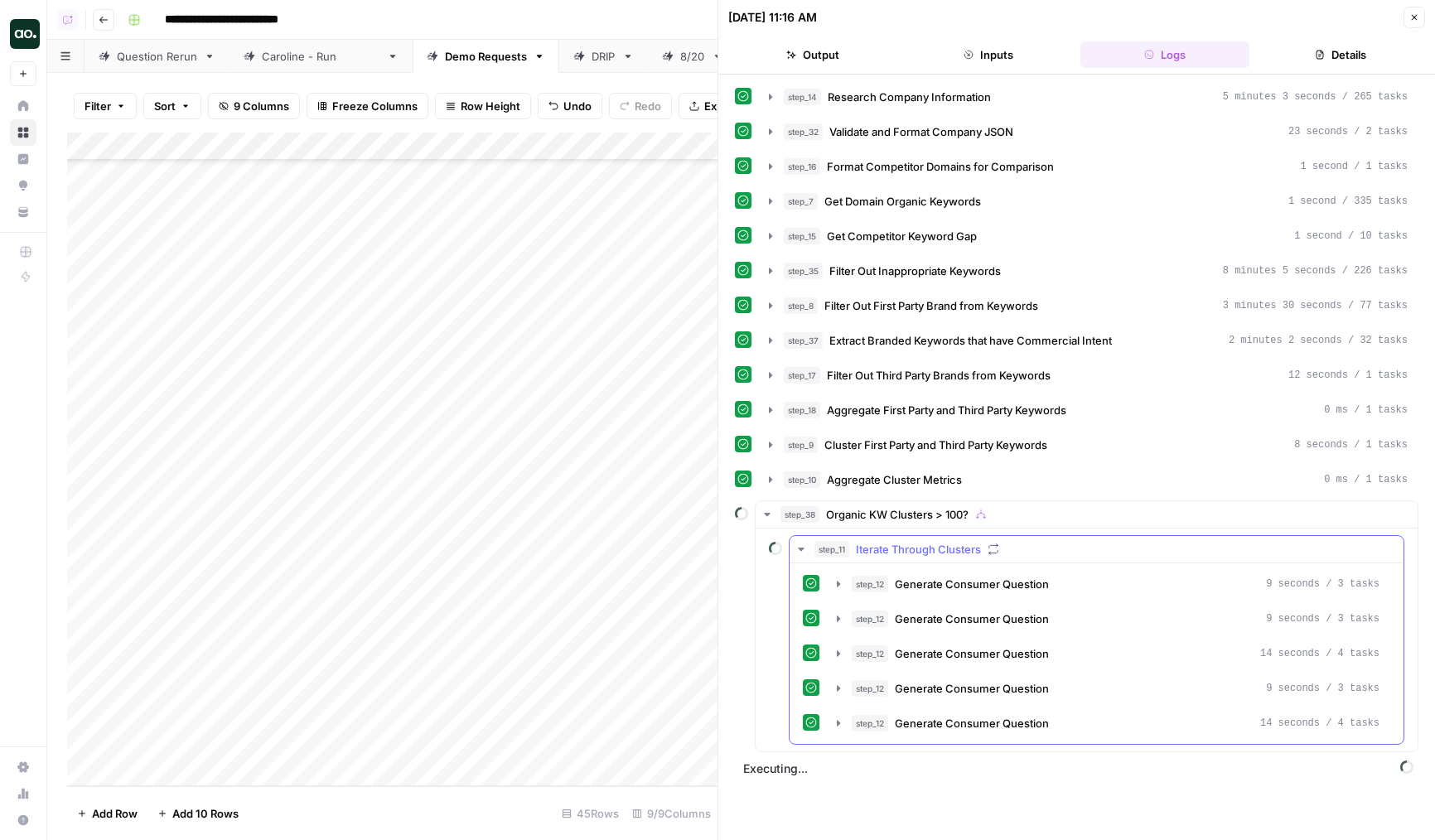
click at [913, 544] on span "Iterate Through Clusters" at bounding box center [919, 550] width 125 height 17
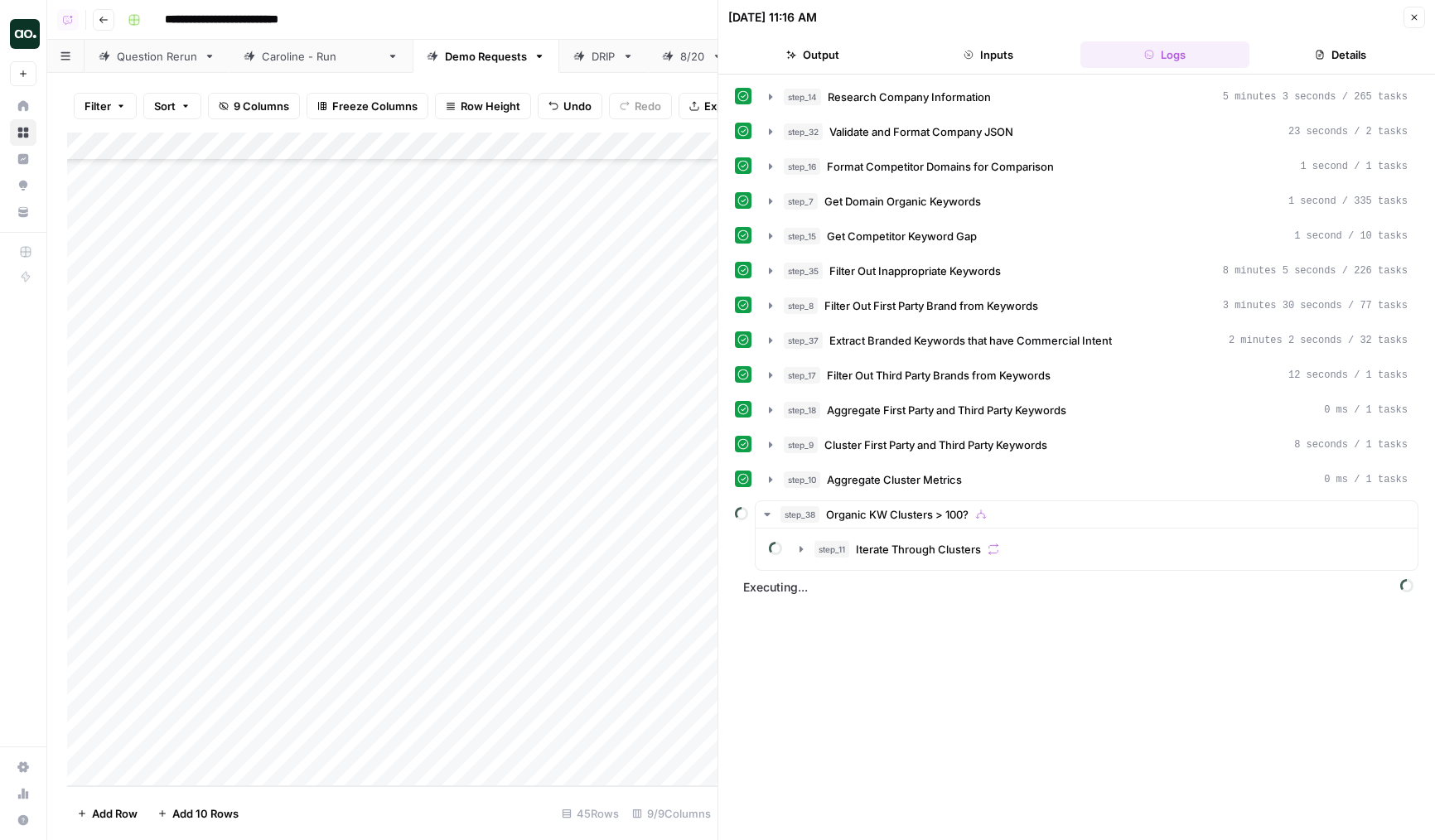
click at [1405, 20] on button "Close" at bounding box center [1414, 17] width 21 height 21
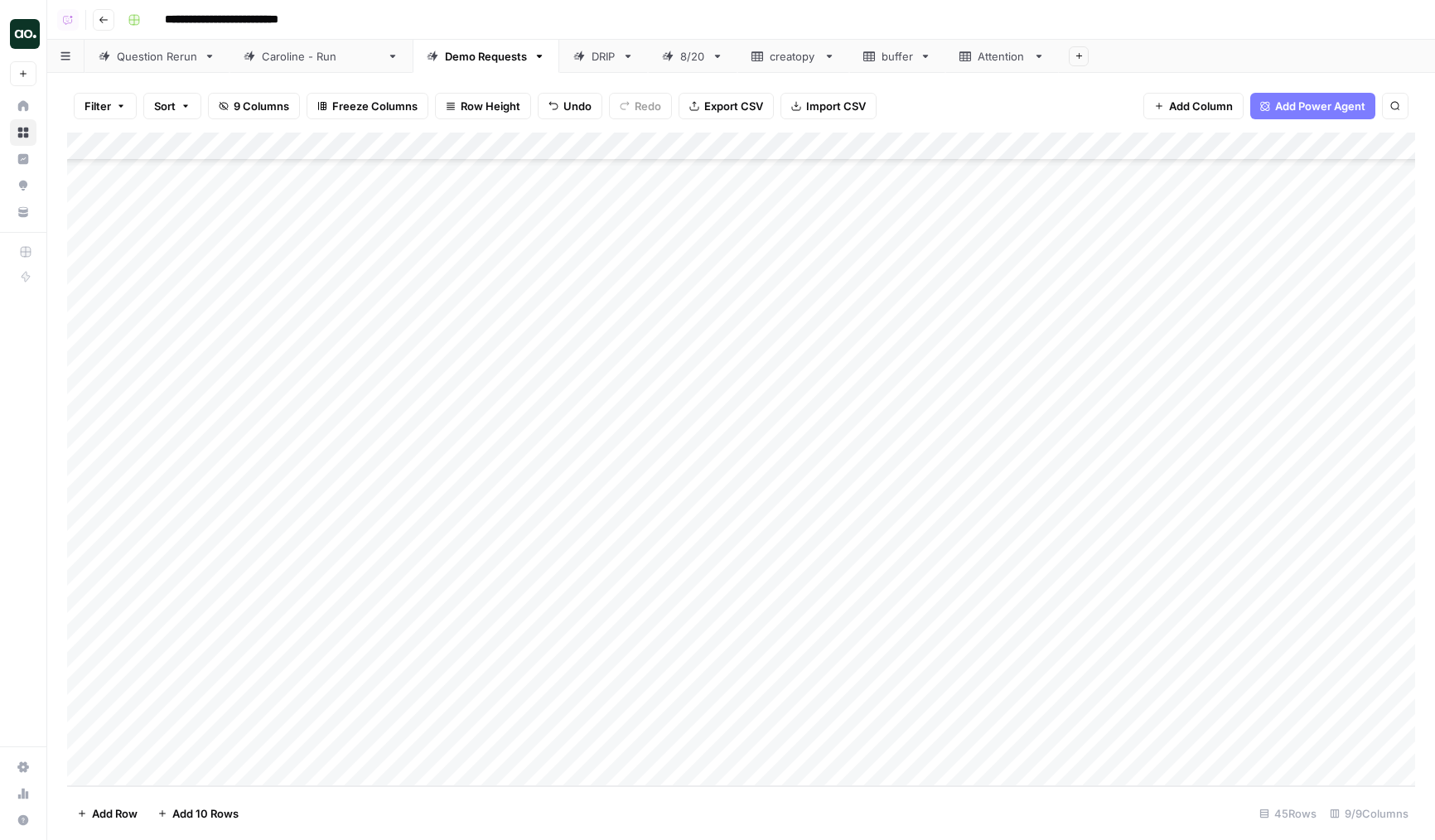
drag, startPoint x: 618, startPoint y: 693, endPoint x: 620, endPoint y: 749, distance: 56.0
click at [620, 749] on div "Add Column" at bounding box center [741, 459] width 1348 height 653
drag, startPoint x: 654, startPoint y: 691, endPoint x: 654, endPoint y: 731, distance: 40.0
click at [654, 731] on div "Add Column" at bounding box center [741, 459] width 1348 height 653
drag, startPoint x: 653, startPoint y: 740, endPoint x: 653, endPoint y: 672, distance: 68.0
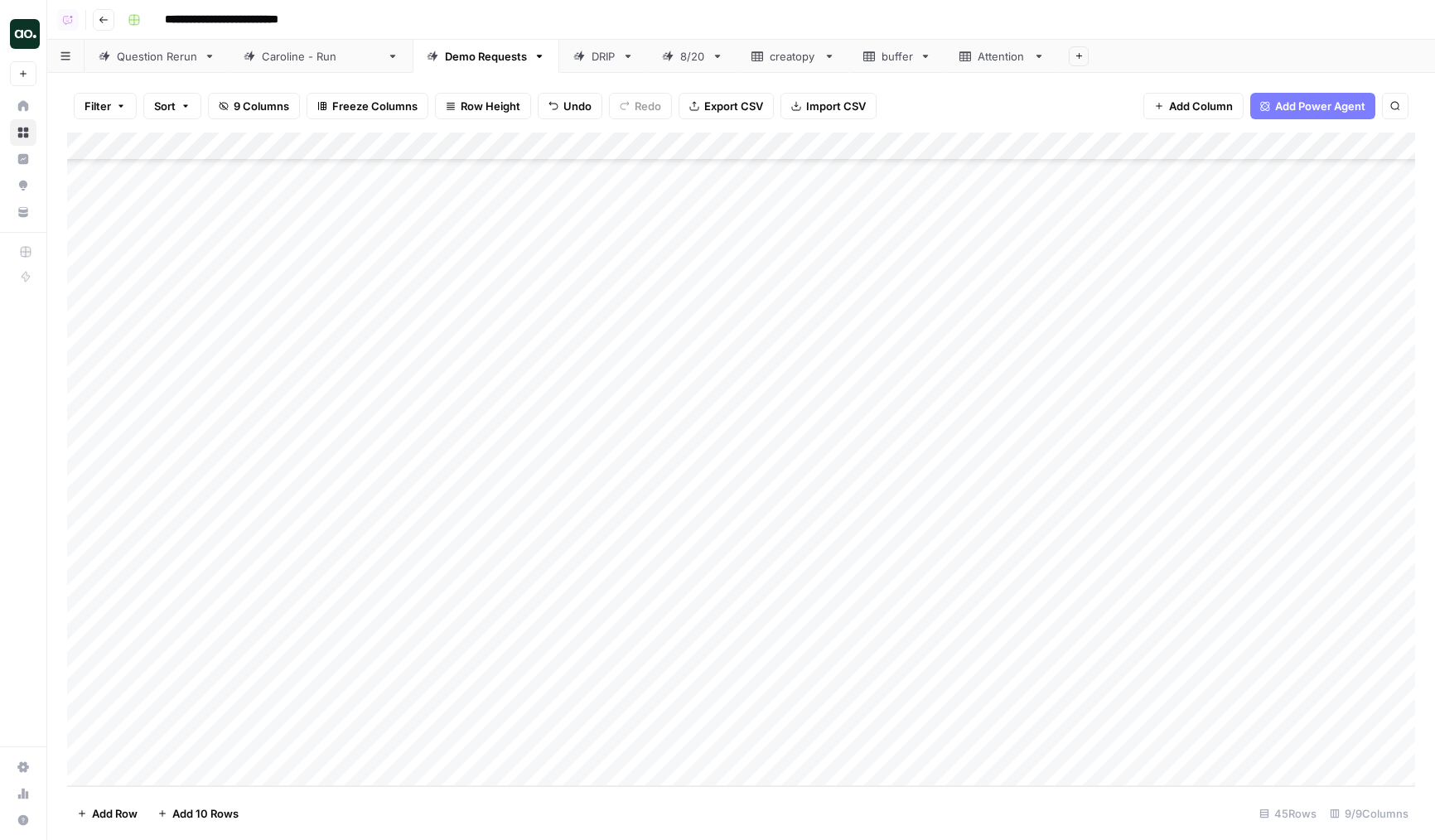
click at [653, 672] on div "Add Column" at bounding box center [741, 459] width 1348 height 653
drag, startPoint x: 653, startPoint y: 683, endPoint x: 669, endPoint y: 747, distance: 66.0
click at [669, 747] on div "Add Column" at bounding box center [741, 459] width 1348 height 653
click at [645, 156] on div "Add Column" at bounding box center [741, 459] width 1348 height 653
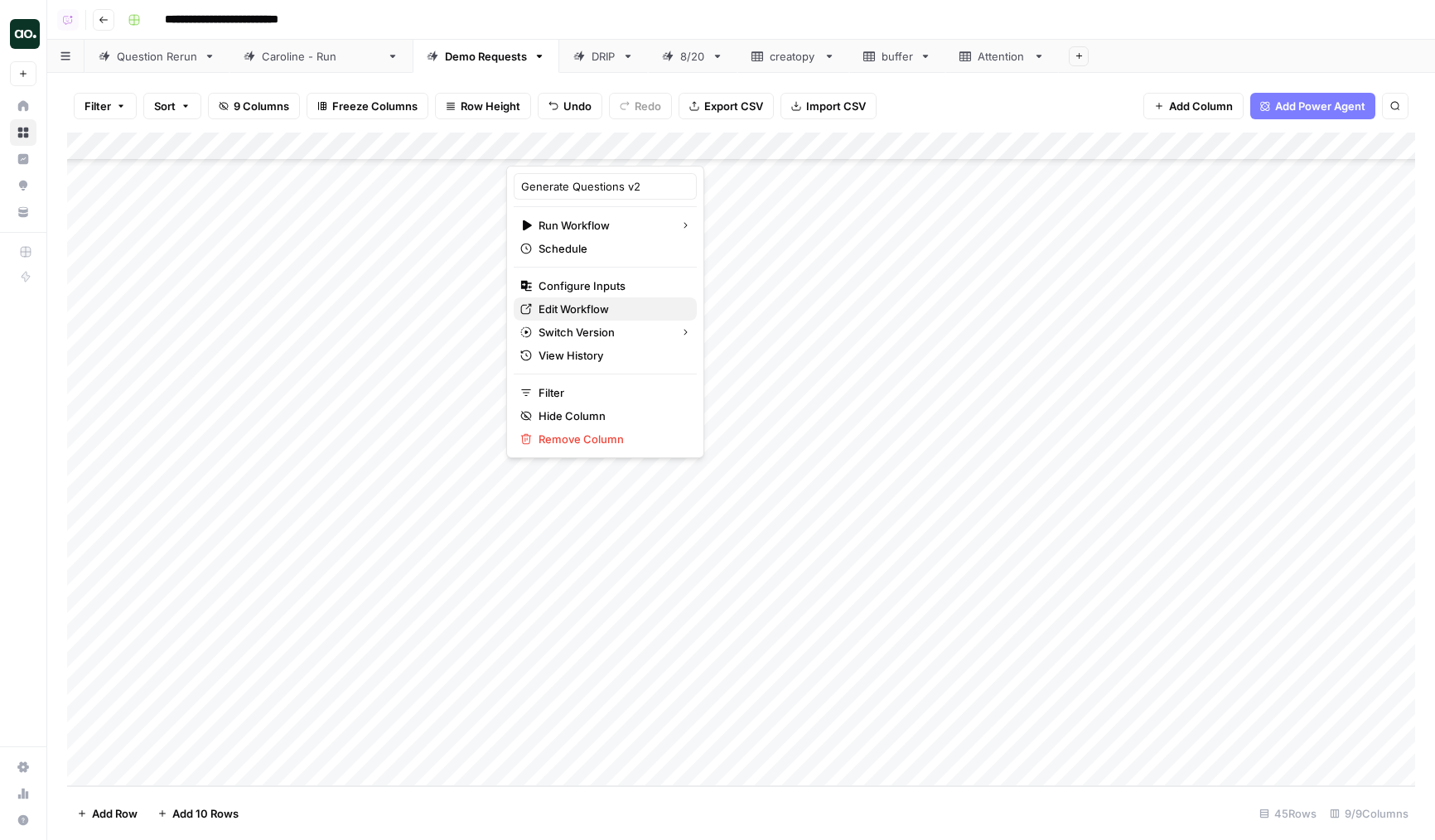
click at [573, 305] on span "Edit Workflow" at bounding box center [611, 309] width 145 height 17
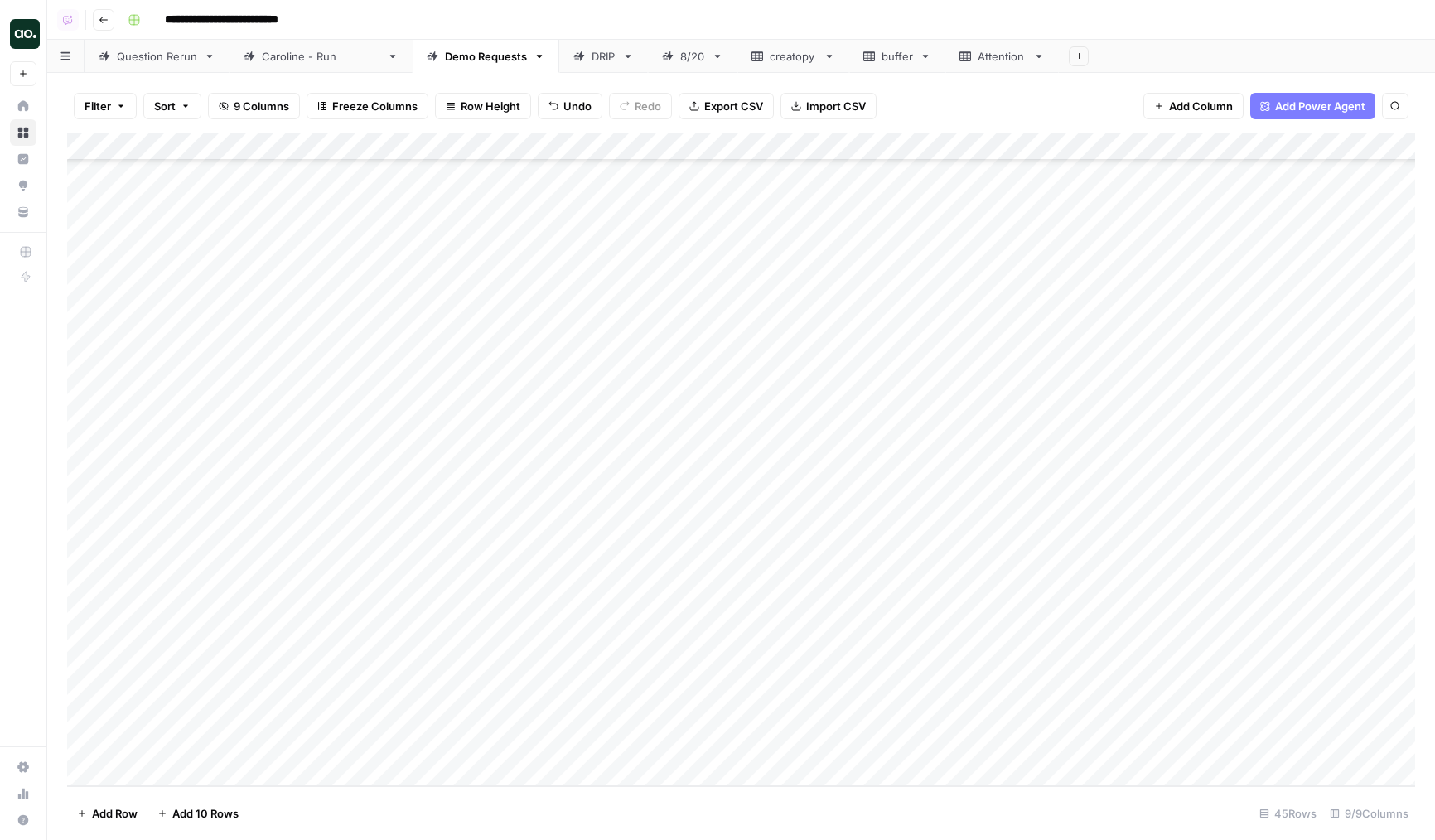
click at [218, 519] on div "Add Column" at bounding box center [741, 459] width 1348 height 653
click at [299, 708] on div "Add Column" at bounding box center [741, 459] width 1348 height 653
click at [347, 713] on div "Add Column" at bounding box center [741, 459] width 1348 height 653
click at [906, 690] on div "Add Column" at bounding box center [741, 459] width 1348 height 653
drag, startPoint x: 910, startPoint y: 731, endPoint x: 908, endPoint y: 697, distance: 34.1
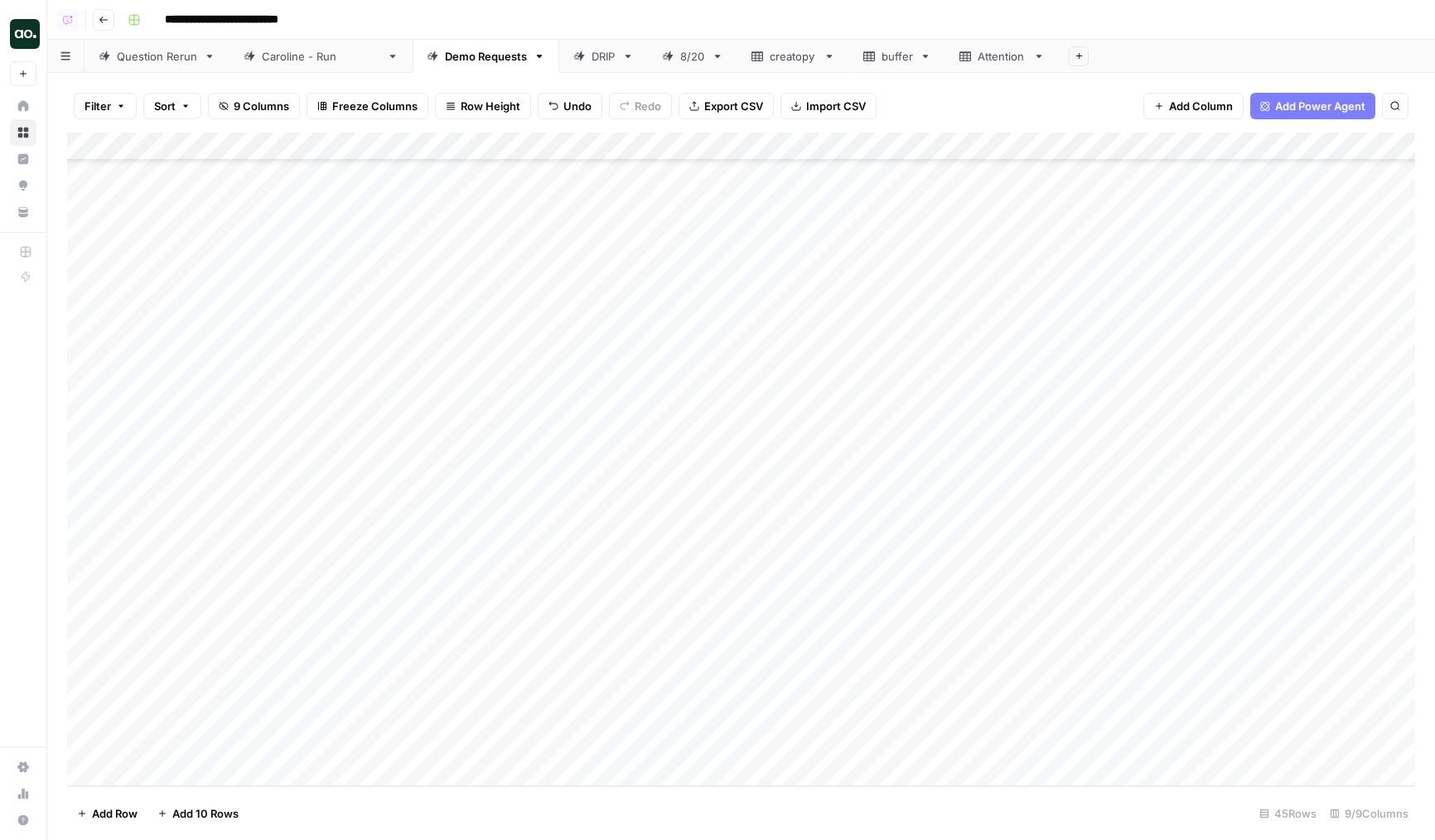
click at [910, 694] on div "Add Column" at bounding box center [741, 459] width 1348 height 653
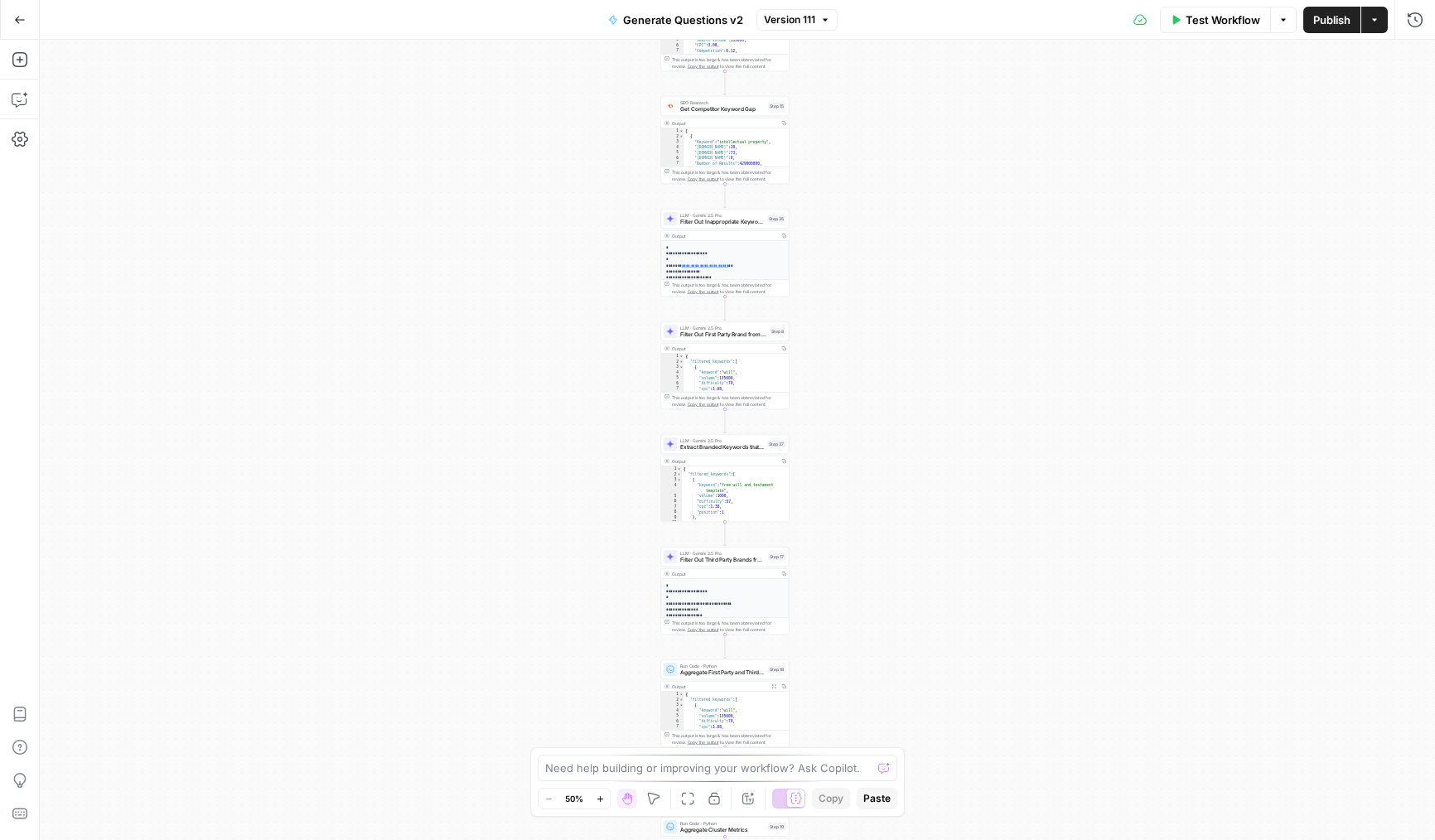
click at [787, 795] on div at bounding box center [795, 798] width 18 height 18
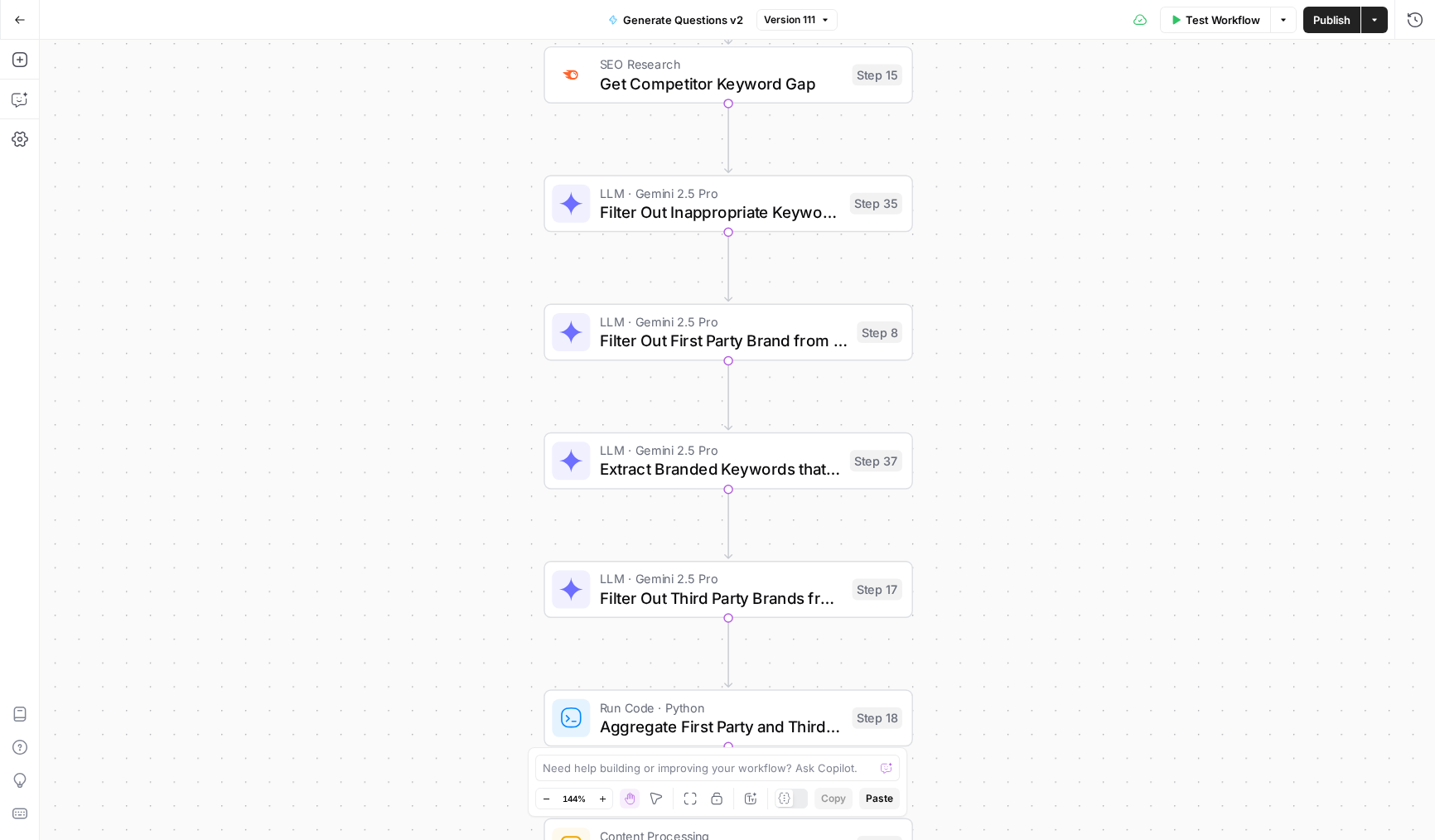
drag, startPoint x: 517, startPoint y: 322, endPoint x: 468, endPoint y: 366, distance: 65.9
click at [467, 365] on div "true false Workflow Set Inputs Inputs LLM · Deep Research (O4 Mini) Research Co…" at bounding box center [738, 440] width 1396 height 800
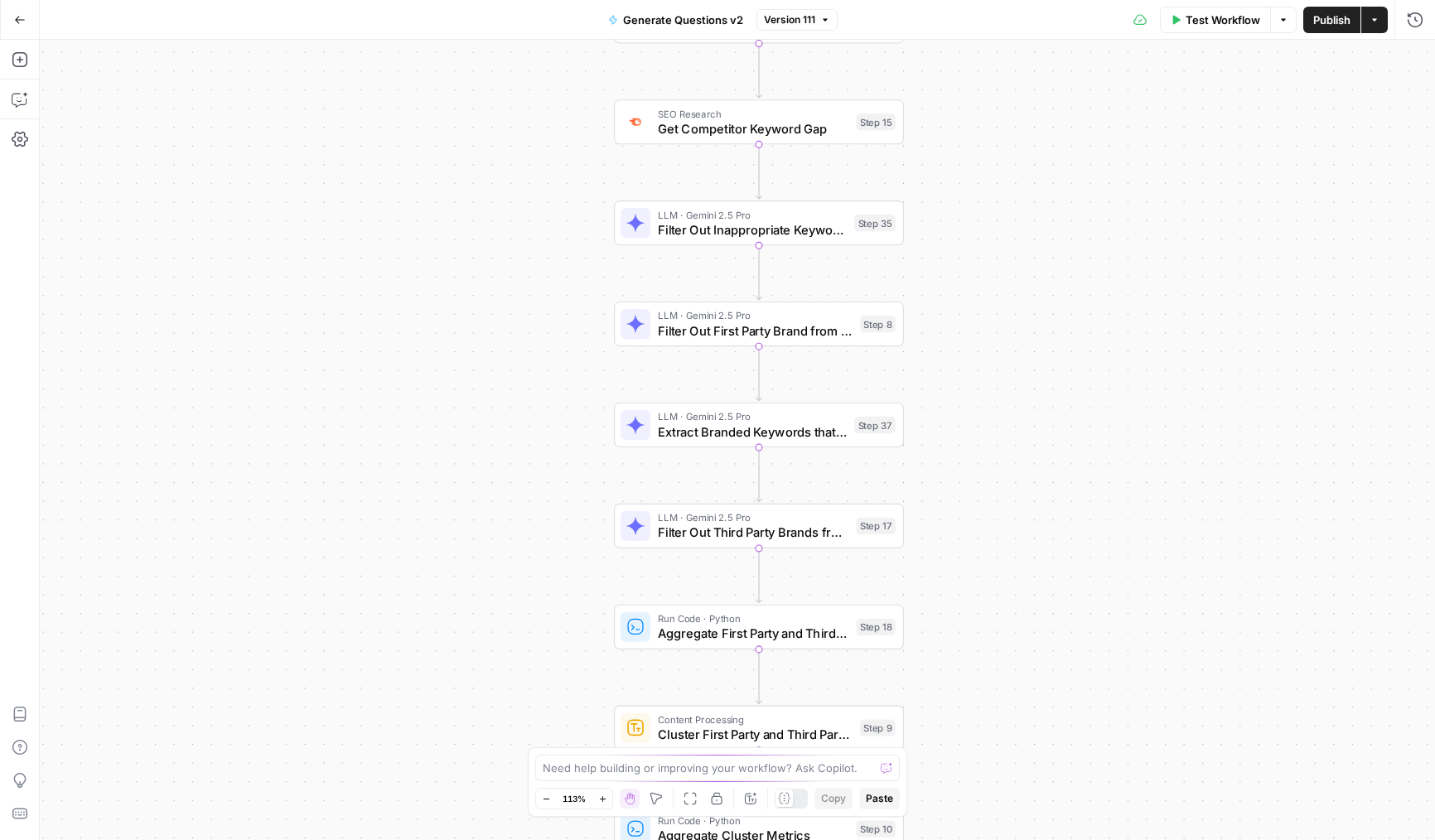
click at [705, 235] on span "Filter Out Inappropriate Keywords" at bounding box center [753, 230] width 189 height 19
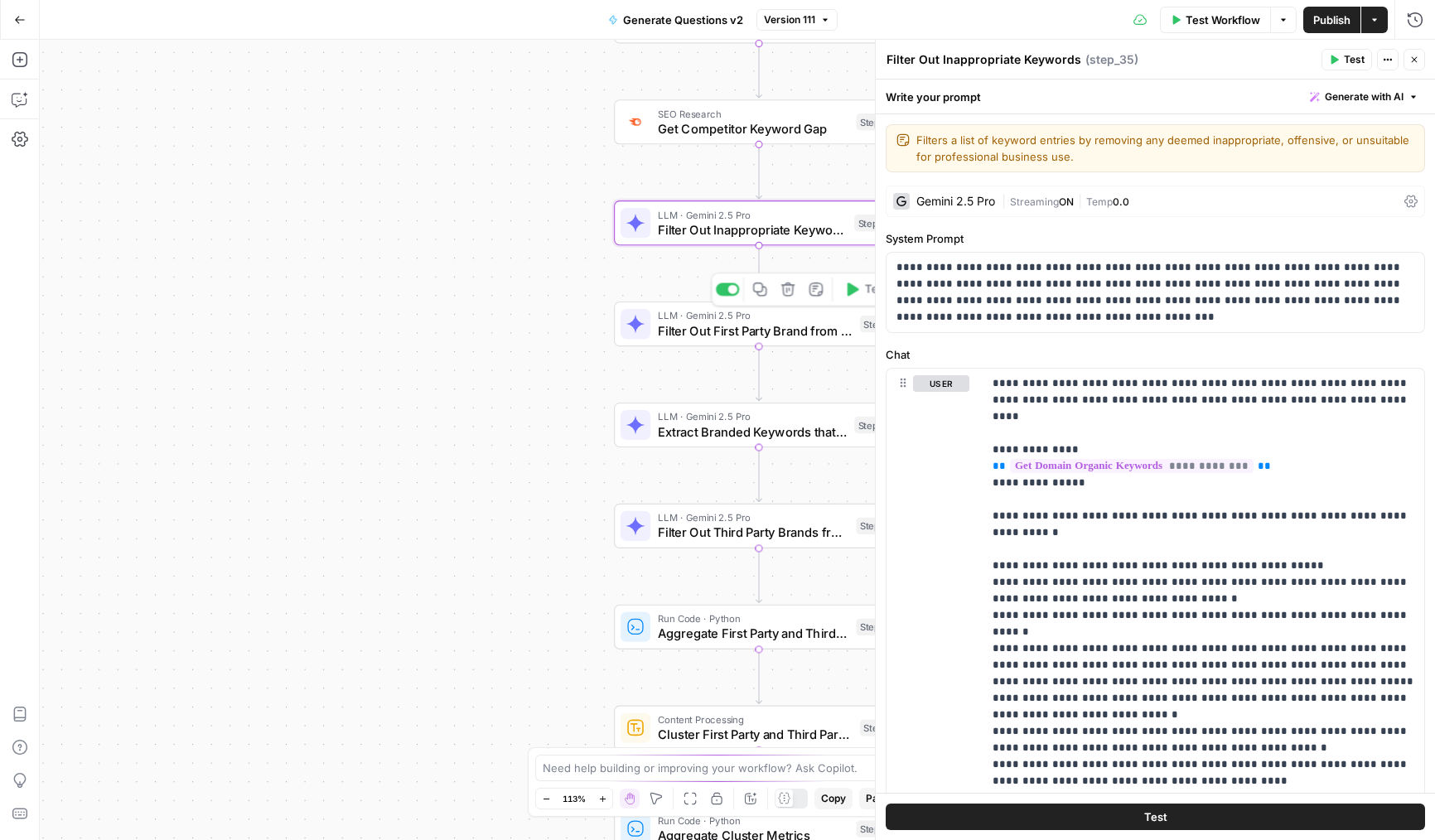
click at [641, 328] on icon at bounding box center [636, 324] width 19 height 19
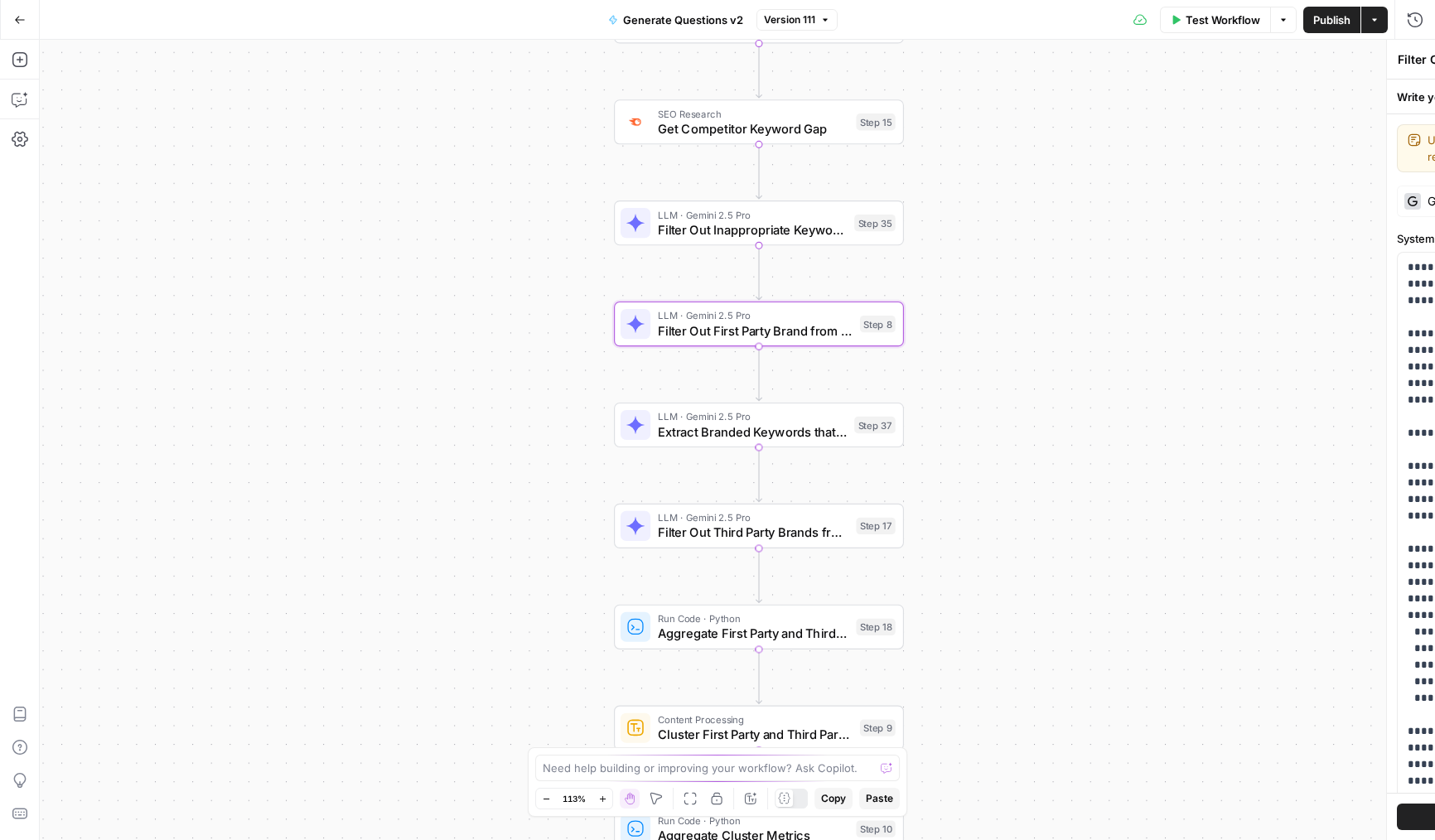
type textarea "Filter Out First Party Brand from Keywords"
click at [663, 446] on div "LLM · Gemini 2.5 Pro Extract Branded Keywords that have Commercial Intent Step …" at bounding box center [759, 425] width 290 height 45
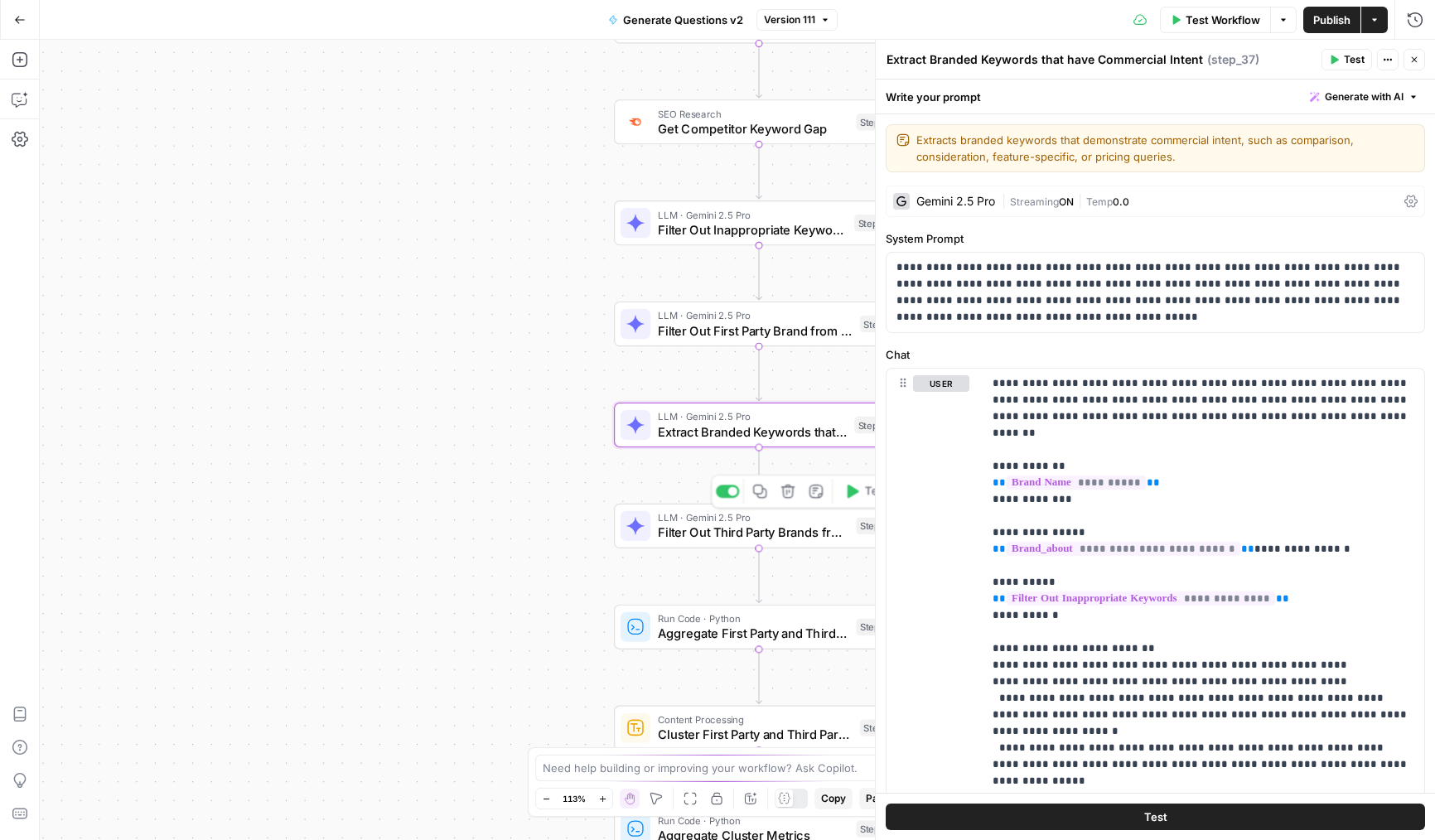
click at [664, 526] on span "Filter Out Third Party Brands from Keywords" at bounding box center [753, 533] width 190 height 19
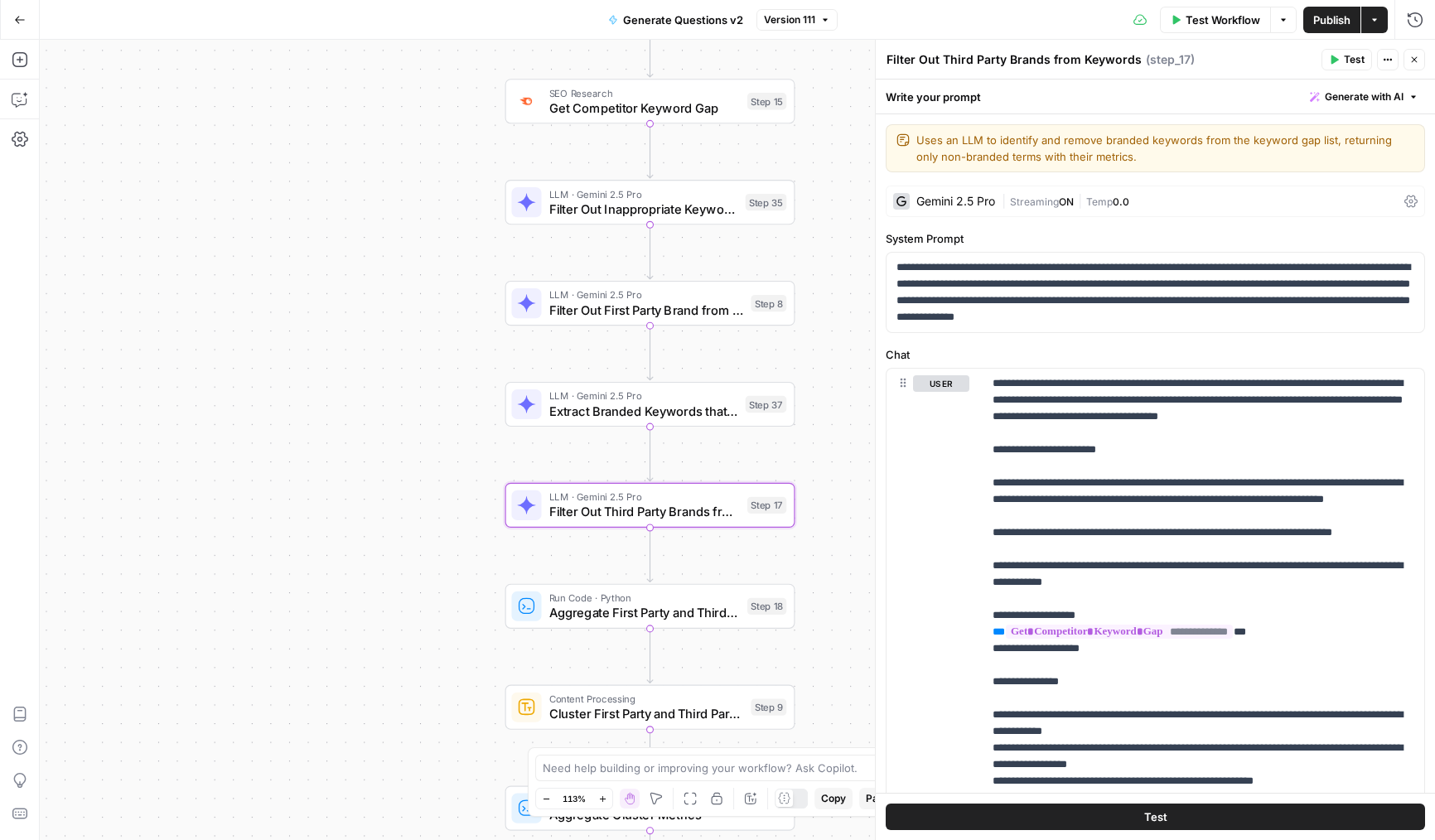
click at [447, 539] on div "true false Workflow Set Inputs Inputs LLM · Deep Research (O4 Mini) Research Co…" at bounding box center [738, 440] width 1396 height 800
click at [1408, 62] on button "Close" at bounding box center [1414, 59] width 21 height 21
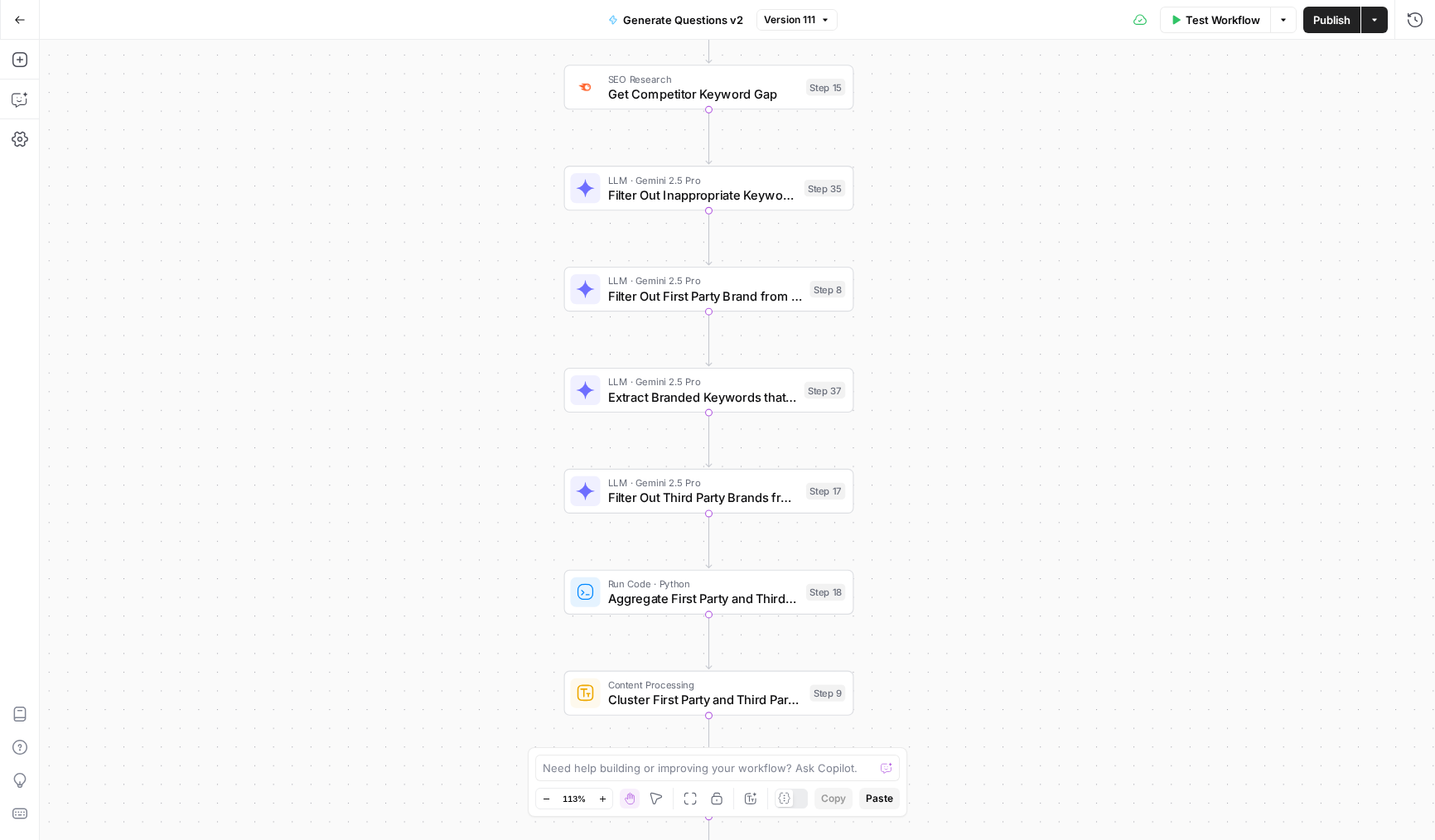
drag, startPoint x: 269, startPoint y: 159, endPoint x: 327, endPoint y: 145, distance: 59.7
click at [327, 145] on div "true false Workflow Set Inputs Inputs LLM · Deep Research (O4 Mini) Research Co…" at bounding box center [738, 440] width 1396 height 800
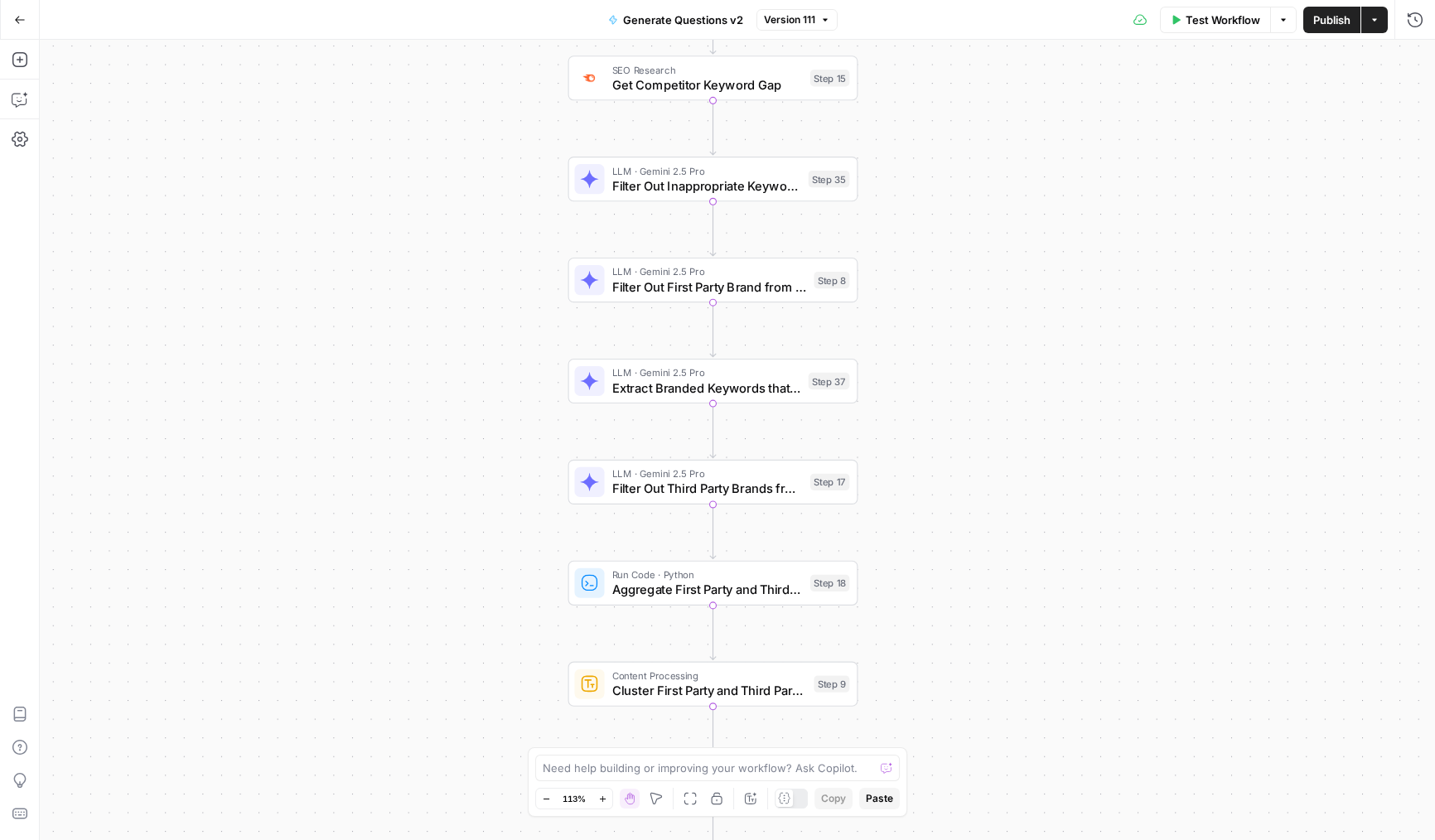
drag, startPoint x: 426, startPoint y: 147, endPoint x: 430, endPoint y: 138, distance: 9.8
click at [430, 138] on div "true false Workflow Set Inputs Inputs LLM · Deep Research (O4 Mini) Research Co…" at bounding box center [738, 440] width 1396 height 800
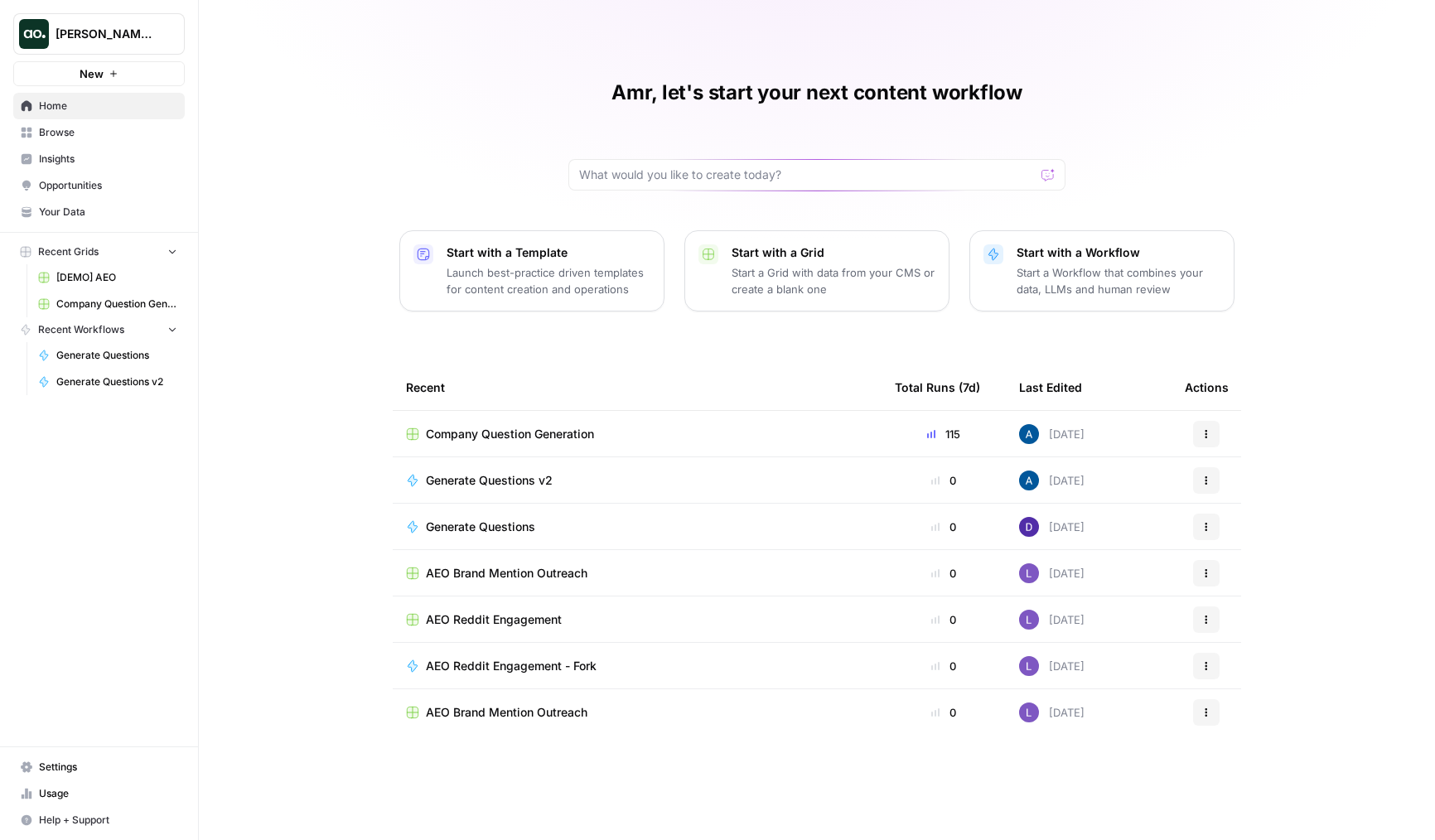
click at [101, 26] on span "Dillon Test" at bounding box center [105, 35] width 100 height 17
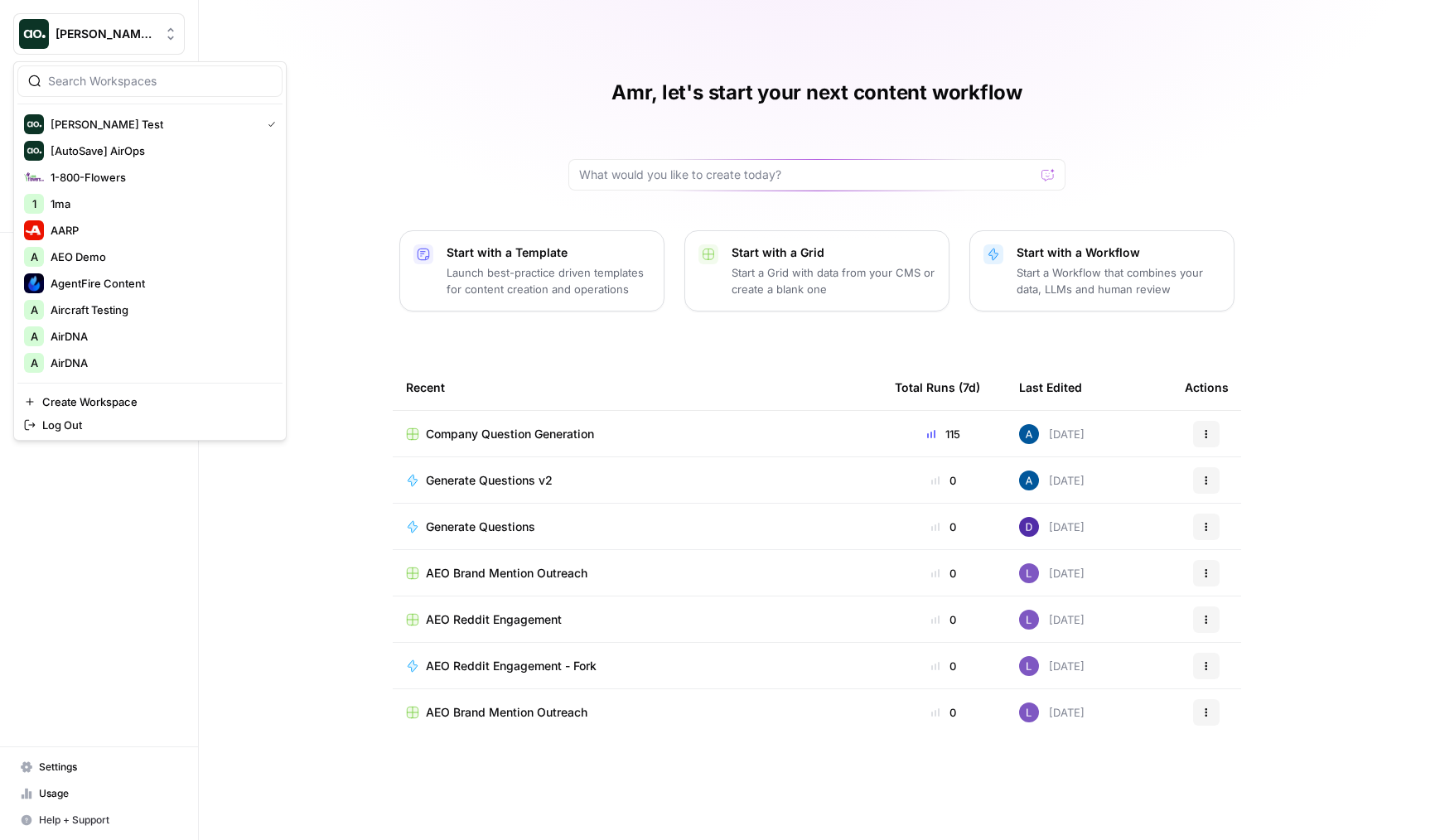
click at [128, 70] on div at bounding box center [150, 81] width 265 height 32
type input "lega"
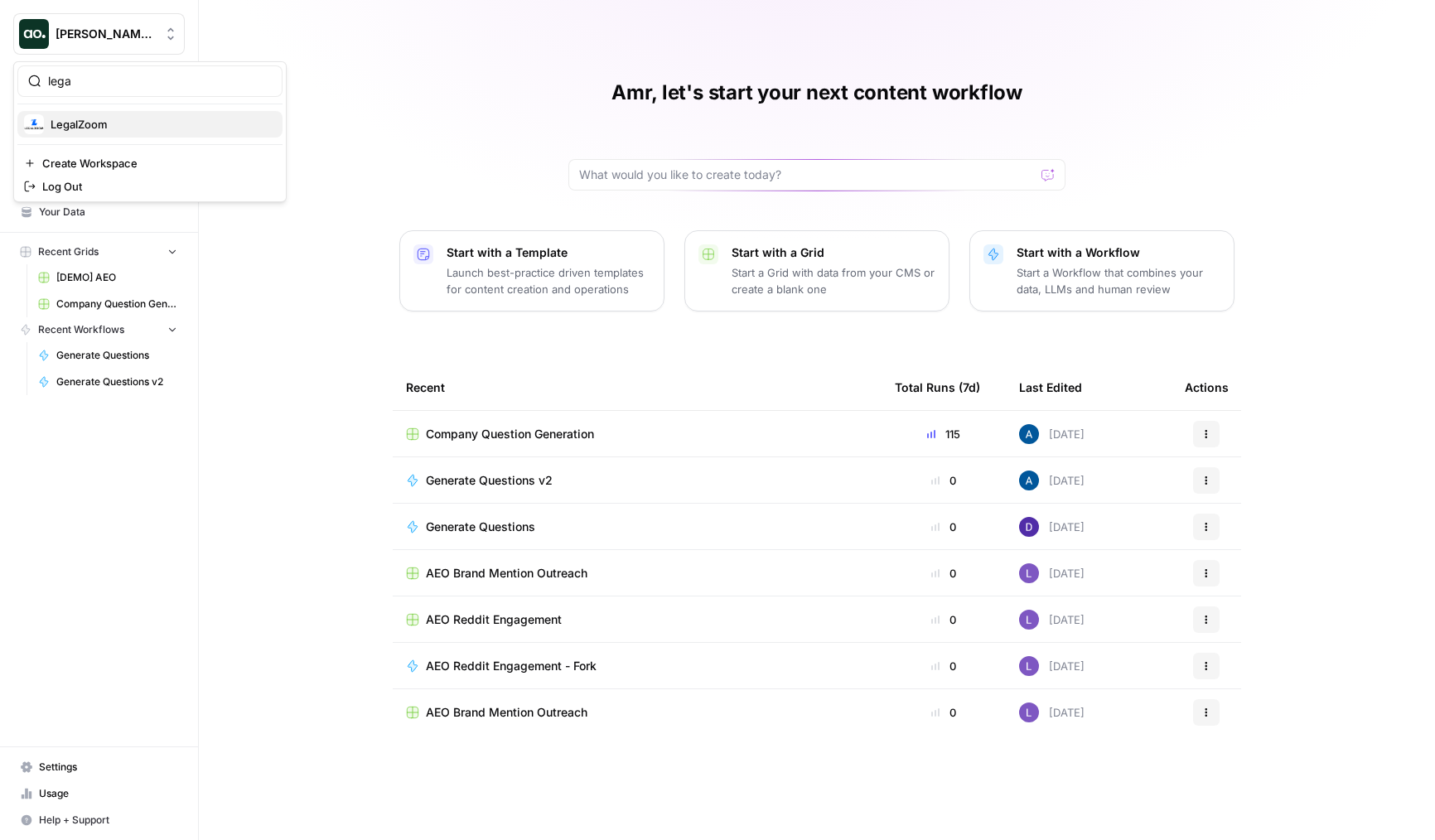
click at [121, 121] on span "LegalZoom" at bounding box center [160, 124] width 218 height 17
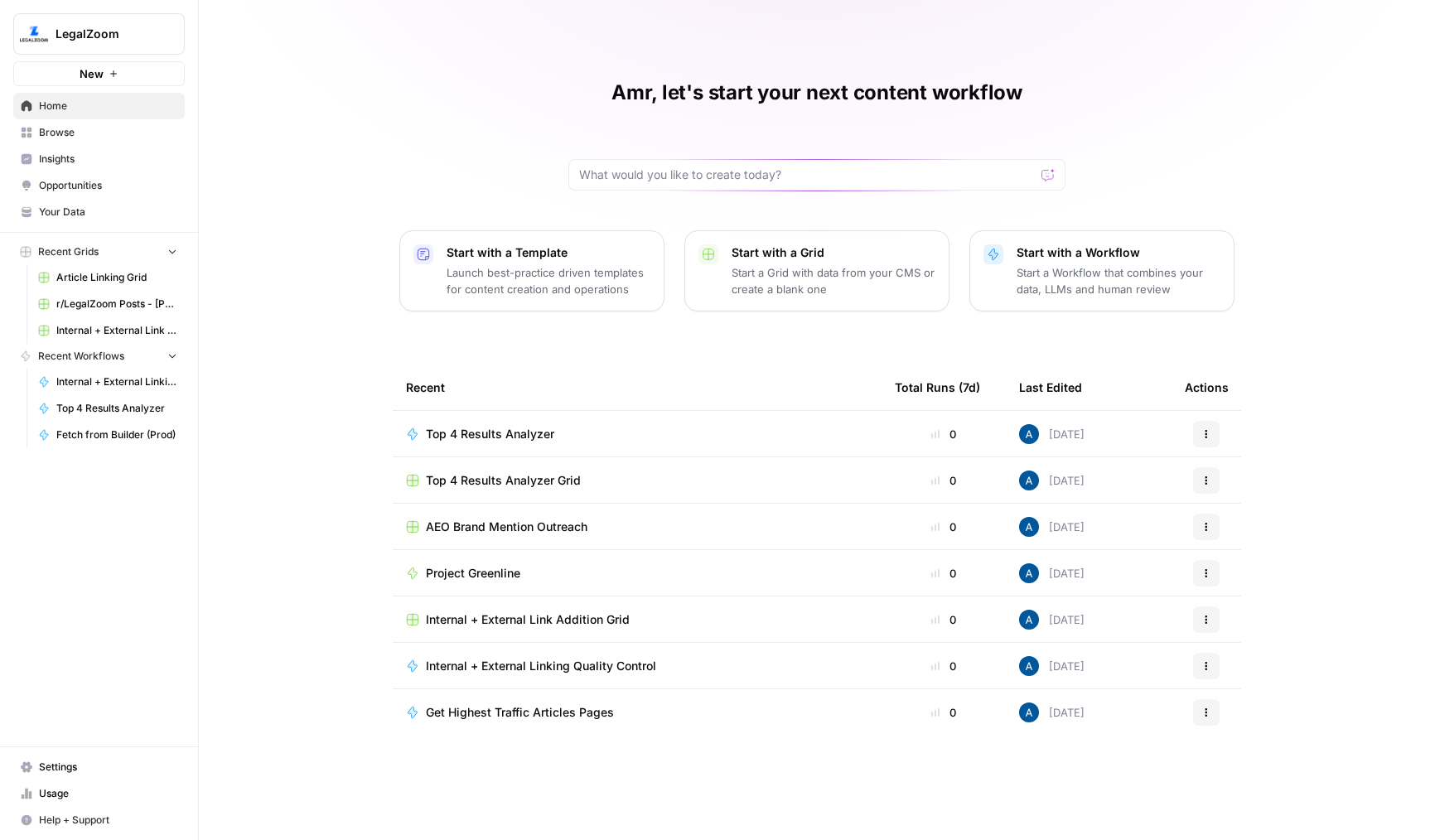
click at [116, 139] on span "Browse" at bounding box center [108, 133] width 138 height 15
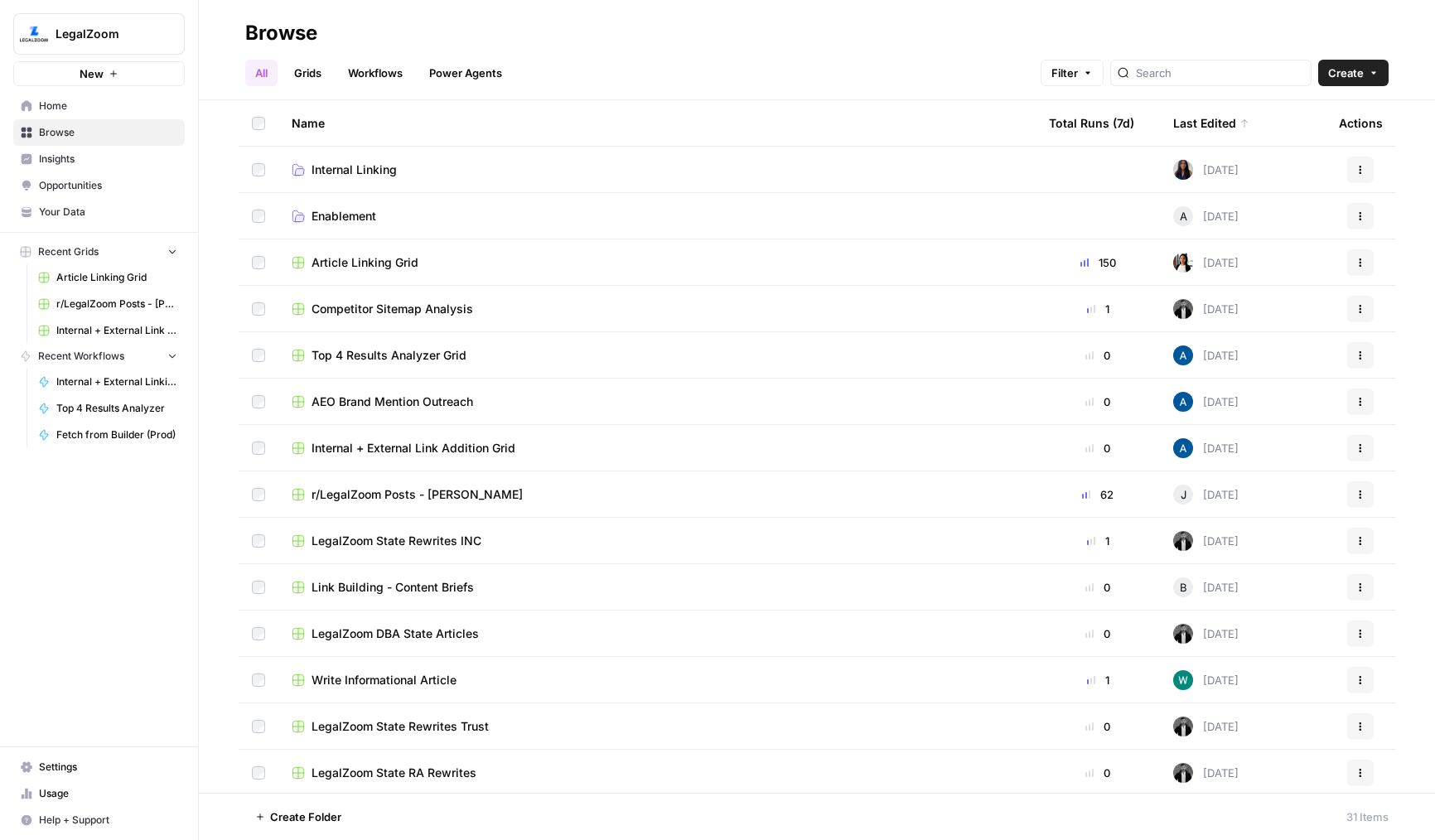
click at [429, 295] on td "Competitor Sitemap Analysis" at bounding box center [656, 308] width 757 height 46
click at [434, 304] on span "Competitor Sitemap Analysis" at bounding box center [392, 309] width 162 height 17
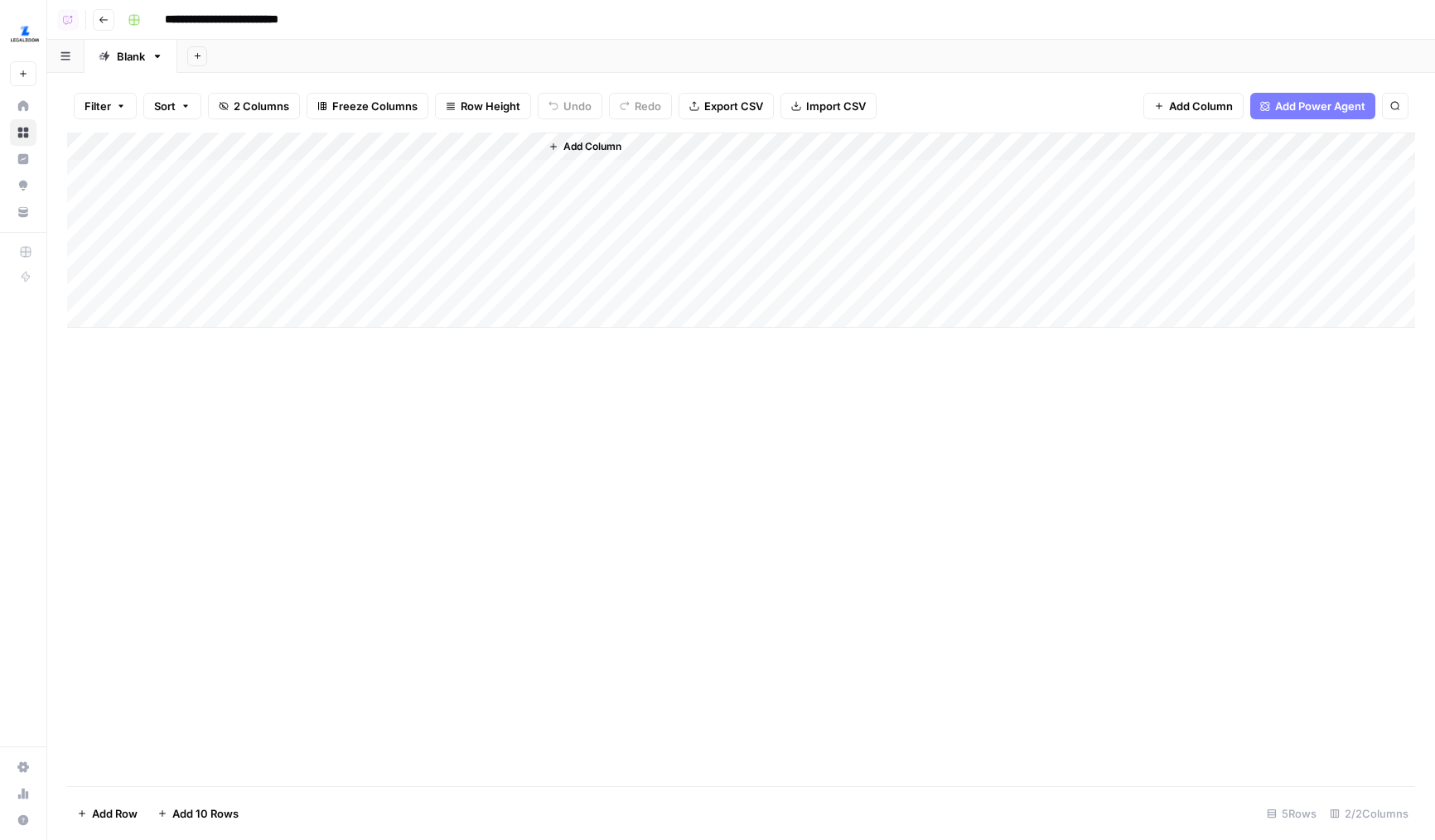
click at [429, 141] on div "Add Column" at bounding box center [741, 230] width 1348 height 195
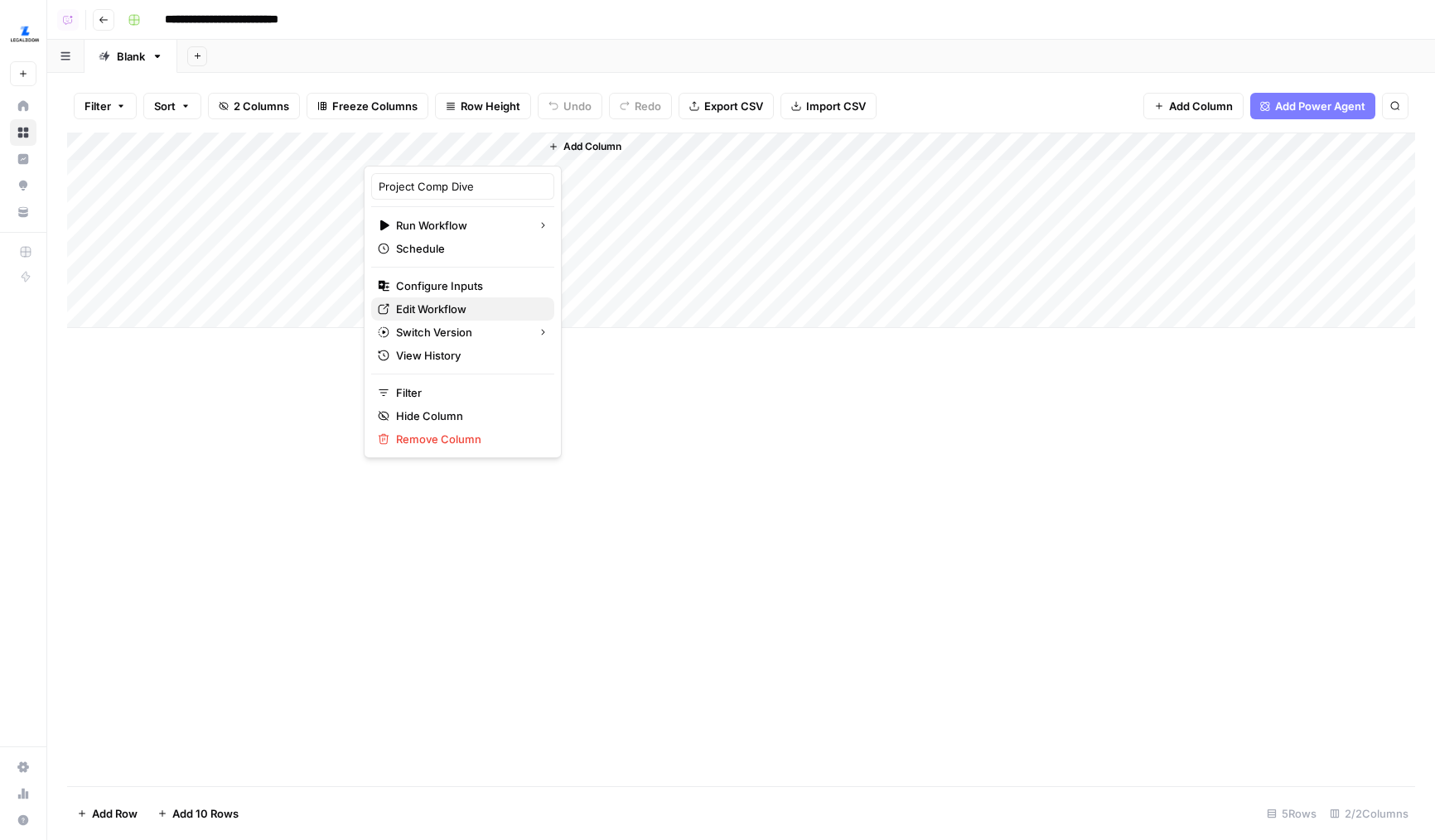
click at [436, 310] on span "Edit Workflow" at bounding box center [468, 309] width 145 height 17
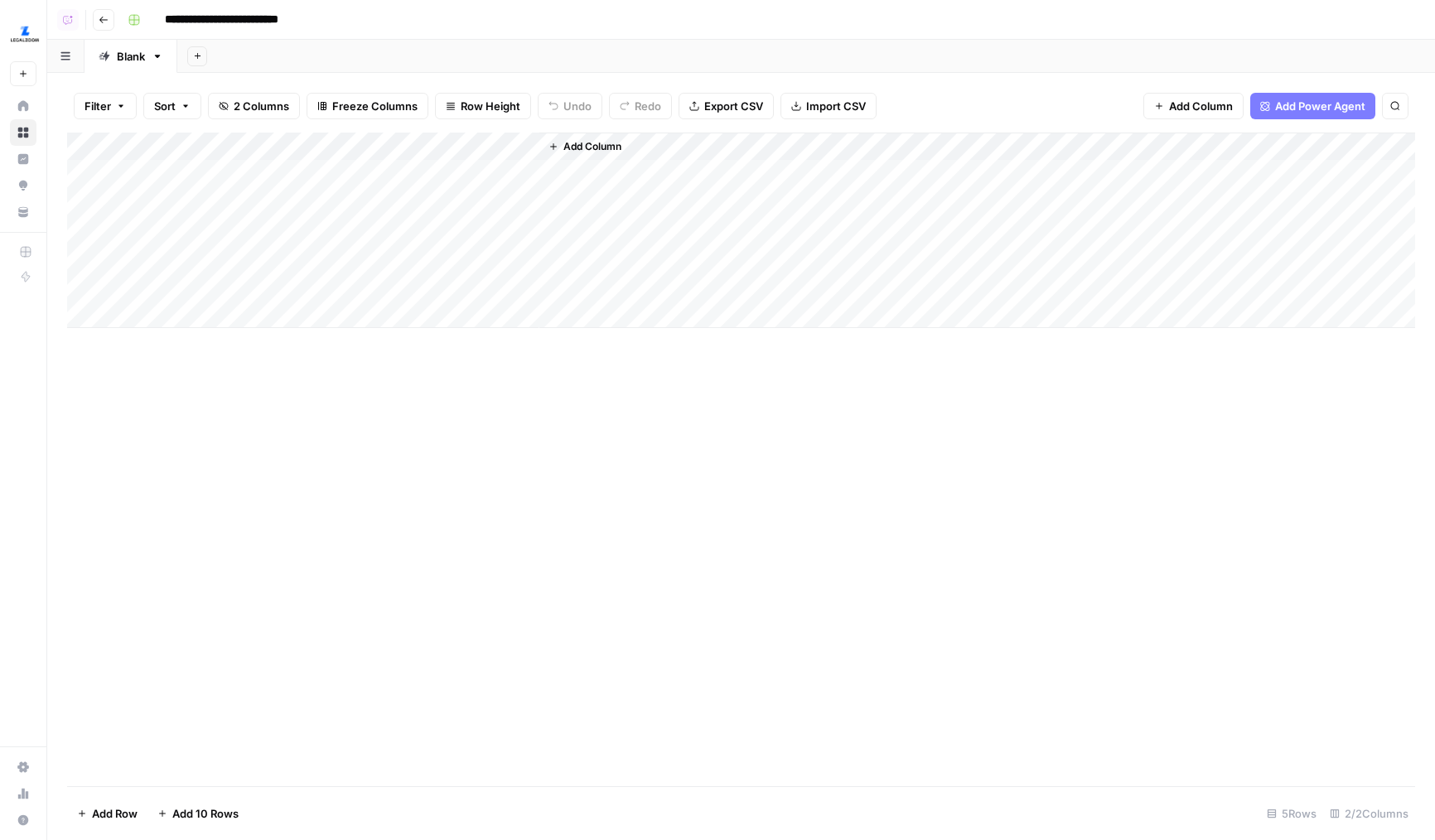
click at [303, 453] on div "Add Column" at bounding box center [741, 459] width 1348 height 653
click at [438, 145] on div "Add Column" at bounding box center [741, 230] width 1348 height 195
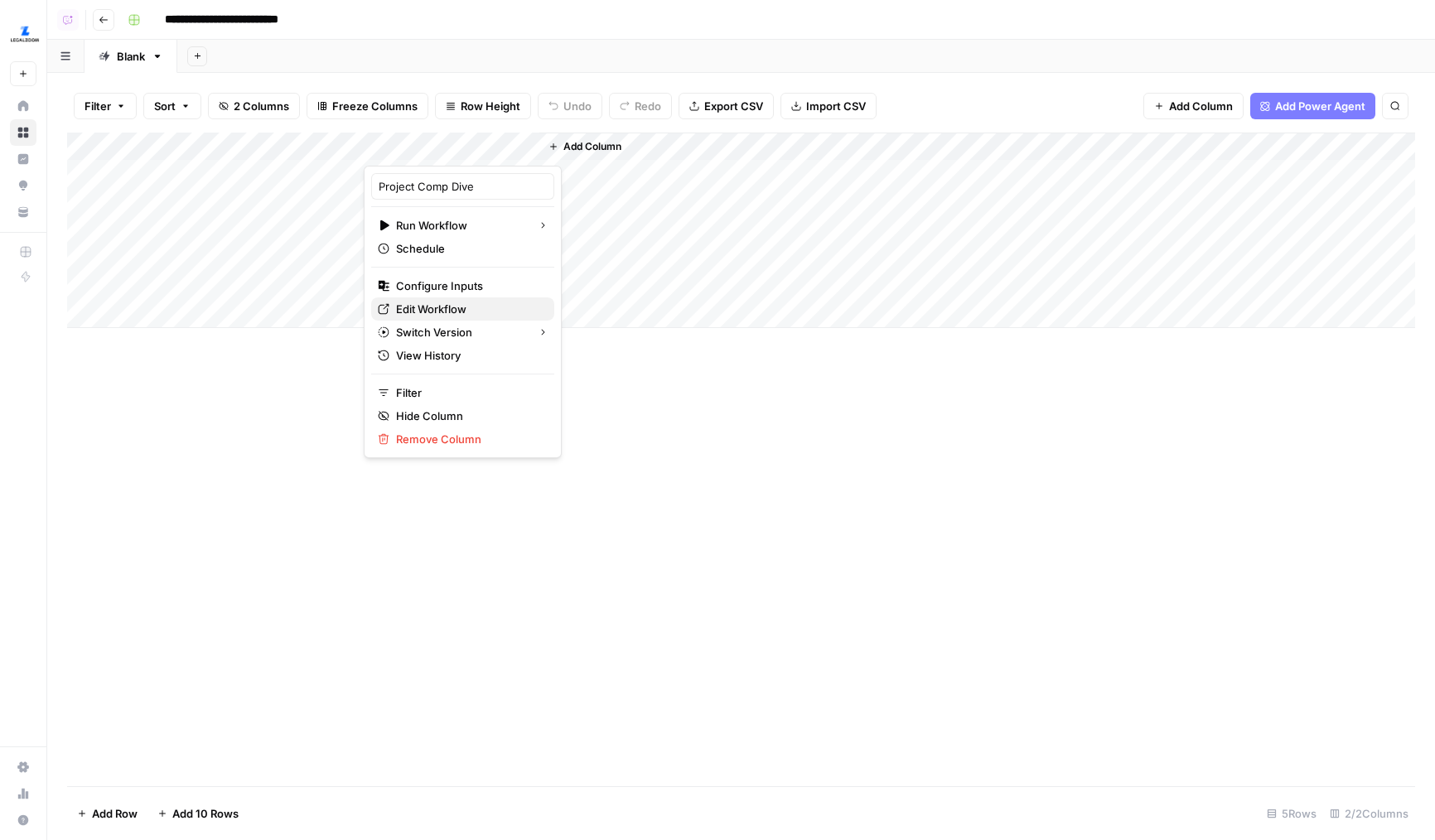
click at [414, 306] on span "Edit Workflow" at bounding box center [468, 309] width 145 height 17
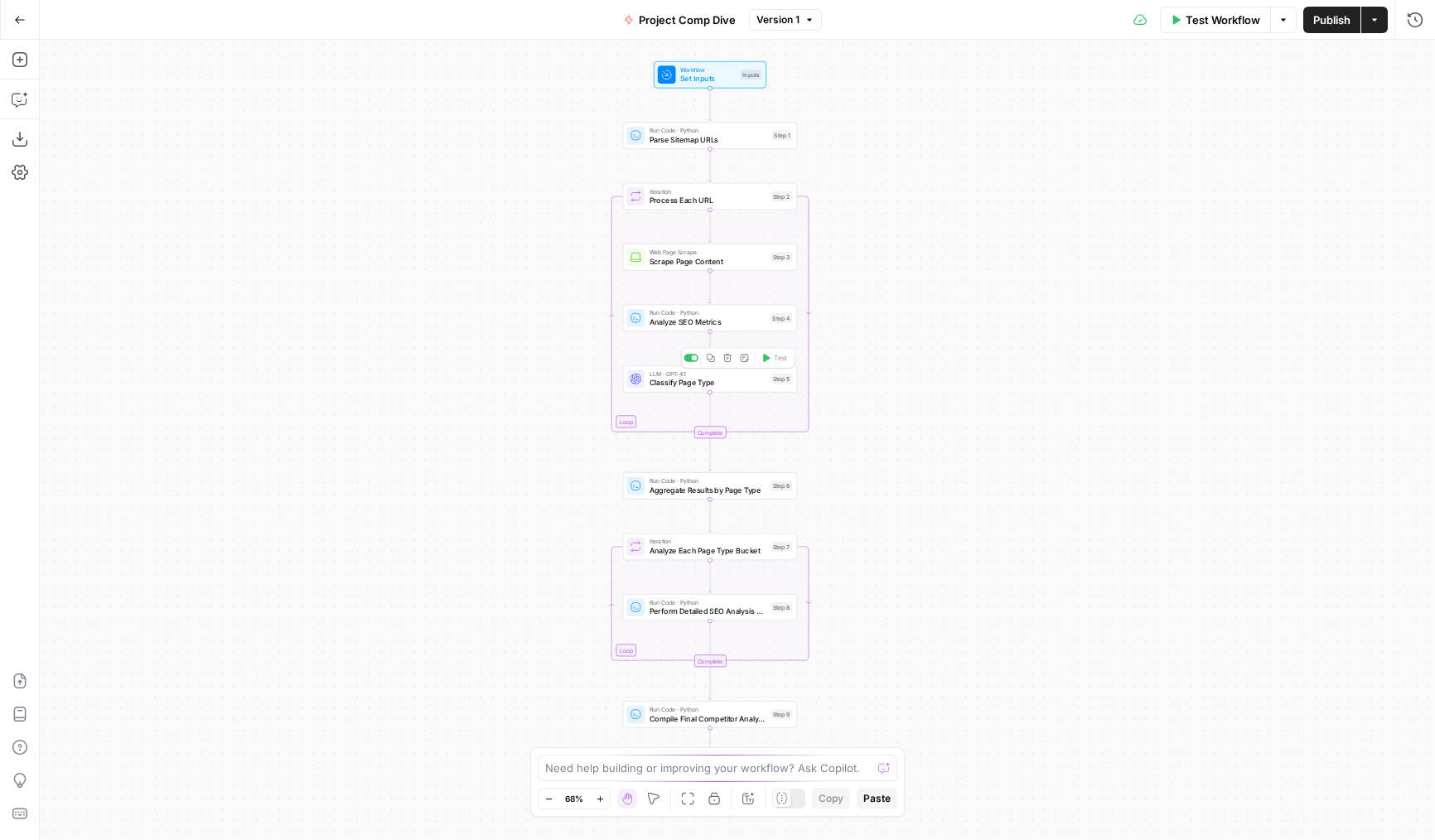
click at [675, 382] on span "Classify Page Type" at bounding box center [708, 383] width 117 height 11
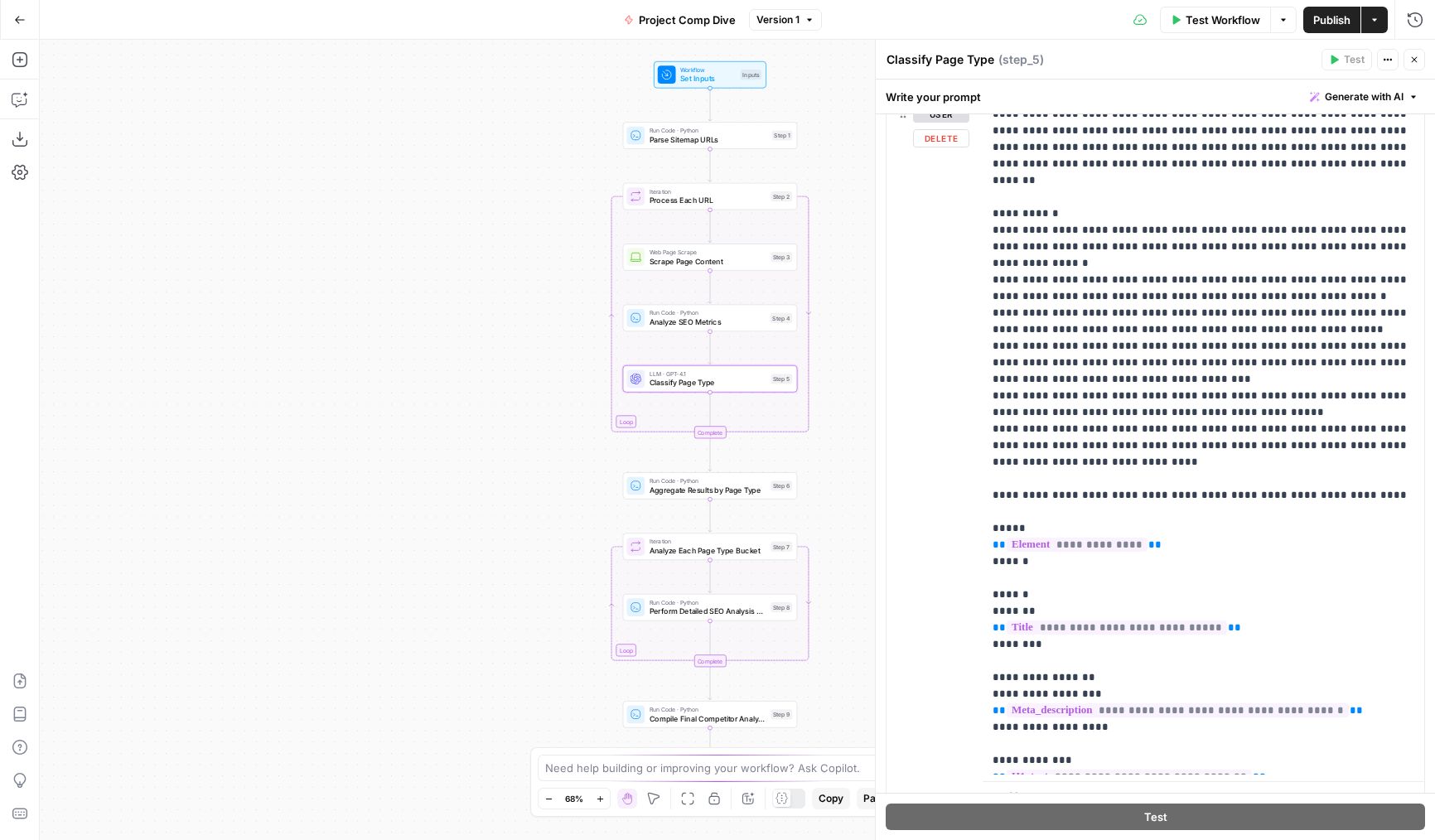
scroll to position [277, 0]
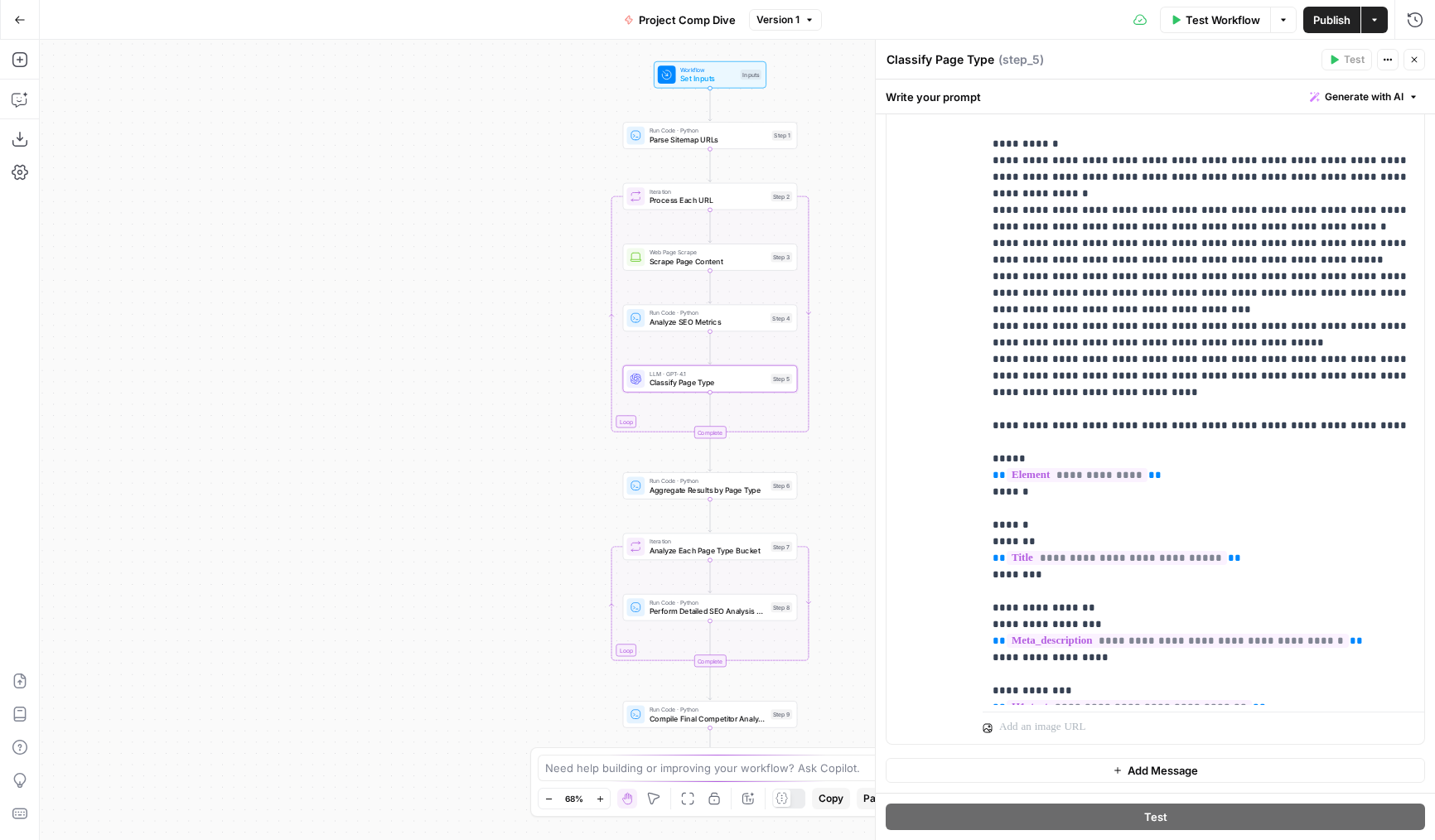
click at [1411, 63] on icon "button" at bounding box center [1414, 60] width 10 height 10
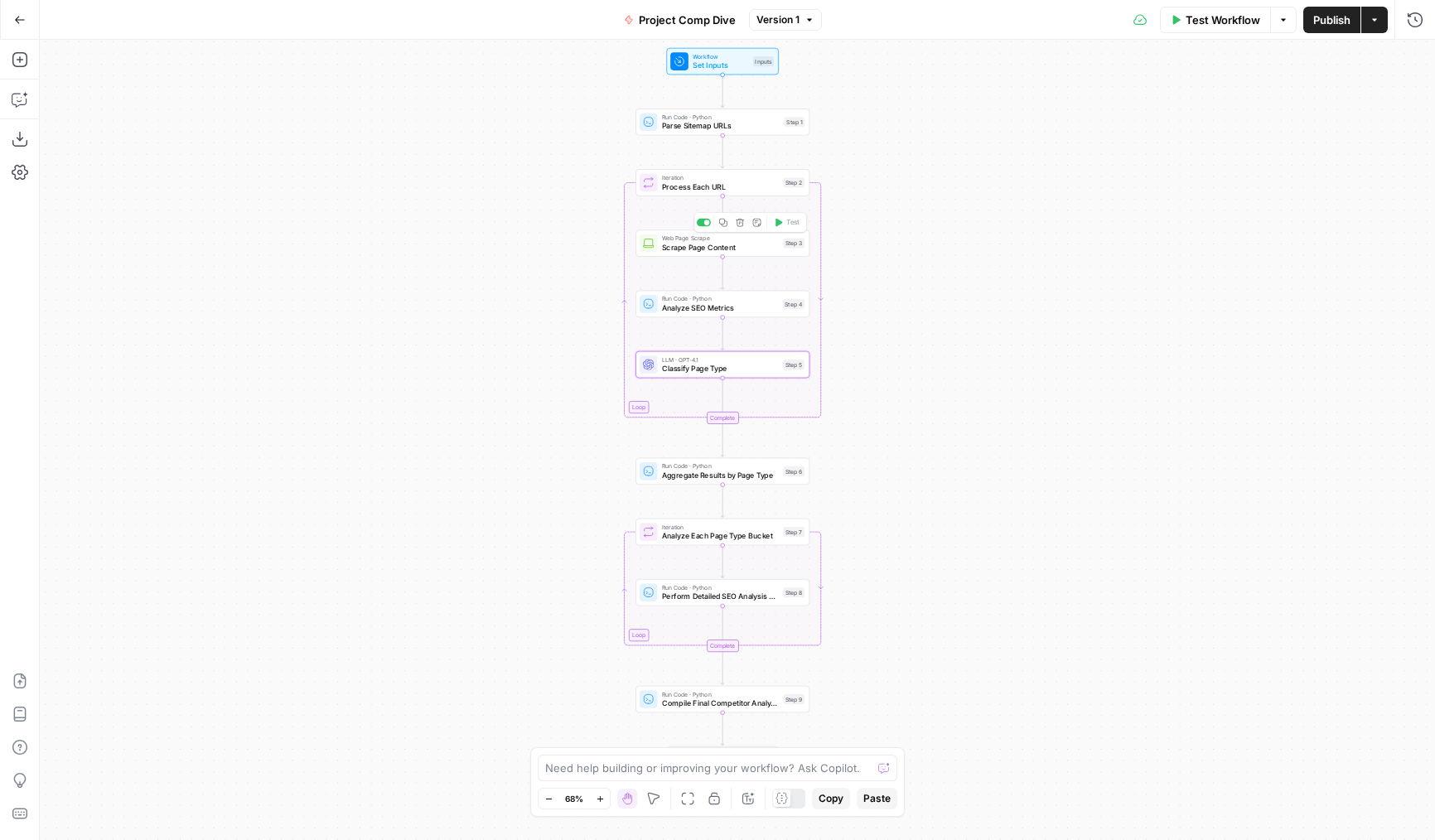
click at [668, 247] on span "Scrape Page Content" at bounding box center [720, 247] width 117 height 11
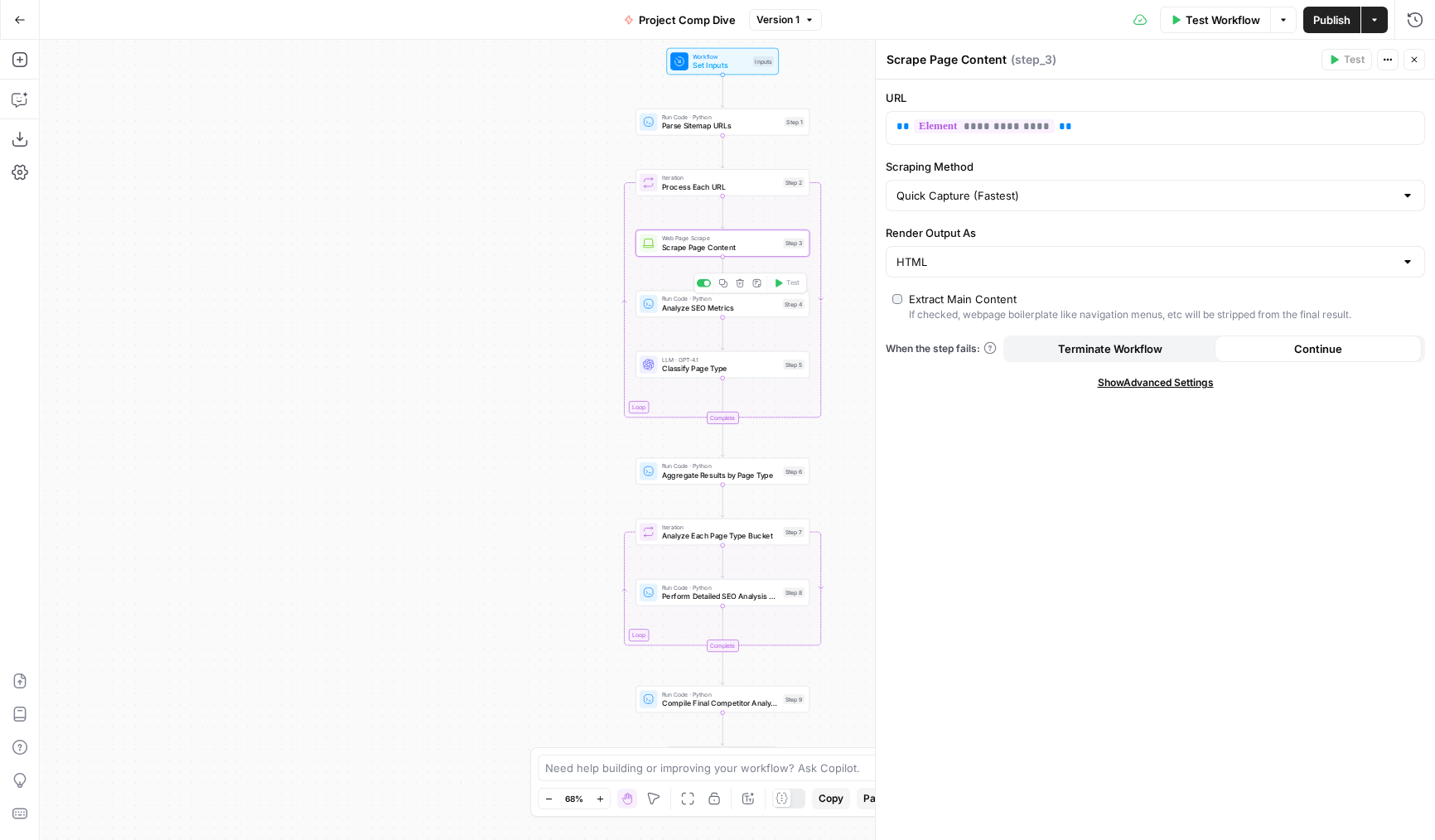
click at [666, 301] on span "Run Code · Python" at bounding box center [720, 299] width 116 height 9
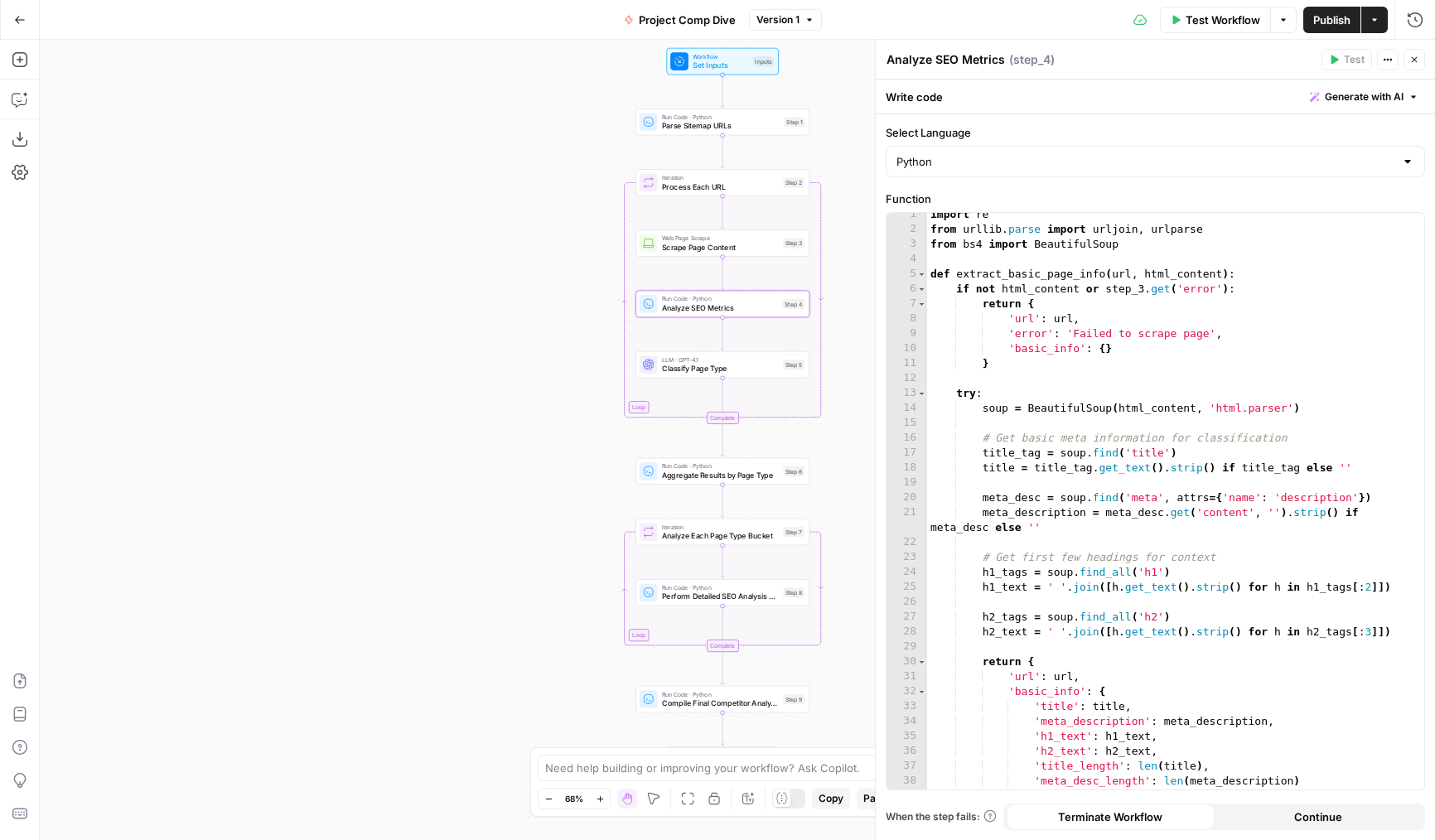
scroll to position [184, 0]
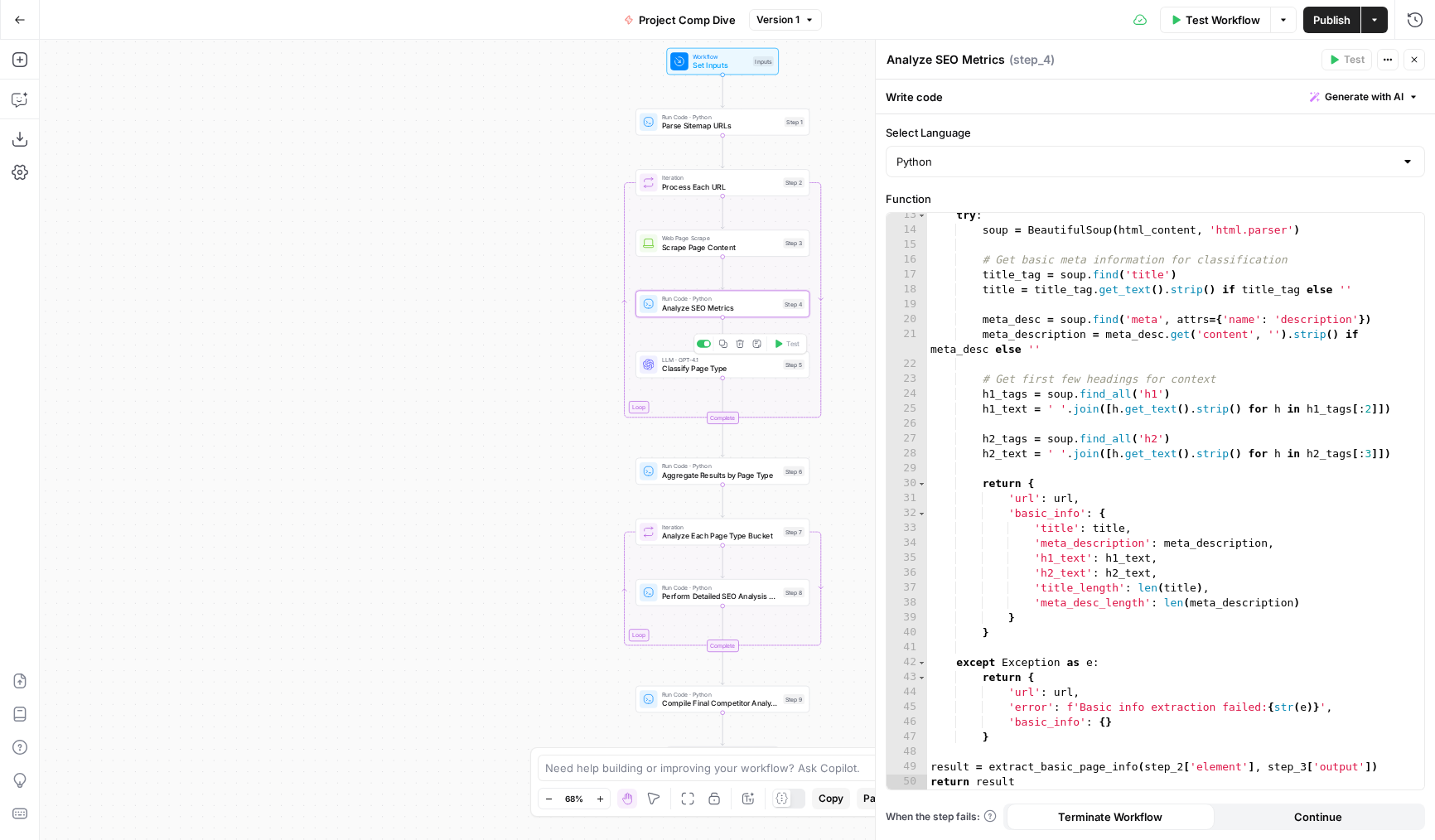
click at [671, 367] on span "Classify Page Type" at bounding box center [720, 369] width 117 height 11
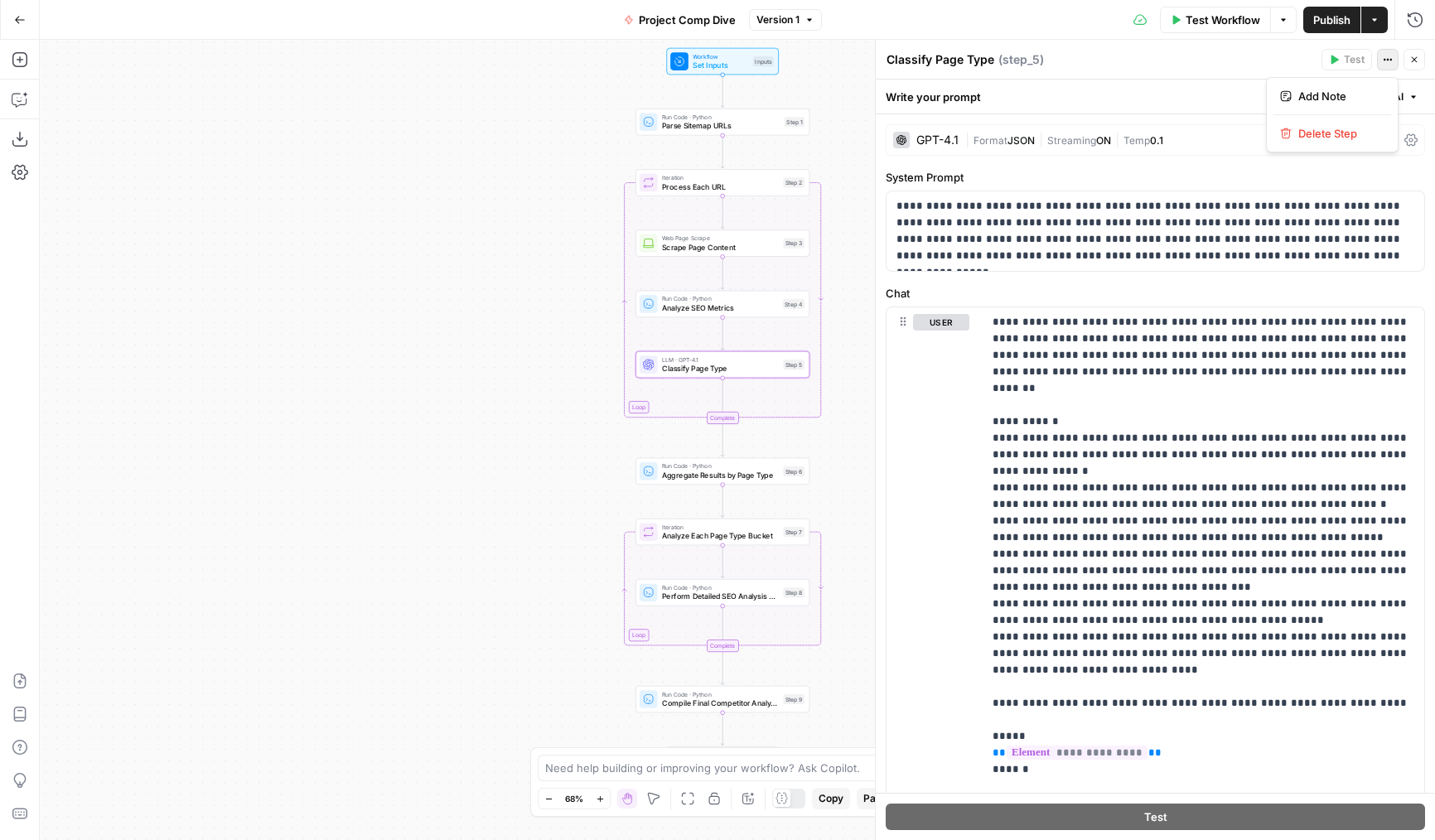
click at [1396, 68] on button "Actions" at bounding box center [1387, 59] width 21 height 21
click at [1414, 62] on icon "button" at bounding box center [1414, 60] width 10 height 10
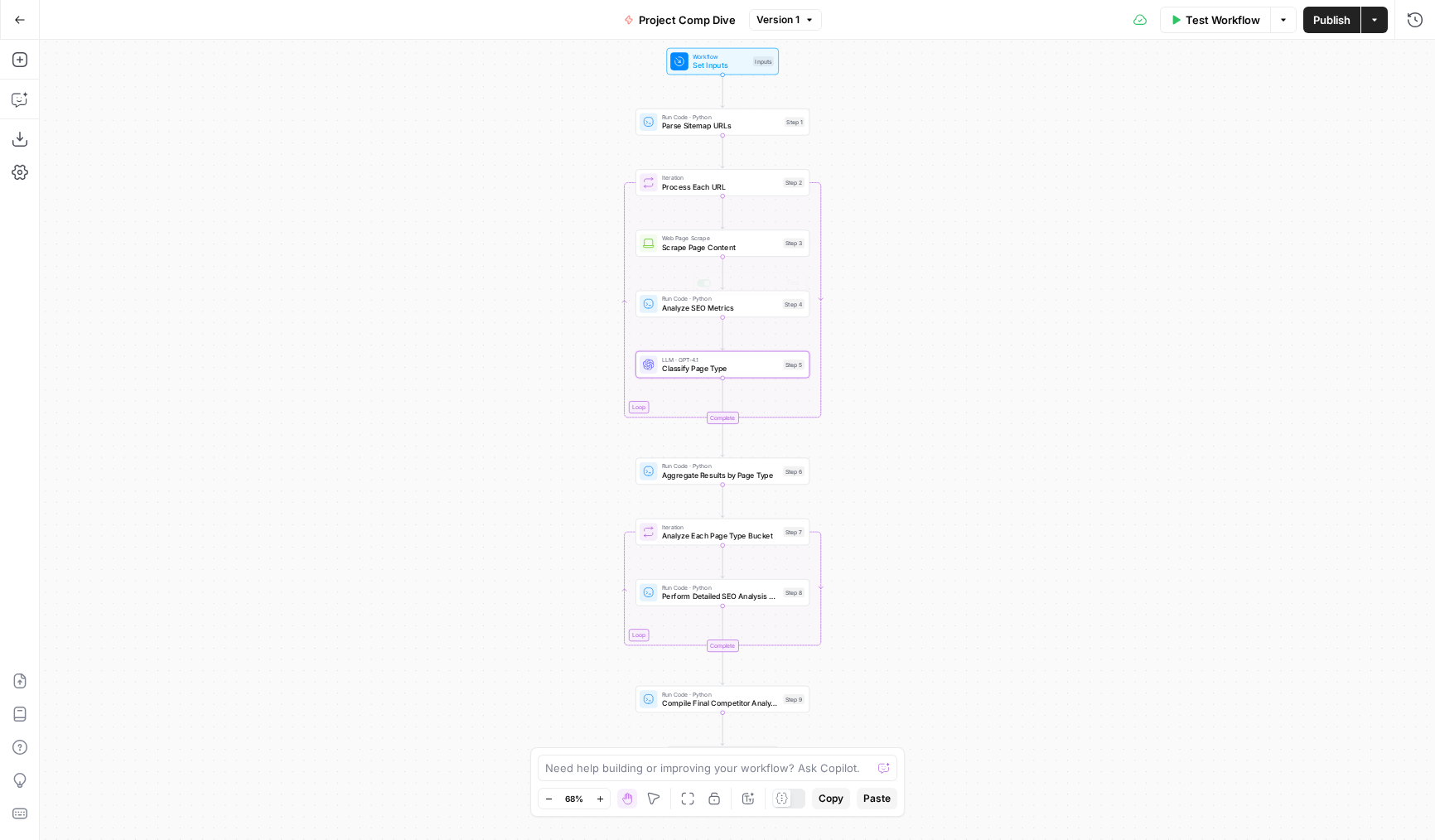
click at [419, 458] on div "Workflow Set Inputs Inputs Run Code · Python Parse Sitemap URLs Step 1 Loop Ite…" at bounding box center [738, 440] width 1396 height 800
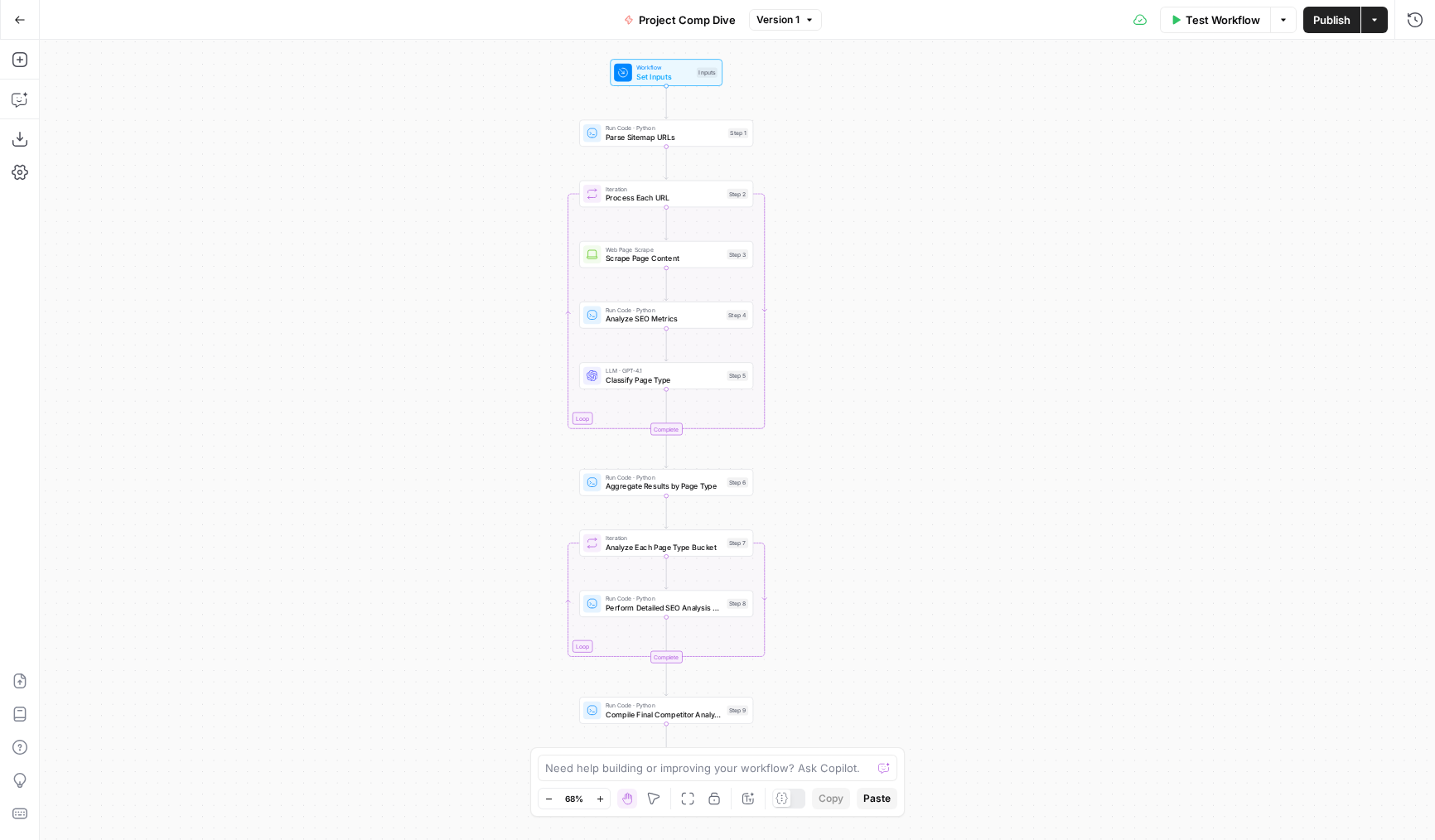
click at [591, 484] on icon at bounding box center [592, 483] width 9 height 9
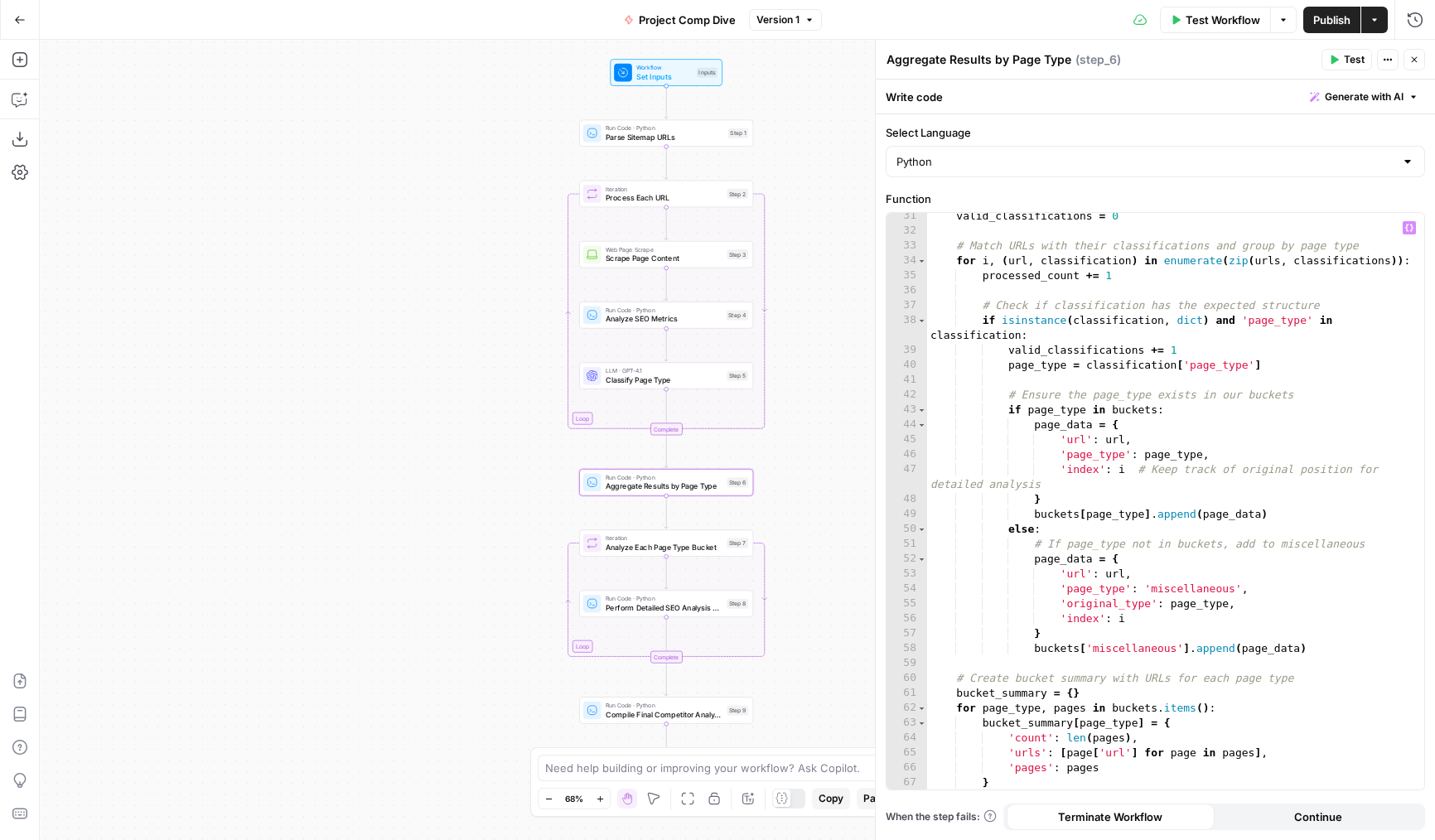
scroll to position [532, 0]
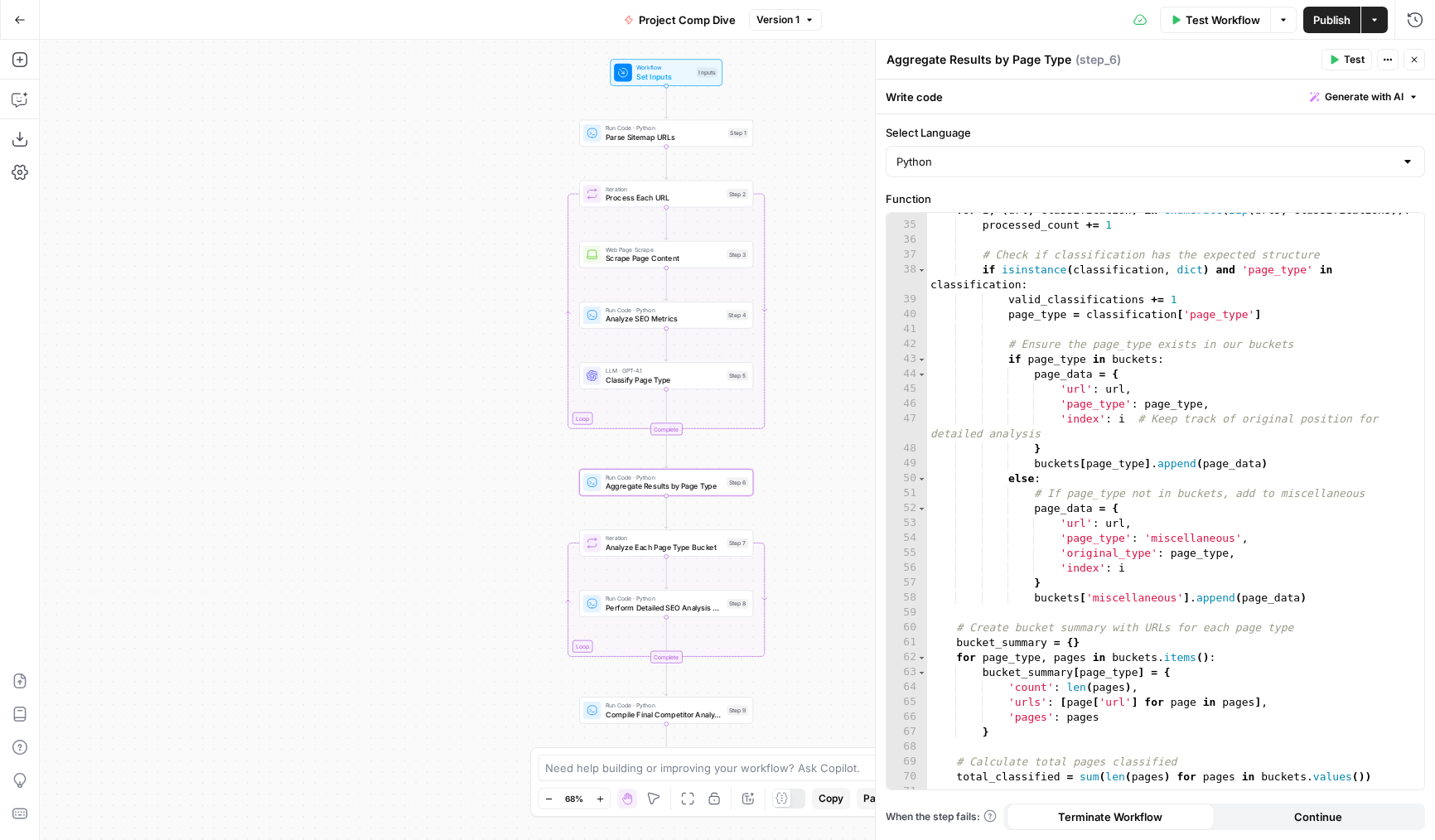
click at [607, 381] on span "Classify Page Type" at bounding box center [664, 380] width 117 height 11
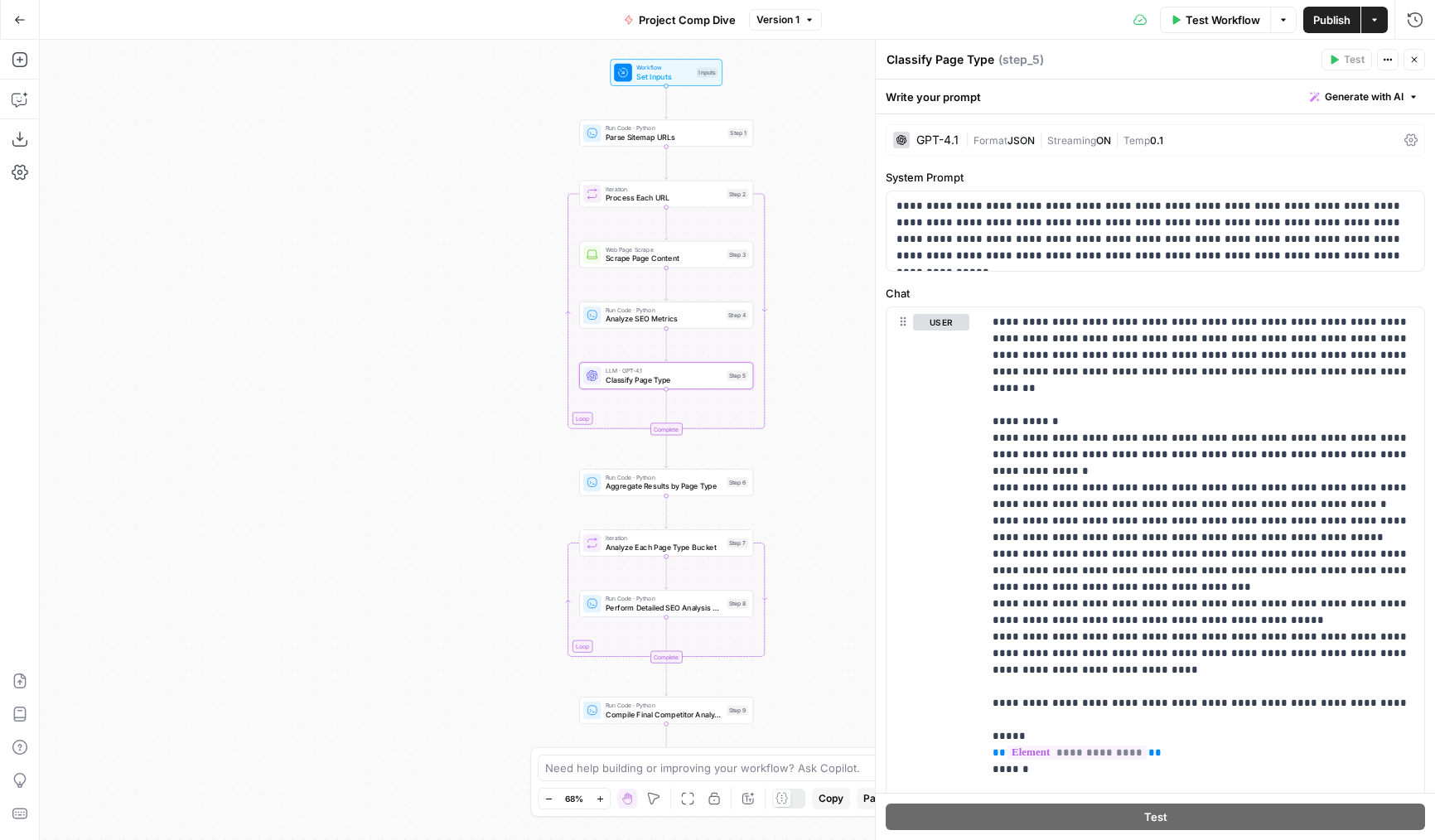
click at [16, 17] on icon "button" at bounding box center [20, 20] width 11 height 11
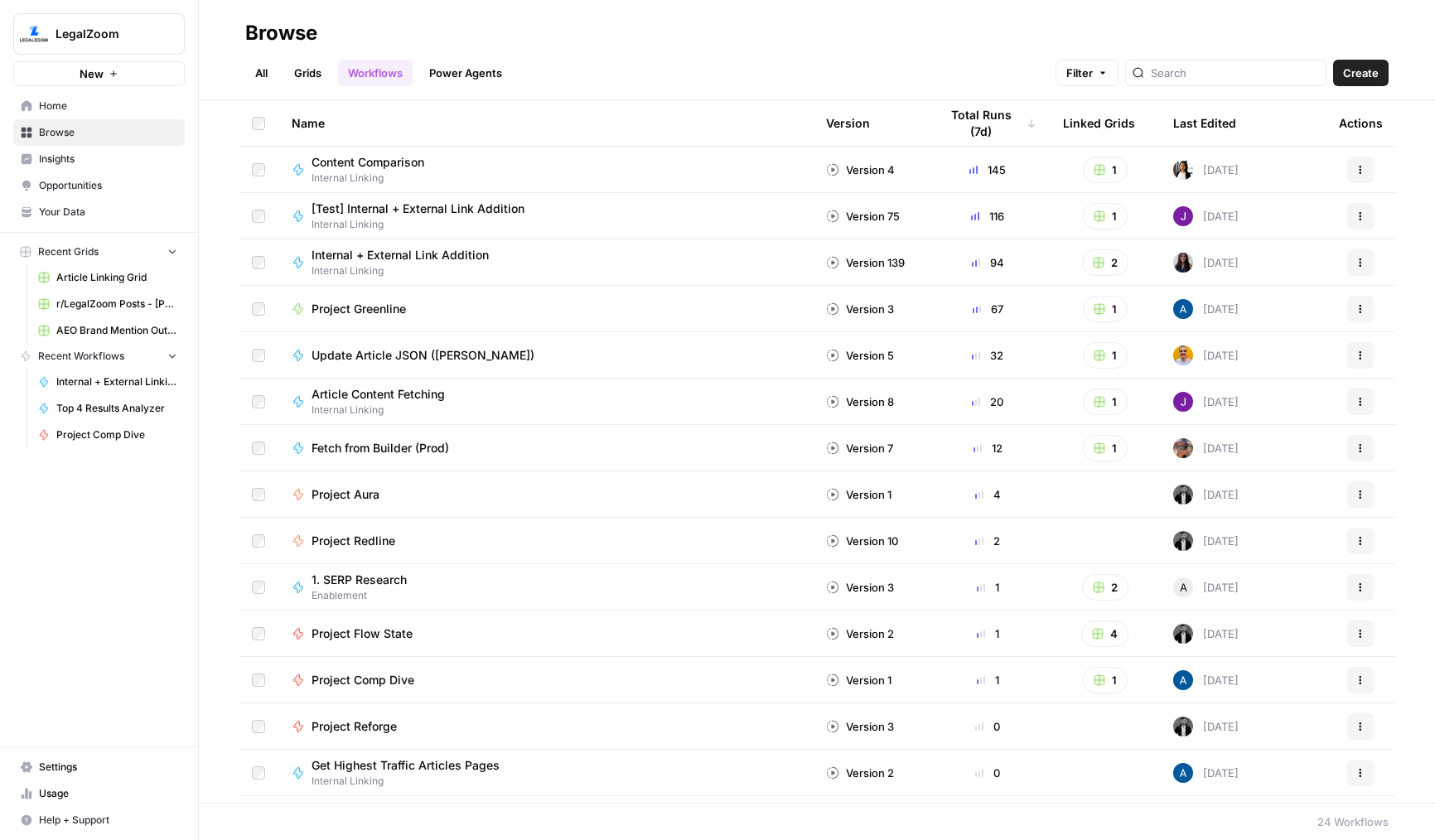
click at [298, 63] on link "Grids" at bounding box center [307, 73] width 48 height 26
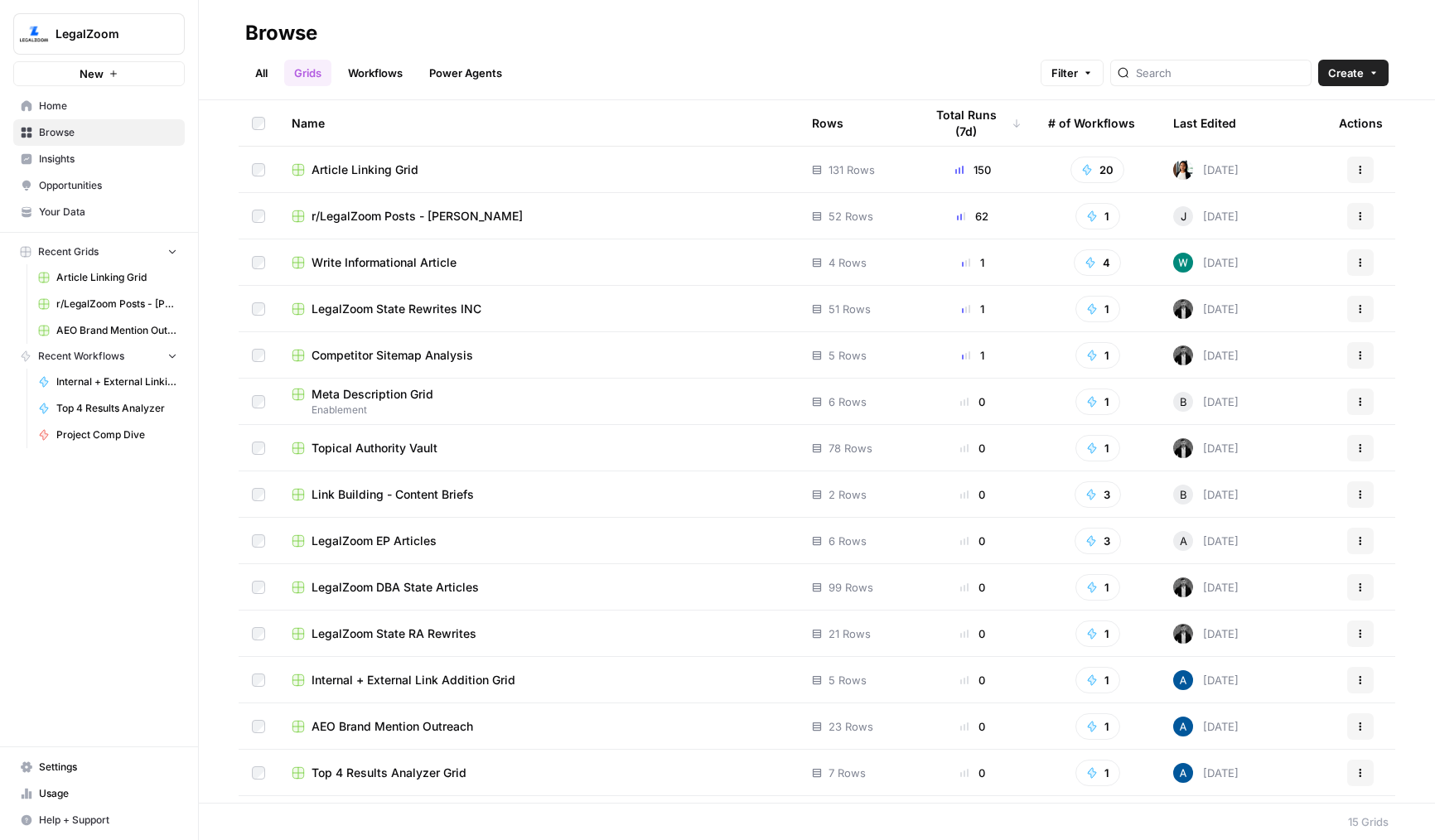
click at [359, 75] on link "Workflows" at bounding box center [375, 73] width 75 height 26
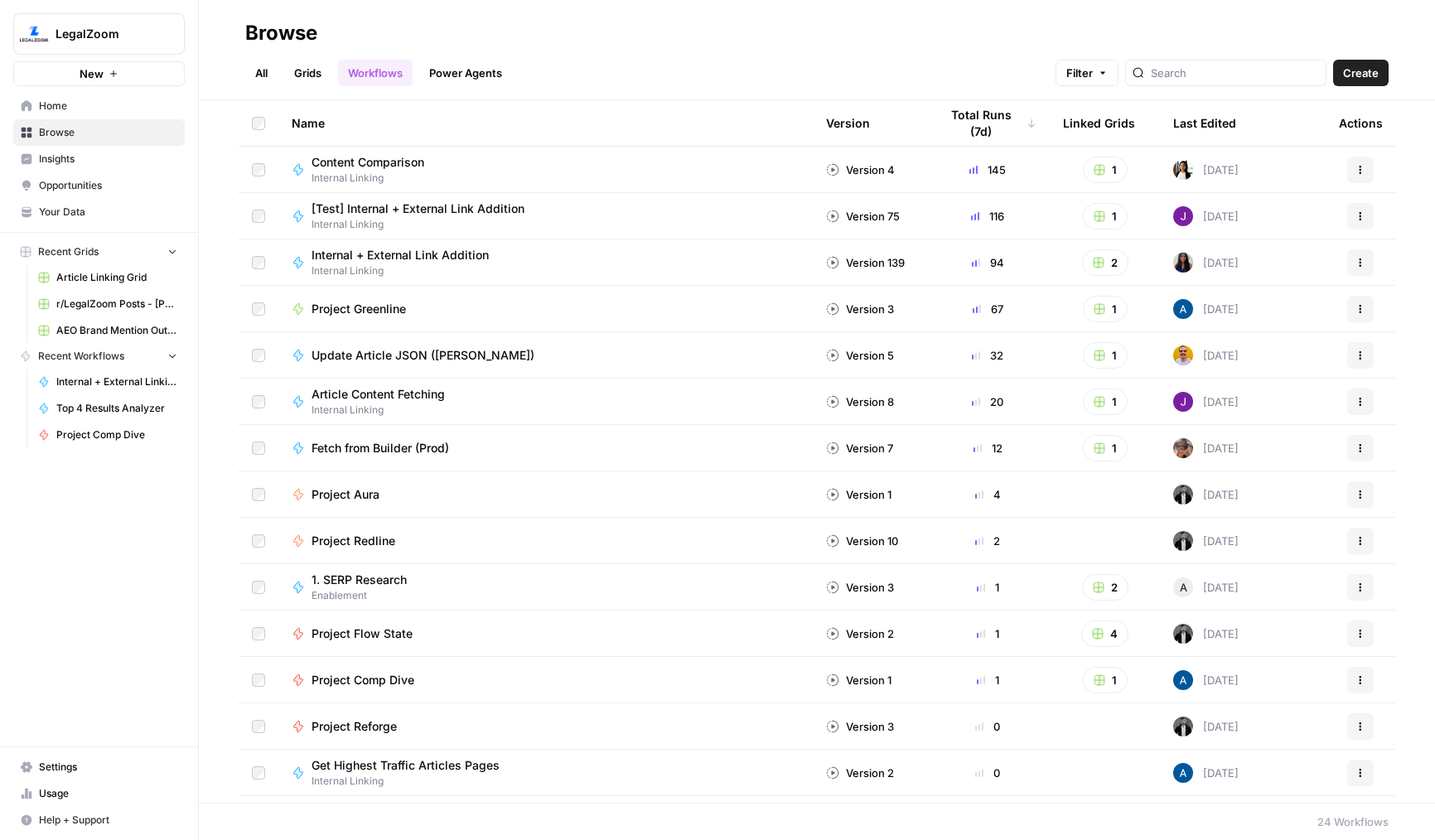
click at [1119, 126] on div "Linked Grids" at bounding box center [1099, 122] width 72 height 46
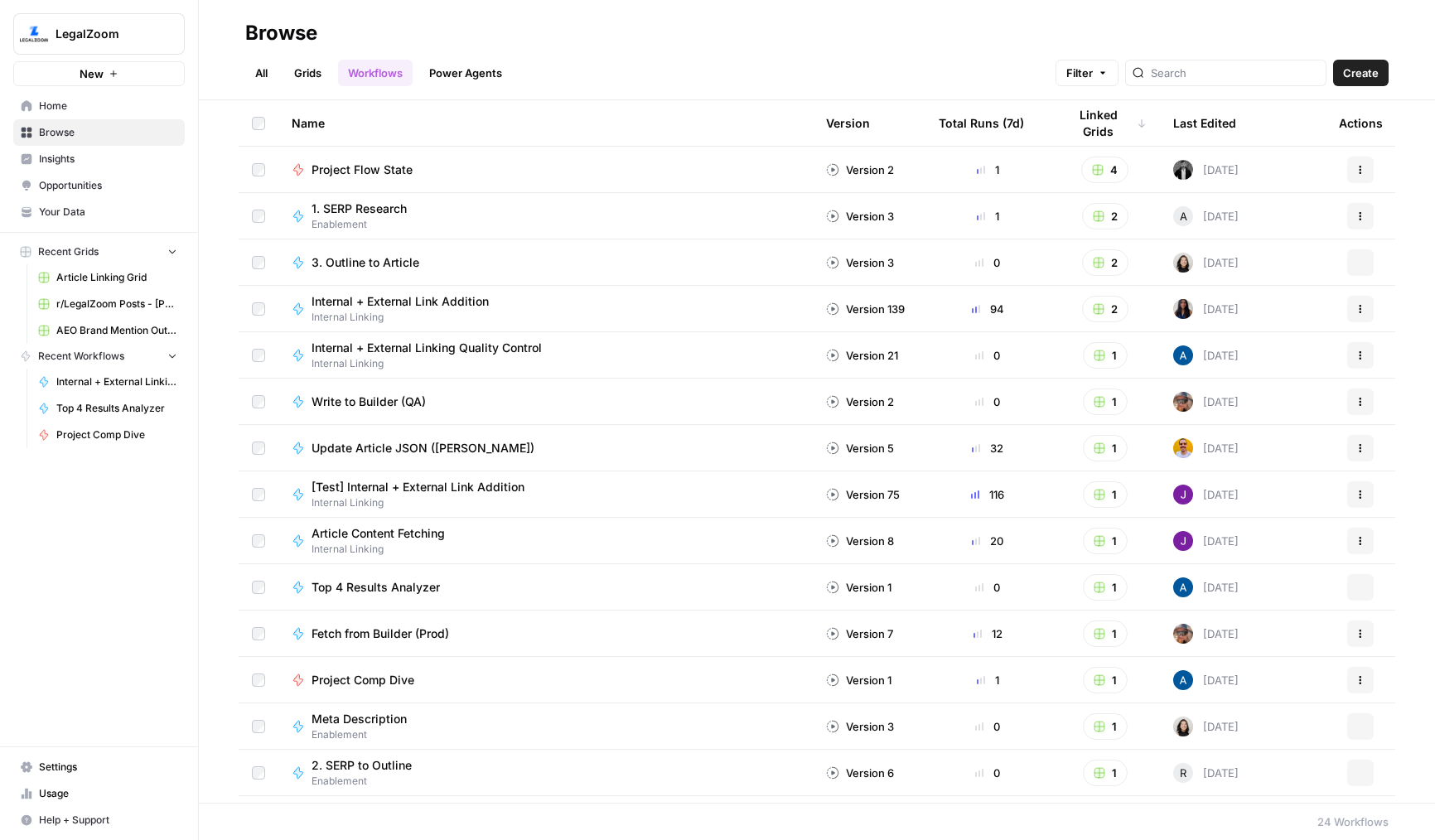
click at [865, 127] on div "Version" at bounding box center [848, 122] width 44 height 46
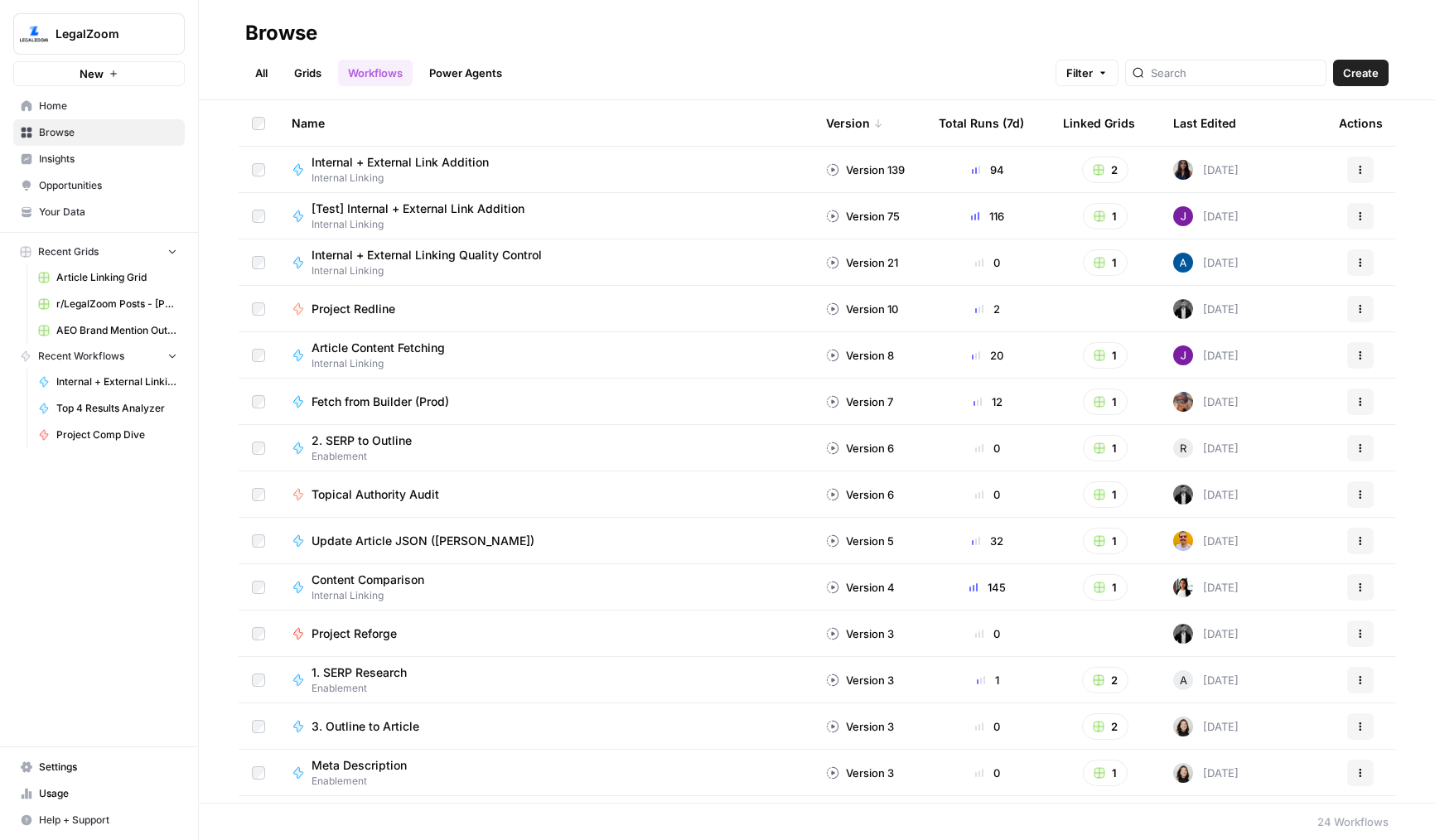
click at [950, 123] on div "Total Runs (7d)" at bounding box center [981, 122] width 85 height 46
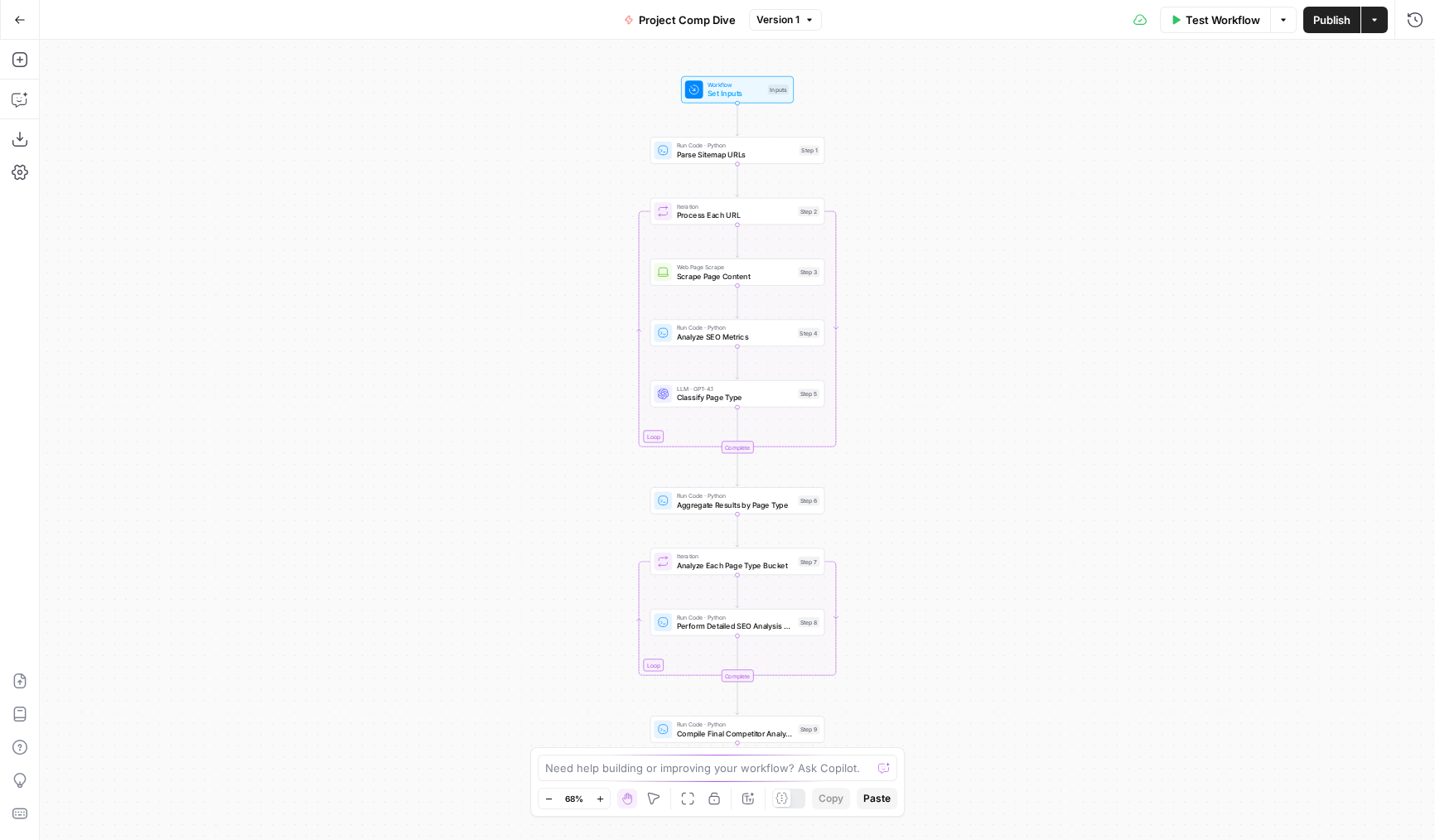
click at [1378, 22] on icon "button" at bounding box center [1374, 20] width 10 height 10
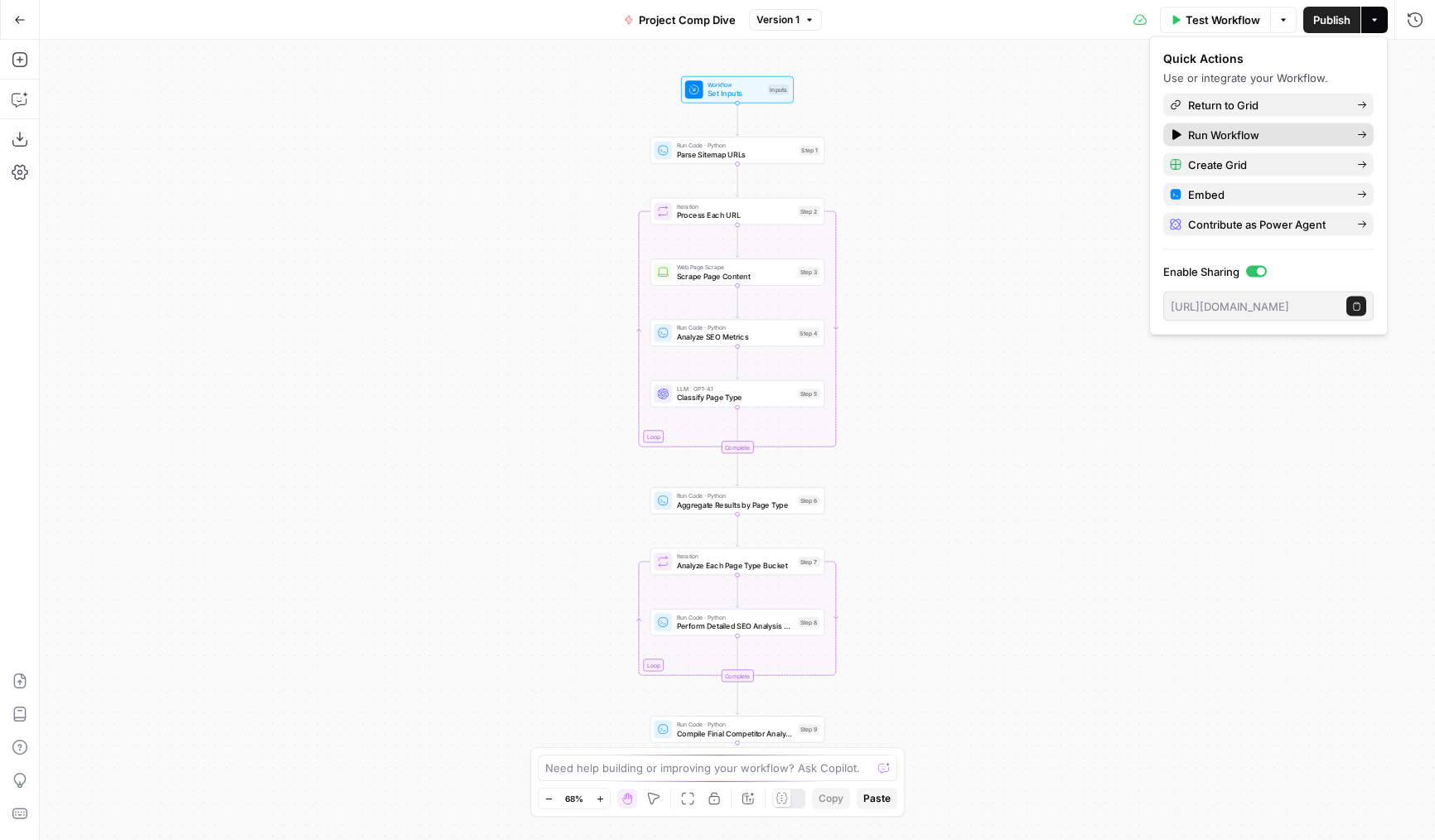
click at [1216, 132] on span "Run Workflow" at bounding box center [1266, 135] width 156 height 17
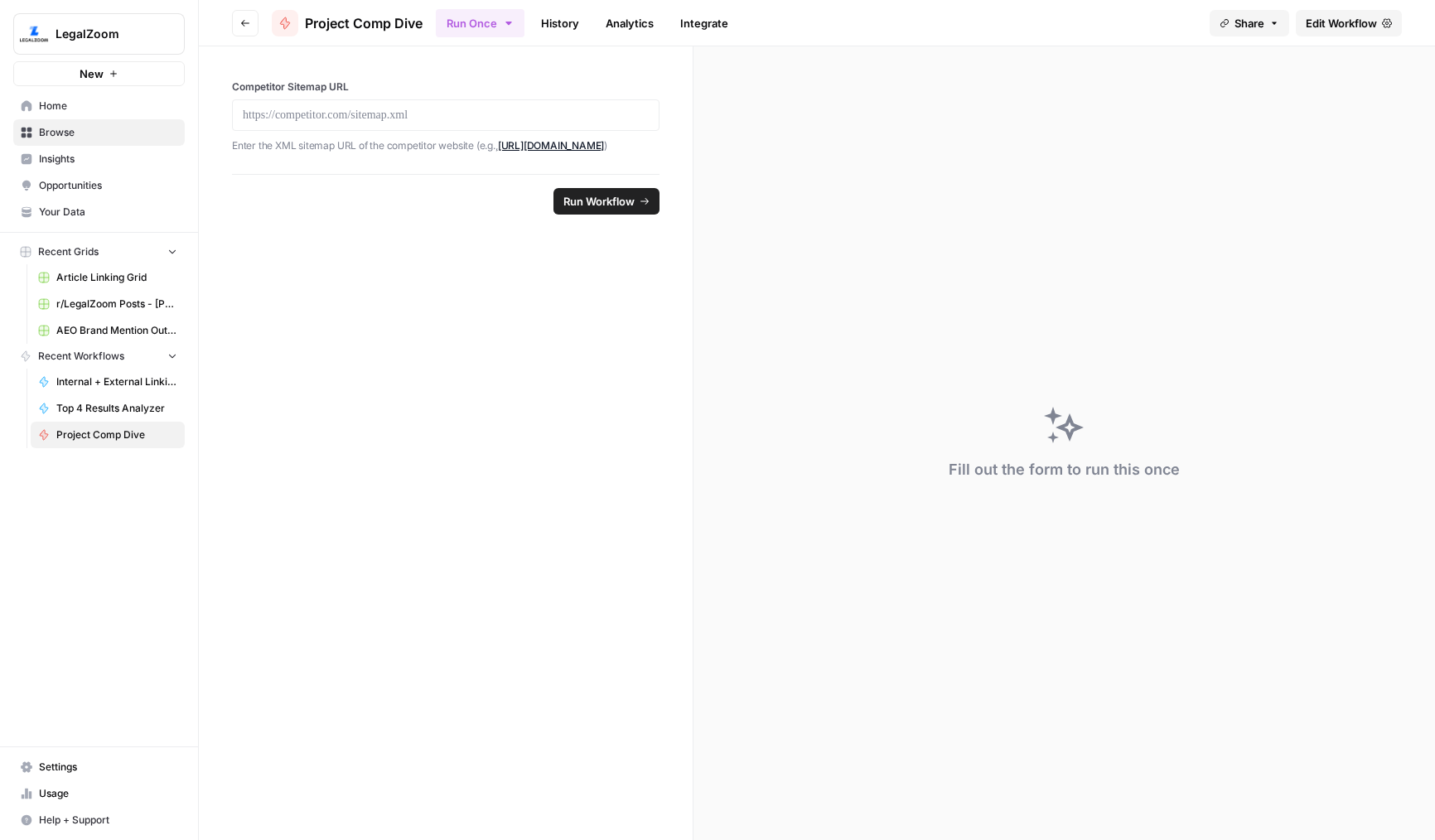
click at [570, 21] on link "History" at bounding box center [560, 23] width 58 height 26
